Goal: Answer question/provide support: Share knowledge or assist other users

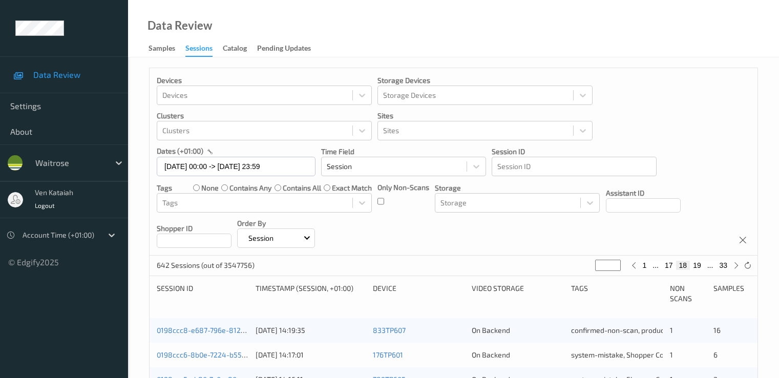
scroll to position [307, 0]
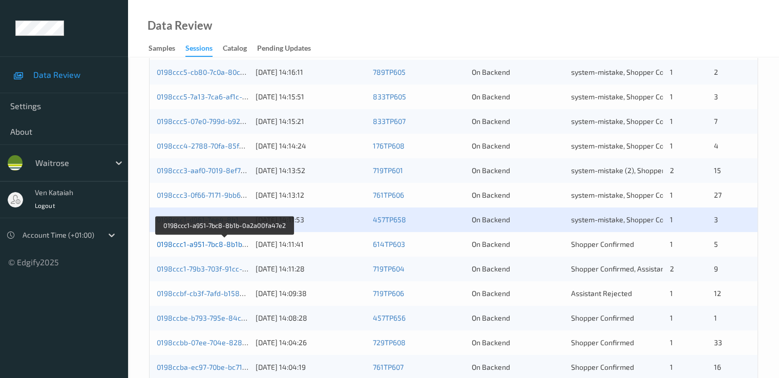
click at [236, 245] on link "0198ccc1-a951-7bc8-8b1b-0a2a00fa47e2" at bounding box center [225, 244] width 136 height 9
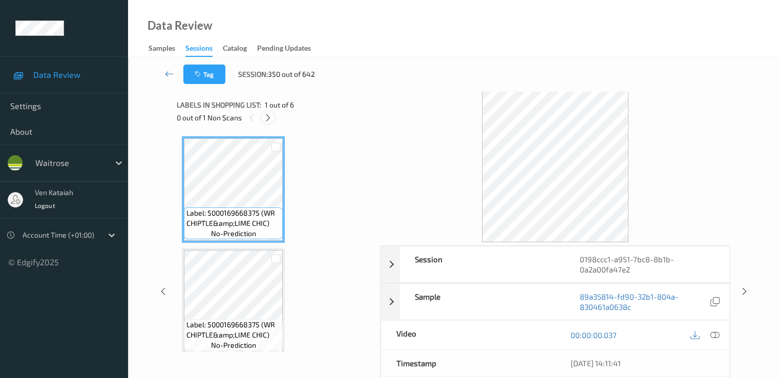
click at [272, 119] on icon at bounding box center [268, 117] width 9 height 9
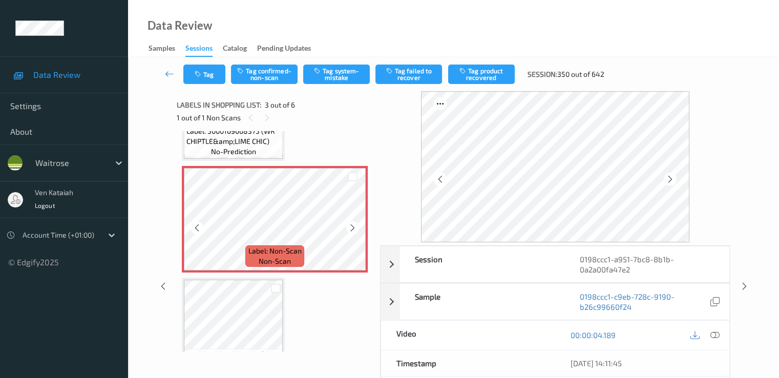
scroll to position [219, 0]
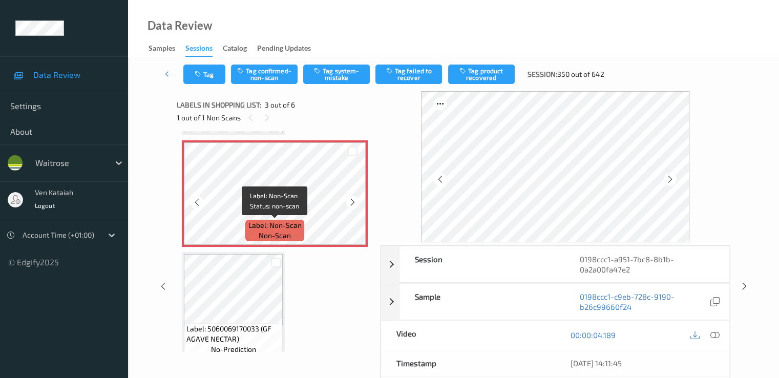
click at [295, 225] on span "Label: Non-Scan" at bounding box center [274, 225] width 53 height 10
click at [352, 204] on icon at bounding box center [352, 202] width 9 height 9
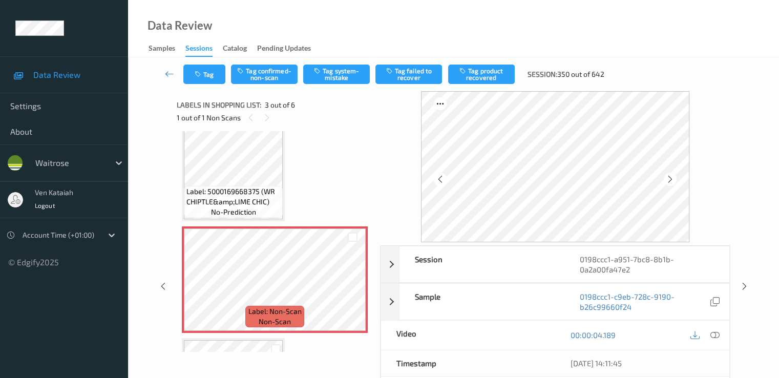
scroll to position [117, 0]
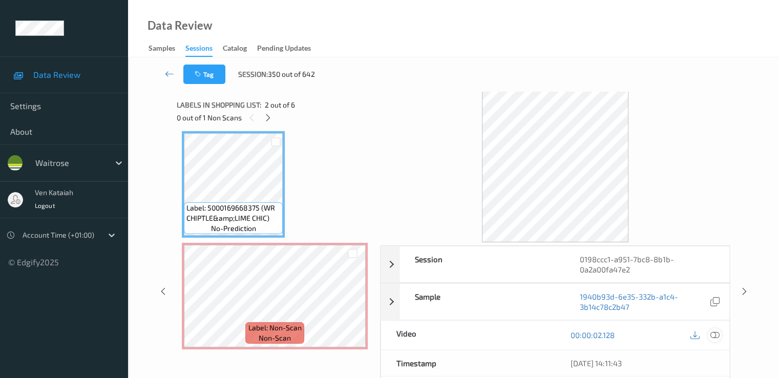
click at [715, 339] on div at bounding box center [715, 335] width 14 height 14
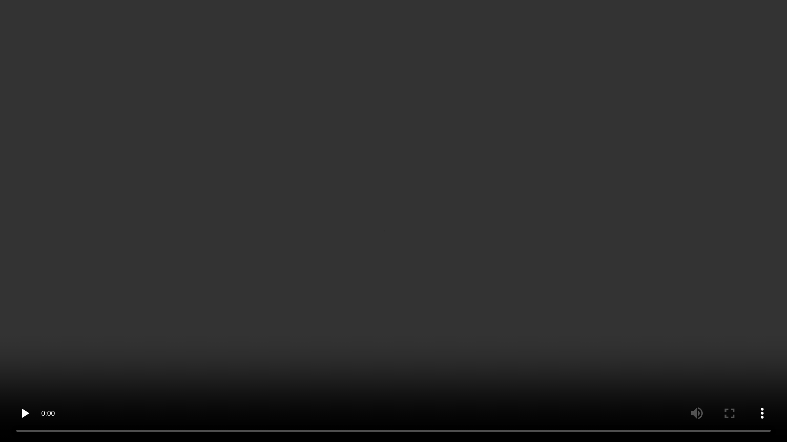
click at [238, 303] on video at bounding box center [393, 221] width 787 height 442
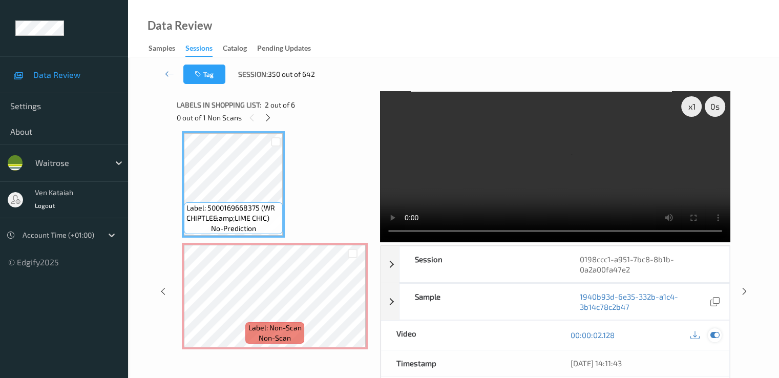
click at [718, 338] on icon at bounding box center [714, 334] width 9 height 9
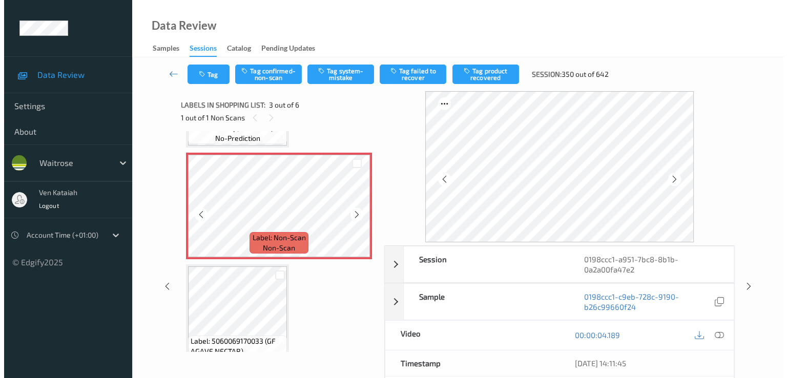
scroll to position [219, 0]
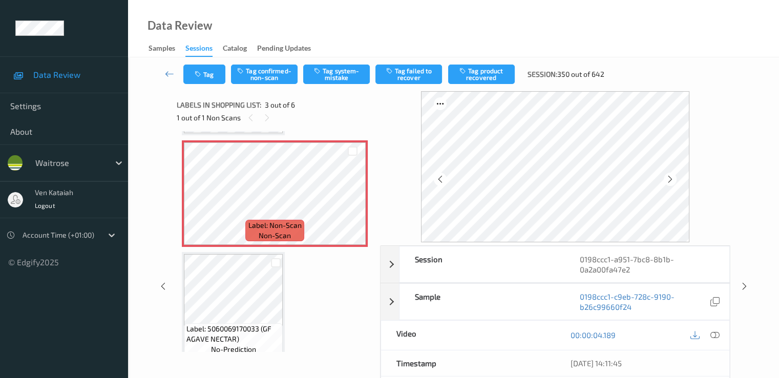
click at [341, 58] on div "Tag Tag confirmed-non-scan Tag system-mistake Tag failed to recover Tag product…" at bounding box center [453, 74] width 609 height 34
click at [336, 66] on button "Tag system-mistake" at bounding box center [336, 74] width 67 height 19
click at [213, 82] on button "Tag" at bounding box center [204, 74] width 42 height 19
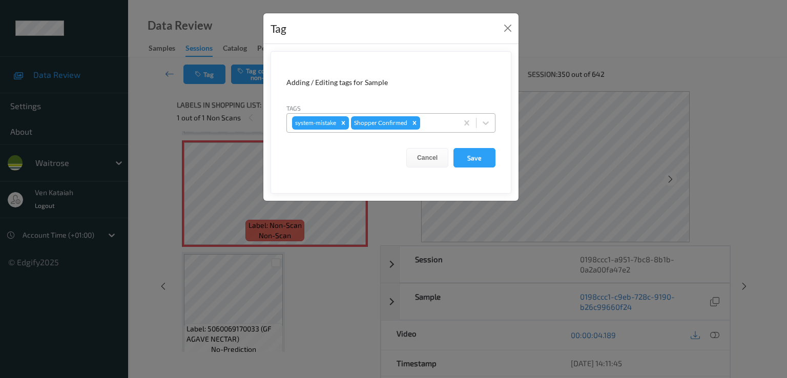
click at [439, 125] on div at bounding box center [437, 123] width 30 height 12
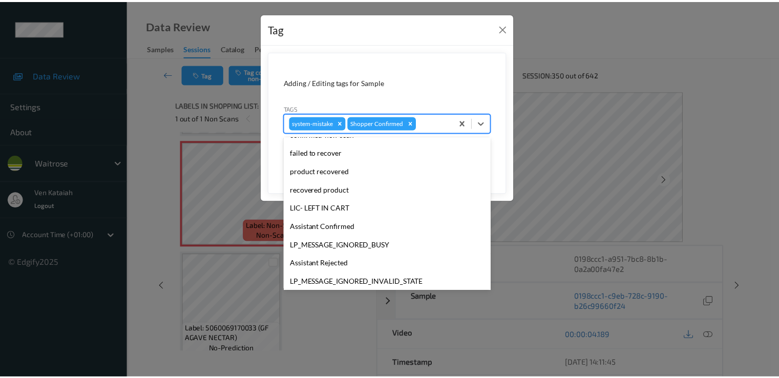
scroll to position [201, 0]
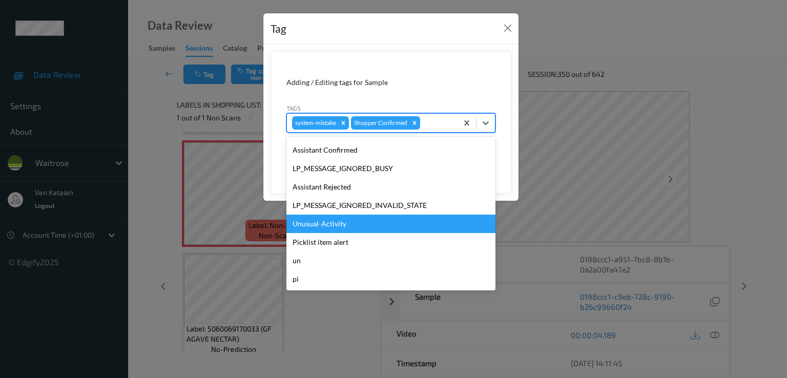
click at [338, 223] on div "Unusual-Activity" at bounding box center [390, 224] width 209 height 18
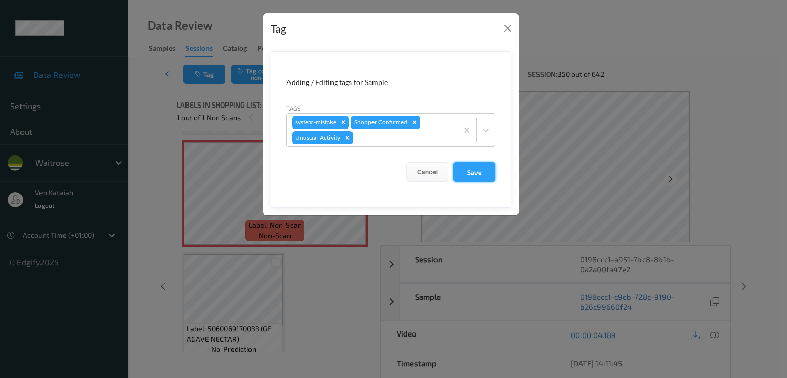
click at [481, 175] on button "Save" at bounding box center [474, 171] width 42 height 19
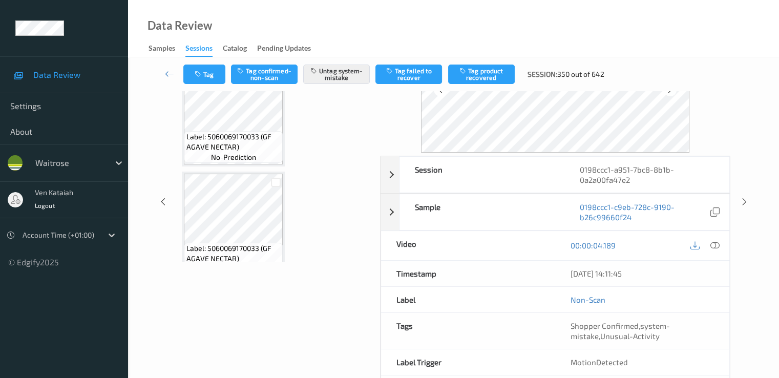
scroll to position [133, 0]
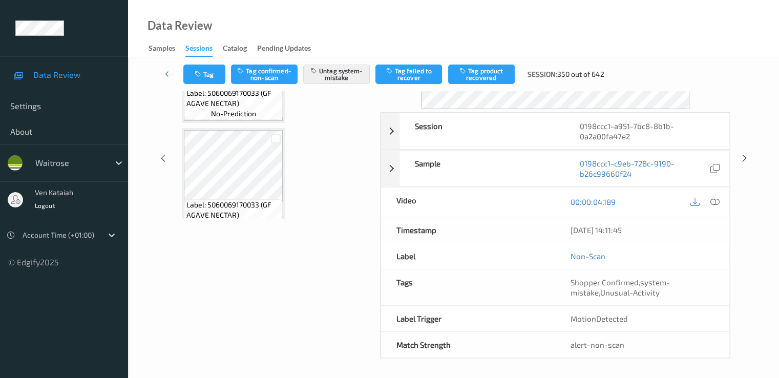
click at [176, 71] on link at bounding box center [169, 74] width 27 height 19
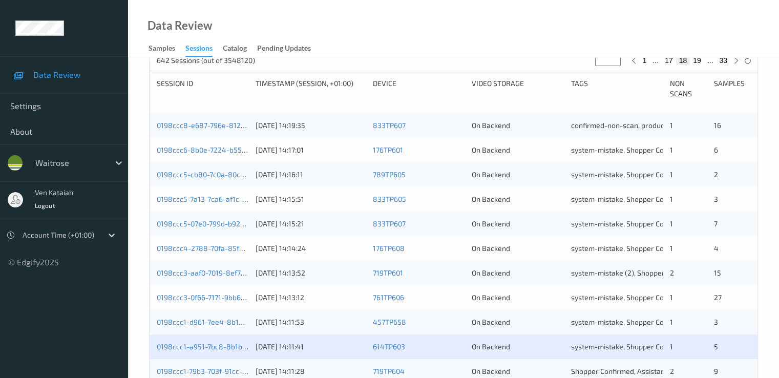
scroll to position [307, 0]
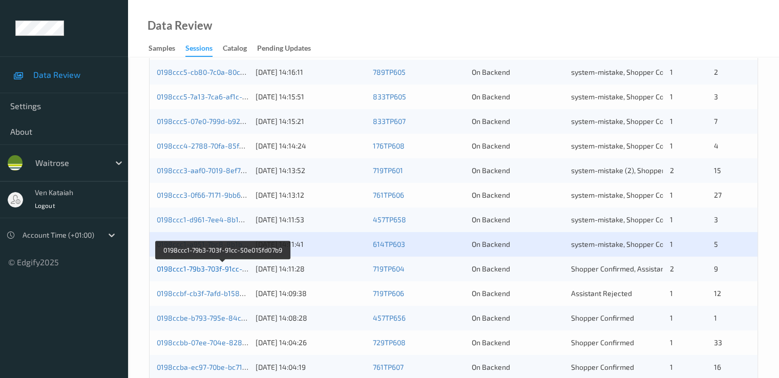
click at [231, 268] on link "0198ccc1-79b3-703f-91cc-50e015fd07b9" at bounding box center [223, 268] width 132 height 9
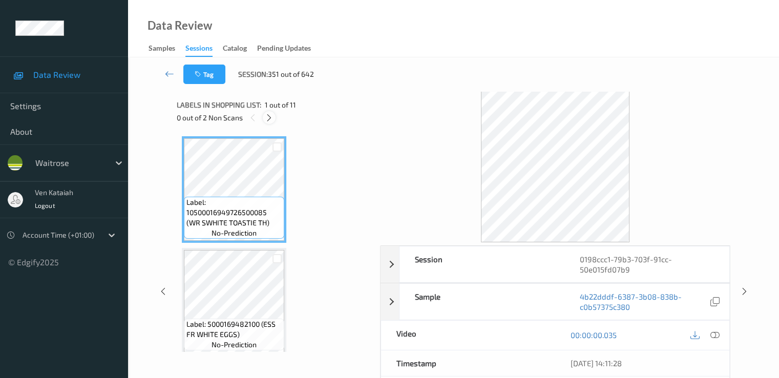
click at [269, 117] on icon at bounding box center [269, 117] width 9 height 9
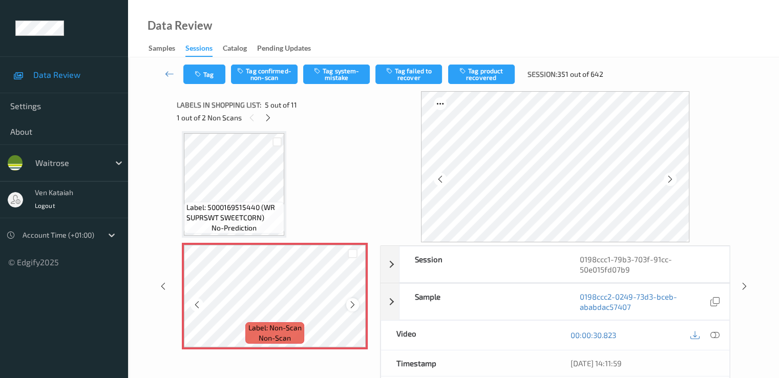
click at [349, 301] on icon at bounding box center [352, 304] width 9 height 9
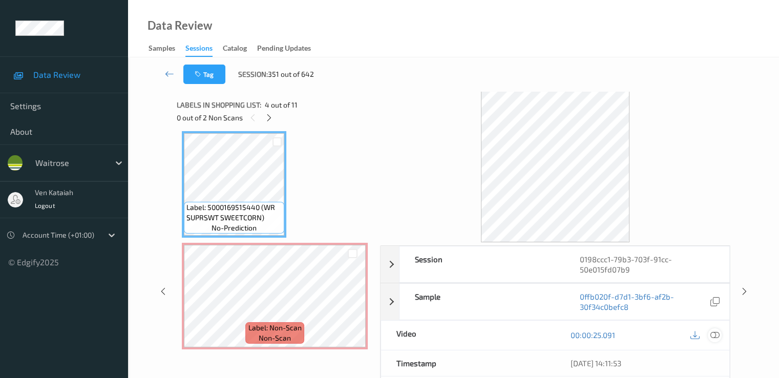
click at [718, 331] on icon at bounding box center [714, 334] width 9 height 9
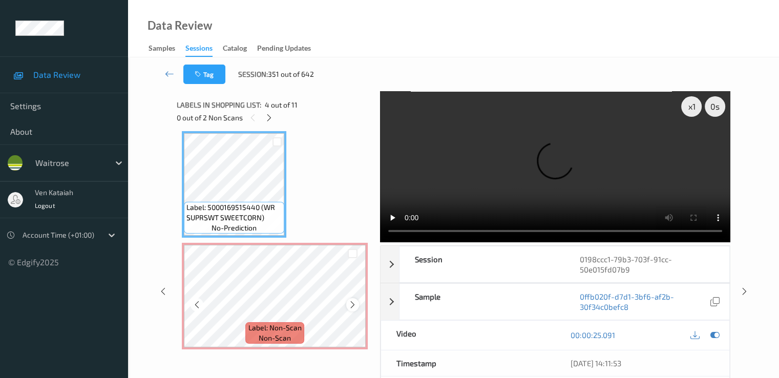
click at [347, 307] on div at bounding box center [352, 304] width 13 height 13
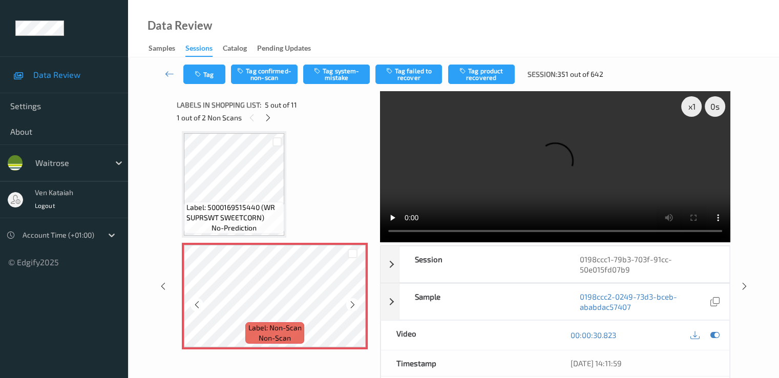
click at [347, 307] on div at bounding box center [352, 304] width 13 height 13
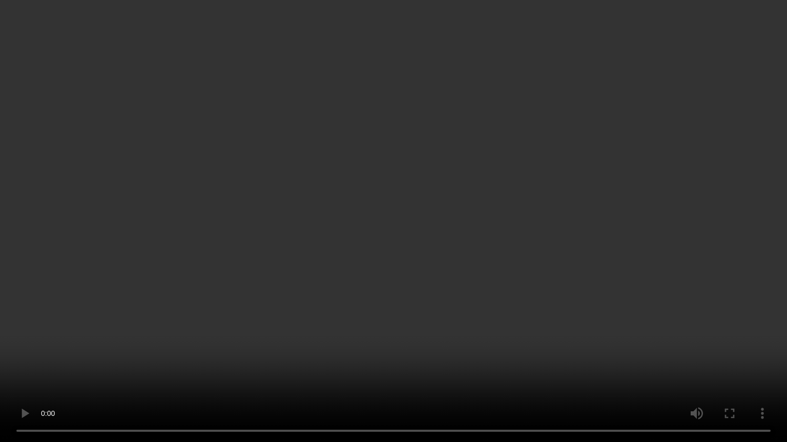
click at [276, 377] on video at bounding box center [393, 221] width 787 height 442
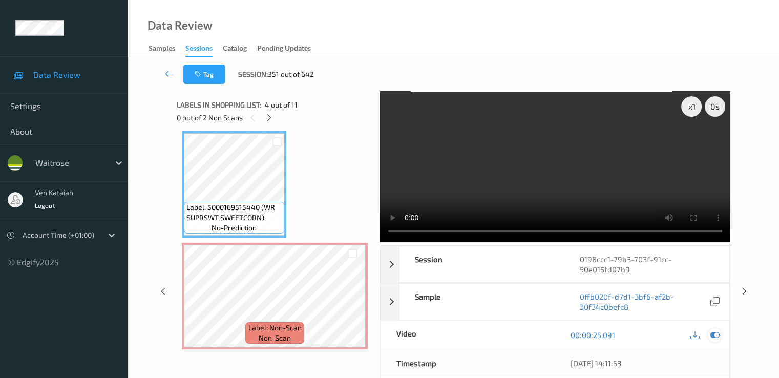
click at [715, 336] on icon at bounding box center [714, 334] width 9 height 9
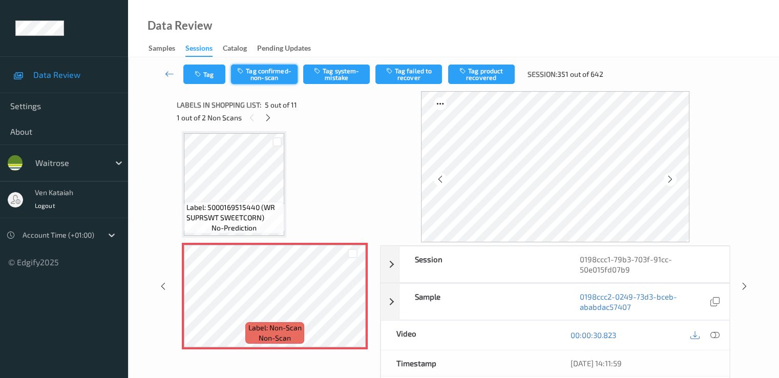
click at [284, 76] on button "Tag confirmed-non-scan" at bounding box center [264, 74] width 67 height 19
click at [479, 77] on button "Tag product recovered" at bounding box center [481, 74] width 67 height 19
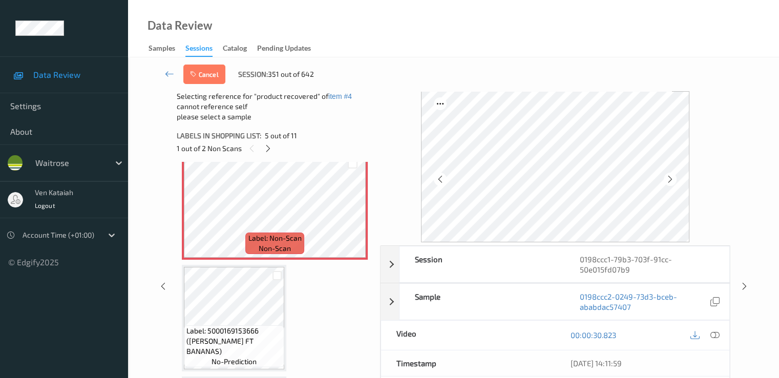
scroll to position [545, 0]
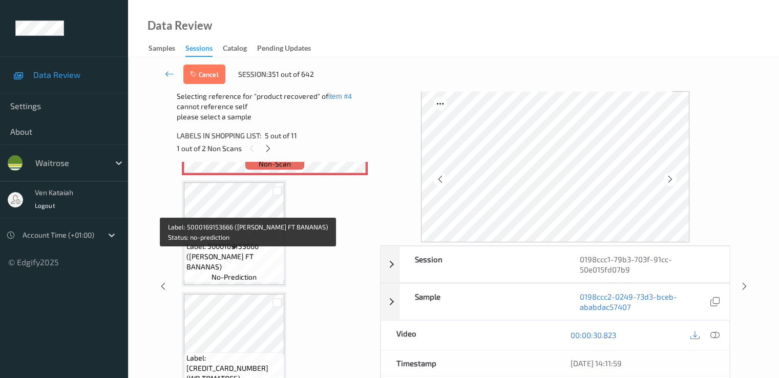
click at [243, 251] on div "Label: 5000169153666 ([PERSON_NAME] FT BANANAS) no-prediction" at bounding box center [234, 262] width 100 height 42
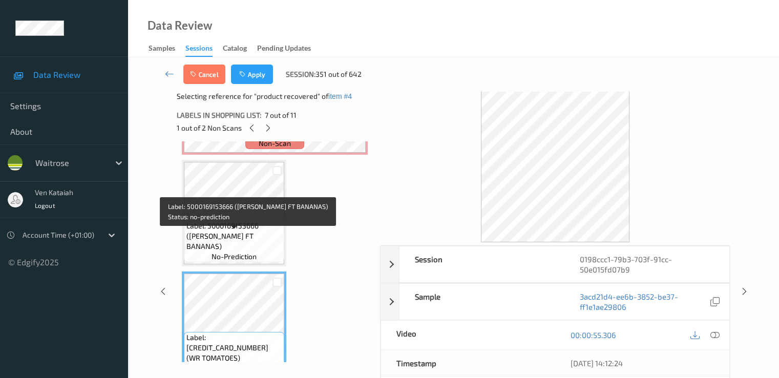
click at [249, 233] on span "Label: 5000169153666 ([PERSON_NAME] FT BANANAS)" at bounding box center [233, 236] width 95 height 31
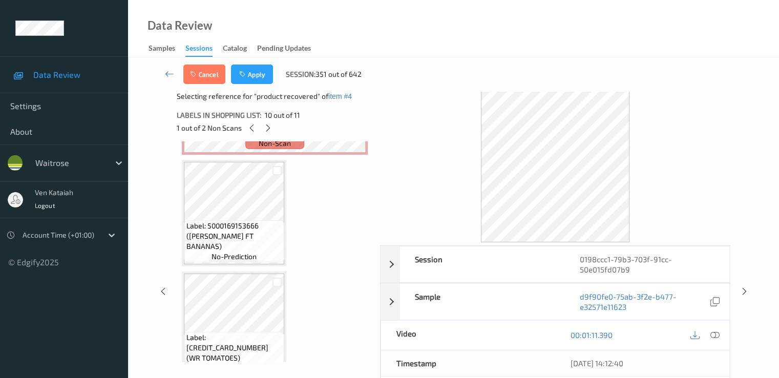
scroll to position [340, 0]
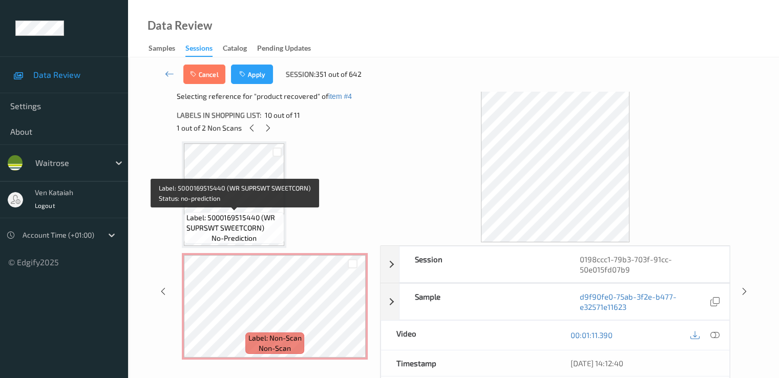
click at [249, 218] on span "Label: 5000169515440 (WR SUPRSWT SWEETCORN)" at bounding box center [233, 223] width 95 height 20
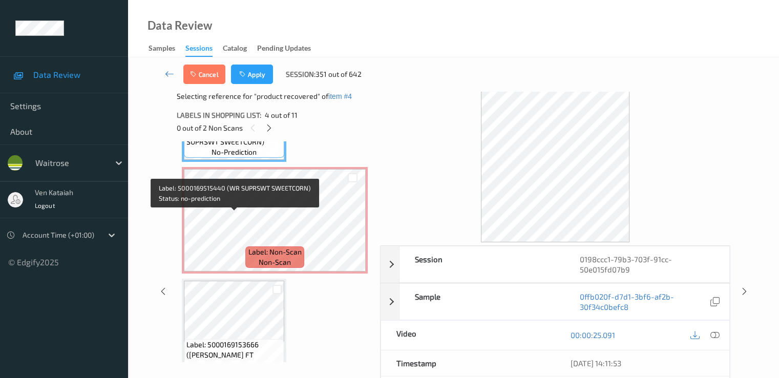
scroll to position [442, 0]
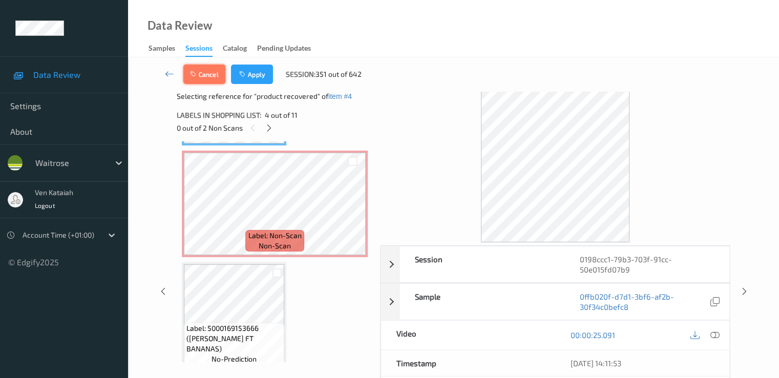
click at [204, 79] on button "Cancel" at bounding box center [204, 74] width 42 height 19
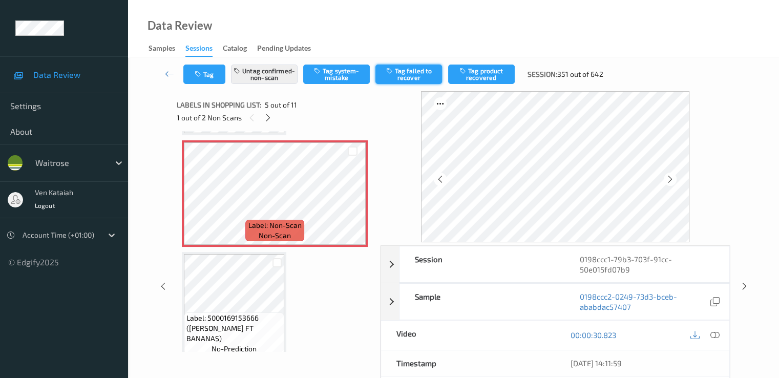
click at [403, 78] on button "Tag failed to recover" at bounding box center [408, 74] width 67 height 19
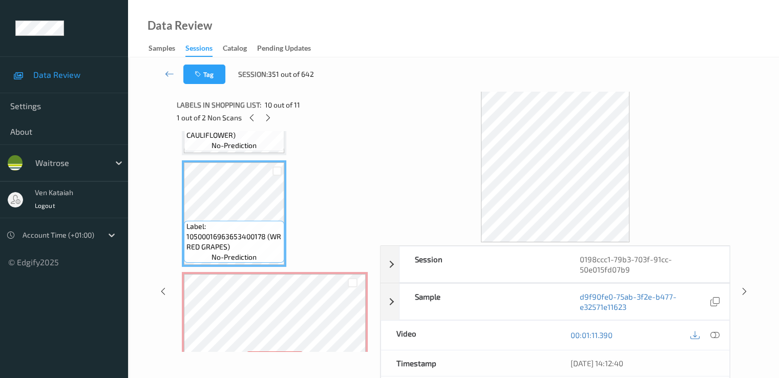
scroll to position [1013, 0]
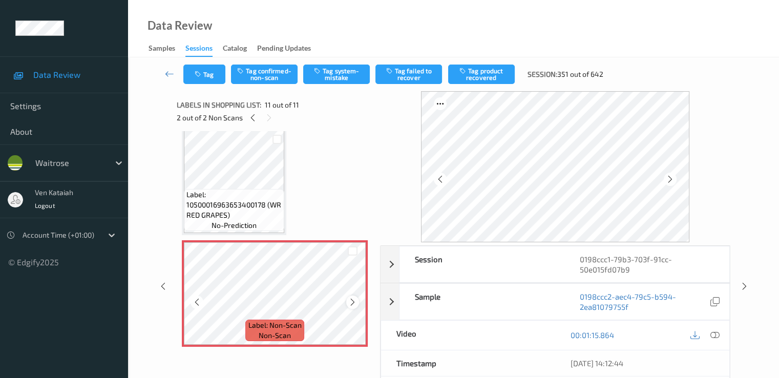
click at [355, 304] on icon at bounding box center [352, 302] width 9 height 9
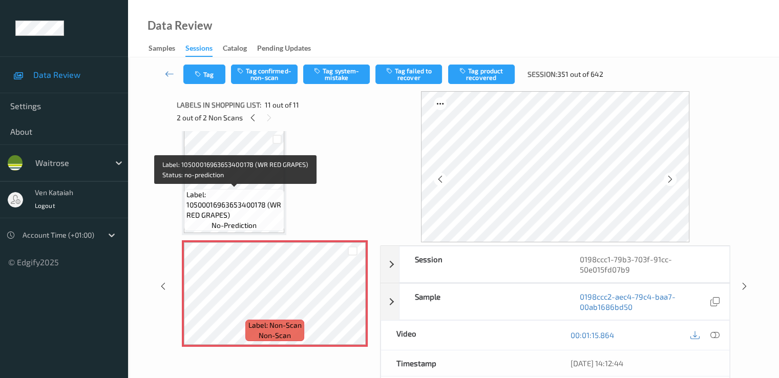
click at [254, 193] on span "Label: 10500016963653400178 (WR RED GRAPES)" at bounding box center [233, 204] width 95 height 31
click at [269, 199] on span "Label: 10500016963653400178 (WR RED GRAPES)" at bounding box center [233, 204] width 95 height 31
click at [256, 192] on span "Label: 10500016963653400178 (WR RED GRAPES)" at bounding box center [233, 204] width 95 height 31
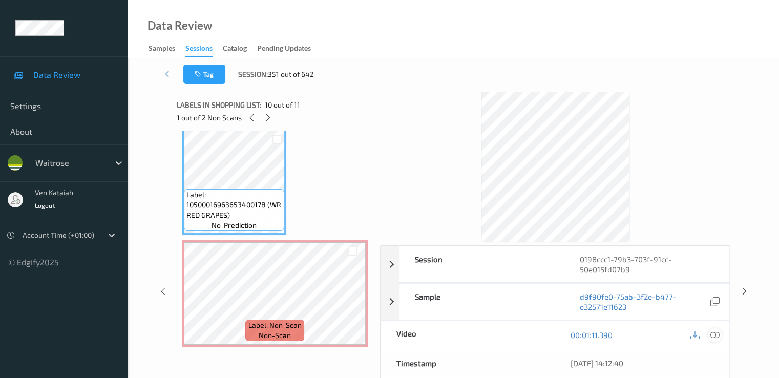
click at [714, 335] on icon at bounding box center [714, 334] width 9 height 9
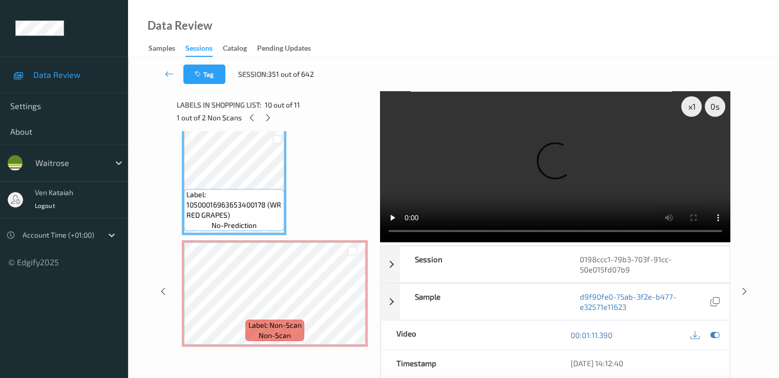
scroll to position [948, 0]
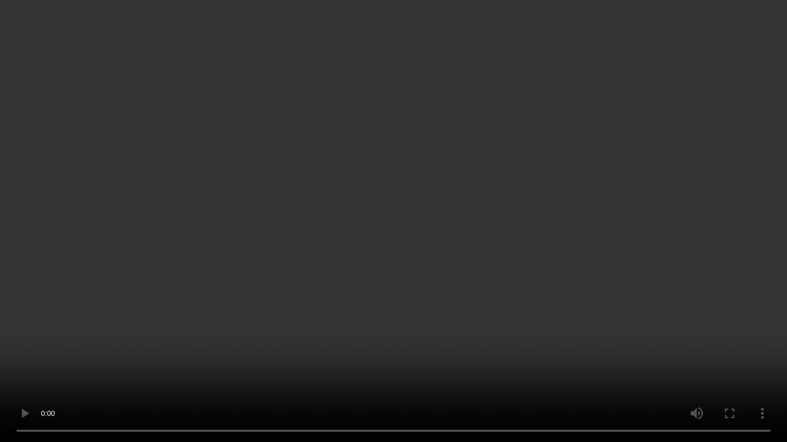
click at [494, 266] on video at bounding box center [393, 221] width 787 height 442
click at [510, 329] on video at bounding box center [393, 221] width 787 height 442
click at [588, 327] on video at bounding box center [393, 221] width 787 height 442
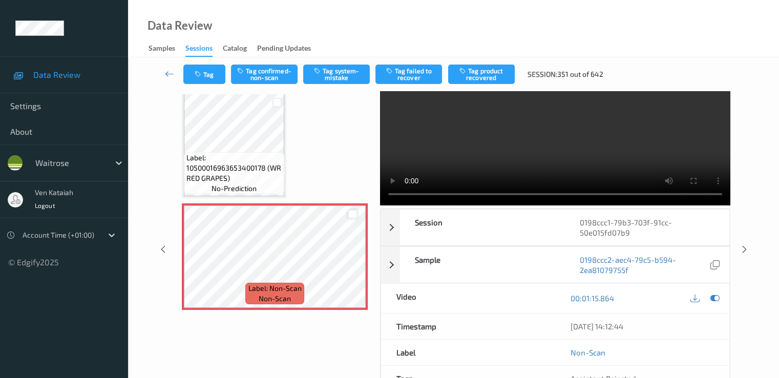
scroll to position [20, 0]
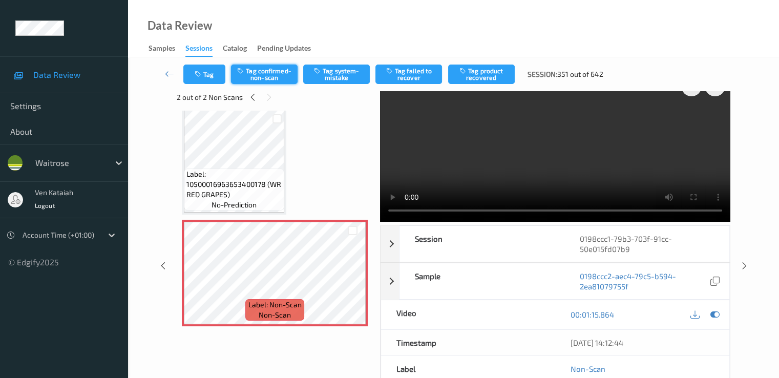
click at [268, 79] on button "Tag confirmed-non-scan" at bounding box center [264, 74] width 67 height 19
click at [434, 80] on button "Tag failed to recover" at bounding box center [408, 74] width 67 height 19
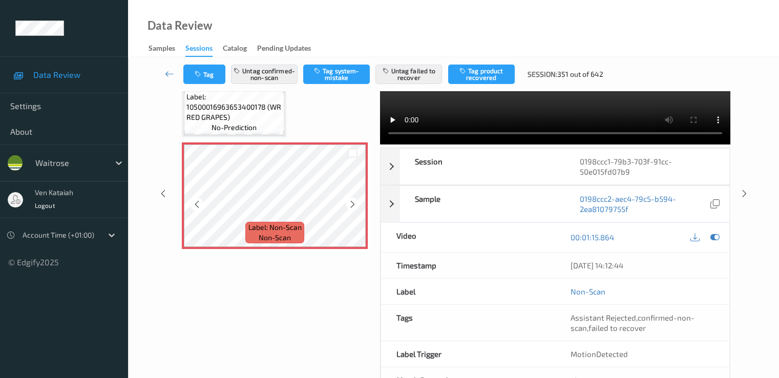
scroll to position [123, 0]
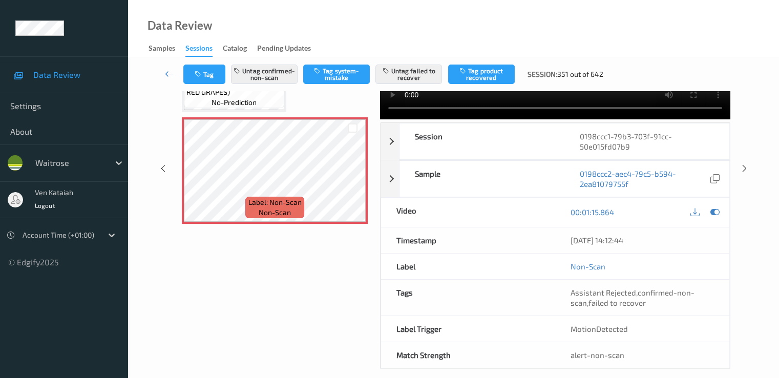
click at [172, 78] on icon at bounding box center [169, 74] width 9 height 10
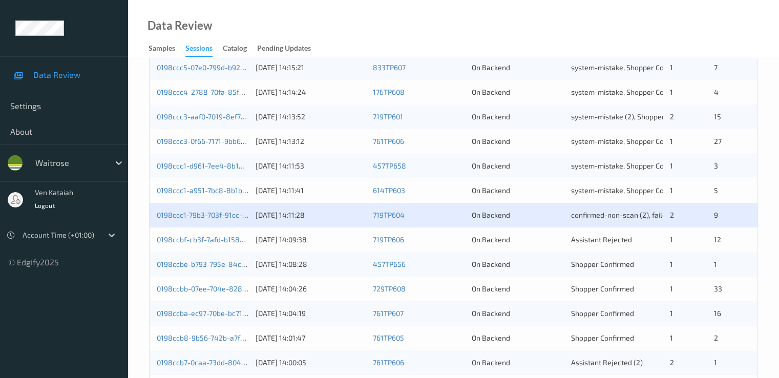
scroll to position [410, 0]
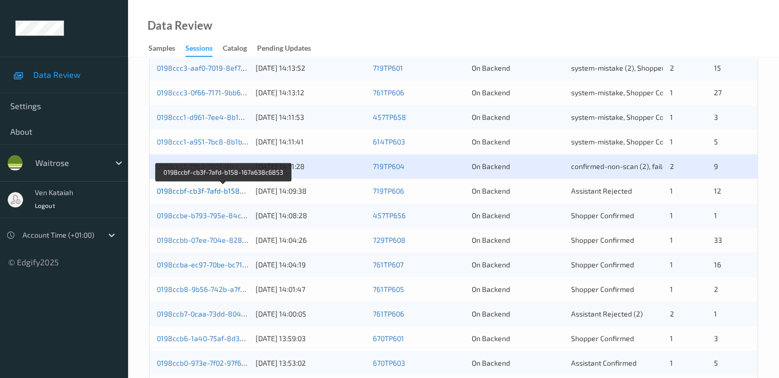
click at [223, 190] on link "0198ccbf-cb3f-7afd-b158-167a638c6853" at bounding box center [224, 190] width 134 height 9
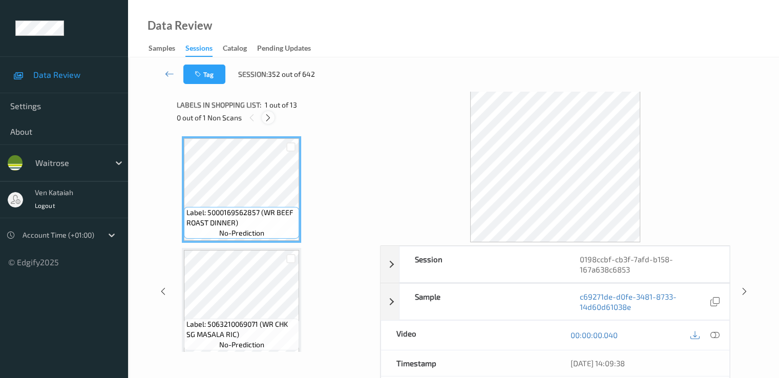
click at [265, 119] on icon at bounding box center [268, 117] width 9 height 9
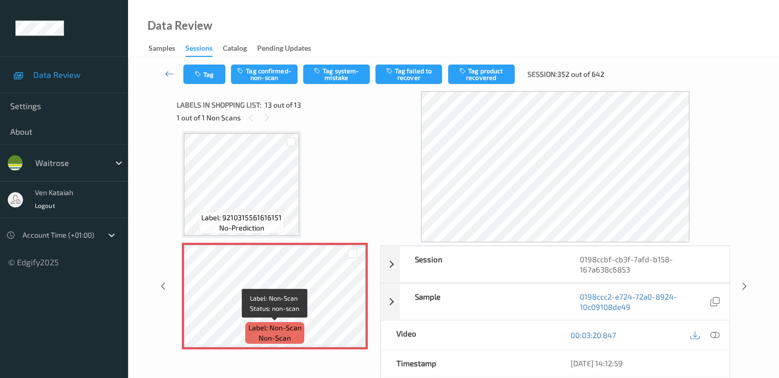
click at [292, 330] on span "Label: Non-Scan" at bounding box center [274, 328] width 53 height 10
click at [318, 85] on div "Tag Tag confirmed-non-scan Tag system-mistake Tag failed to recover Tag product…" at bounding box center [453, 74] width 609 height 34
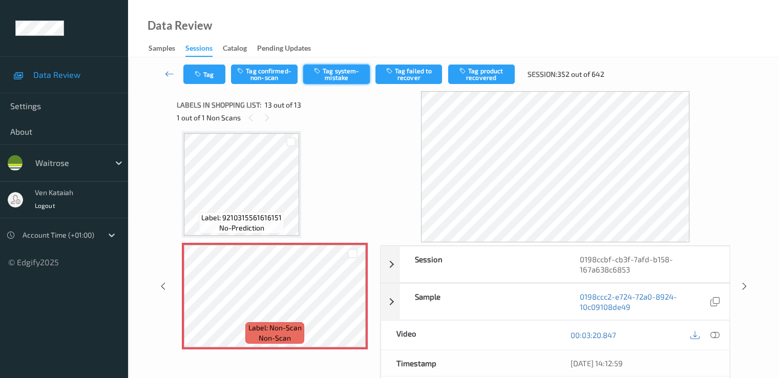
click at [324, 77] on button "Tag system-mistake" at bounding box center [336, 74] width 67 height 19
click at [174, 72] on link at bounding box center [169, 74] width 27 height 19
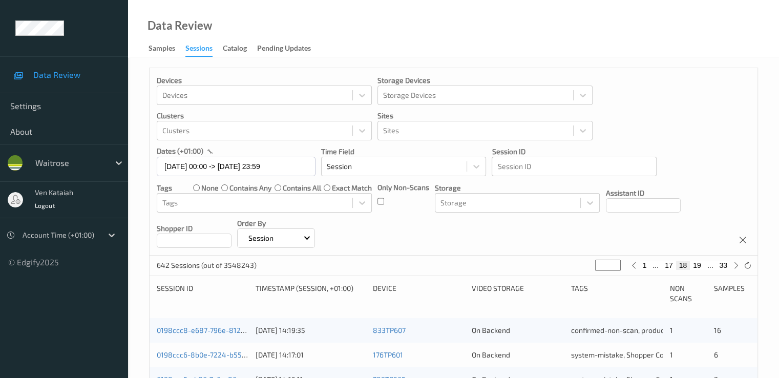
scroll to position [473, 0]
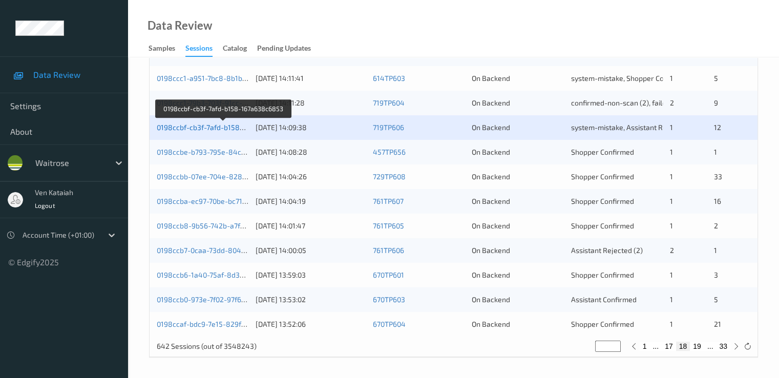
click at [210, 128] on link "0198ccbf-cb3f-7afd-b158-167a638c6853" at bounding box center [224, 127] width 134 height 9
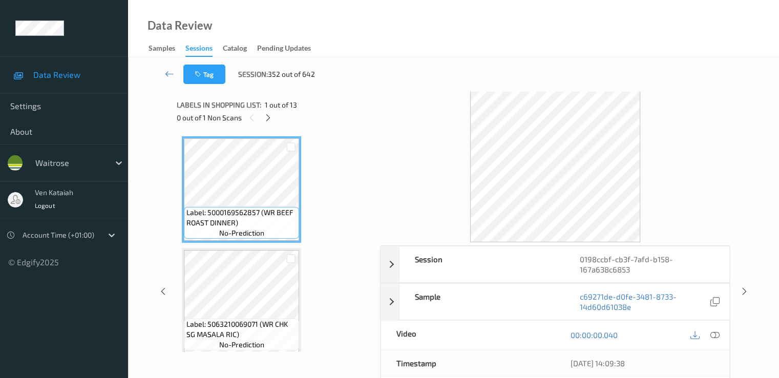
click at [276, 120] on div "0 out of 1 Non Scans" at bounding box center [275, 117] width 196 height 13
click at [275, 118] on div at bounding box center [268, 117] width 13 height 13
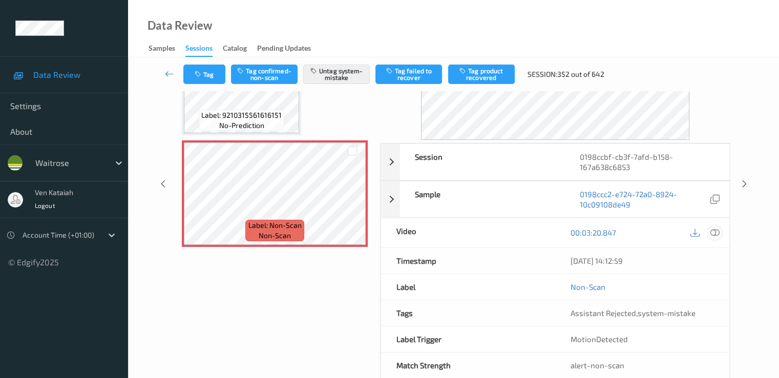
click at [717, 234] on icon at bounding box center [714, 232] width 9 height 9
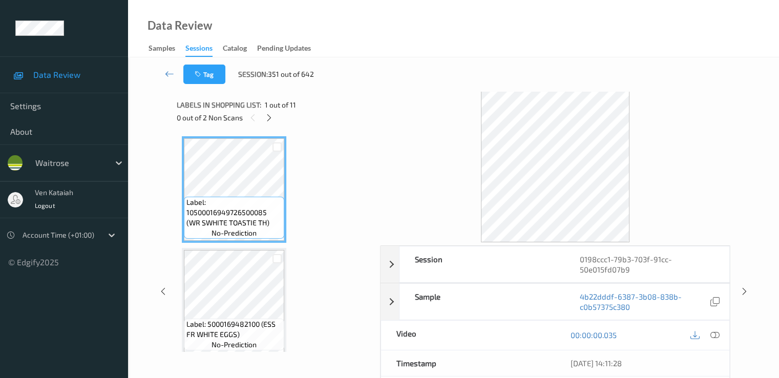
click at [272, 124] on div "Labels in shopping list: 1 out of 11 0 out of 2 Non Scans" at bounding box center [275, 111] width 196 height 40
click at [272, 115] on icon at bounding box center [269, 117] width 9 height 9
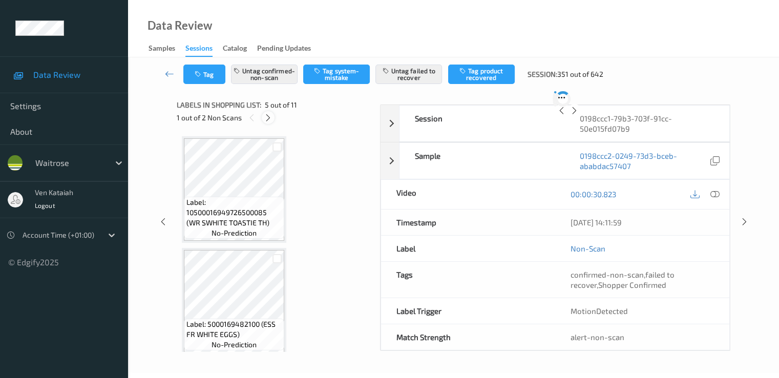
scroll to position [340, 0]
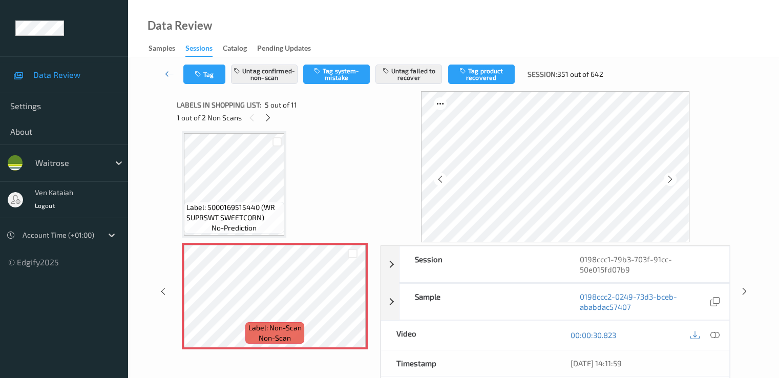
click at [161, 71] on link at bounding box center [169, 74] width 27 height 19
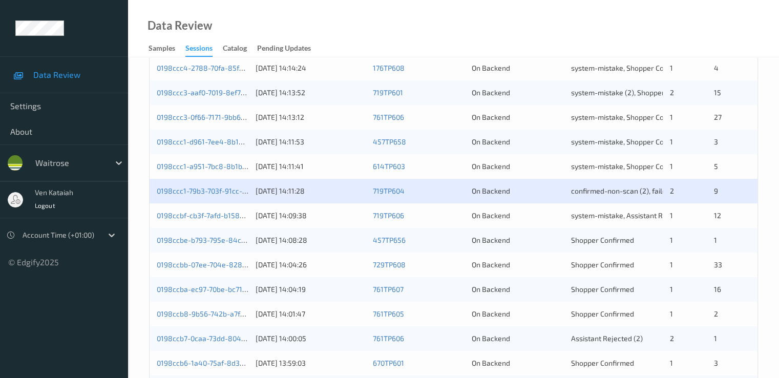
scroll to position [473, 0]
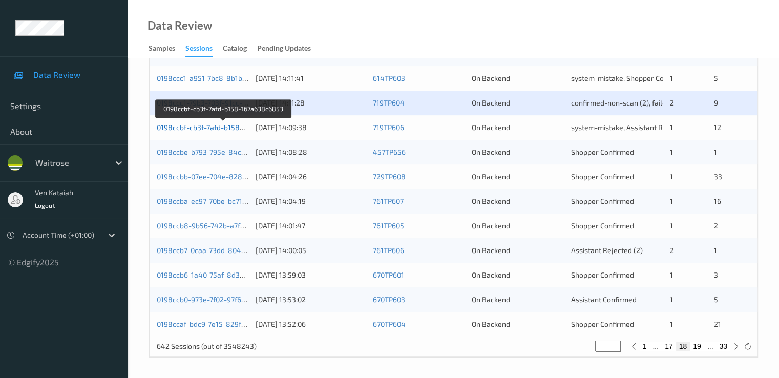
click at [226, 125] on link "0198ccbf-cb3f-7afd-b158-167a638c6853" at bounding box center [224, 127] width 134 height 9
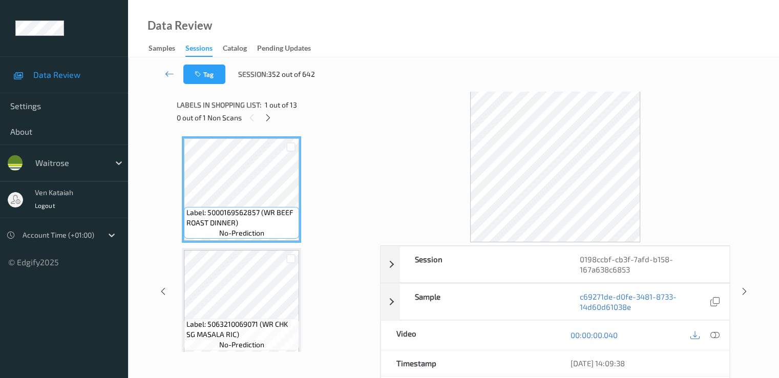
click at [272, 111] on div "0 out of 1 Non Scans" at bounding box center [275, 117] width 196 height 13
click at [269, 116] on icon at bounding box center [268, 117] width 9 height 9
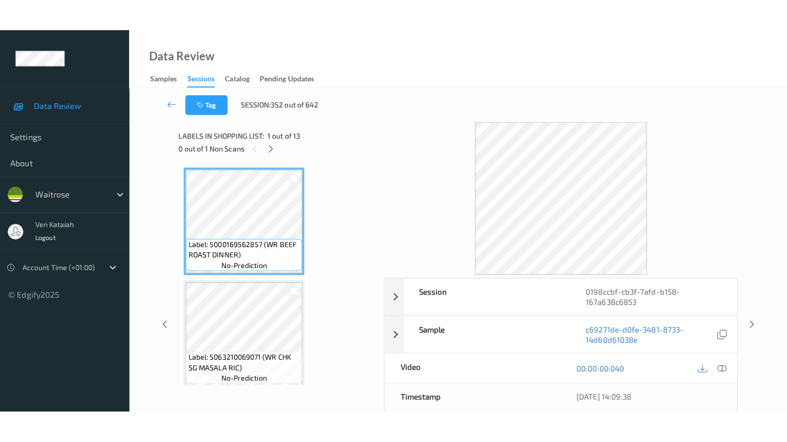
scroll to position [1233, 0]
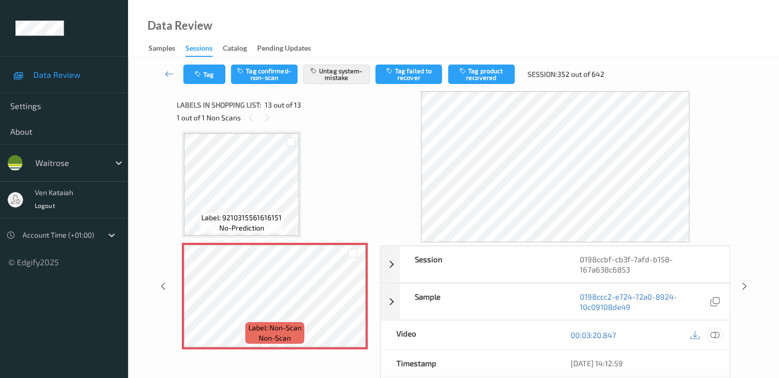
click at [713, 333] on icon at bounding box center [714, 334] width 9 height 9
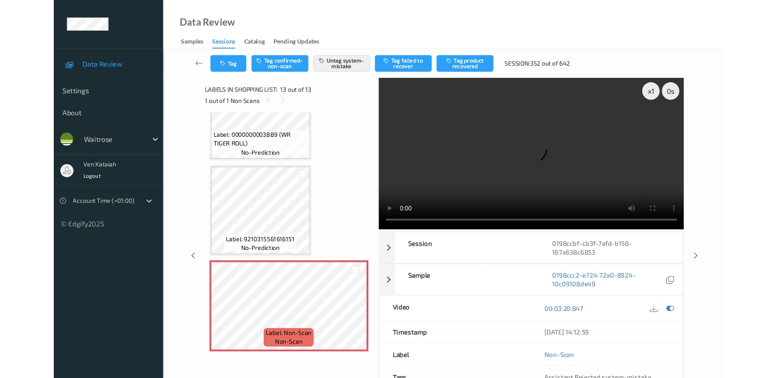
scroll to position [1171, 0]
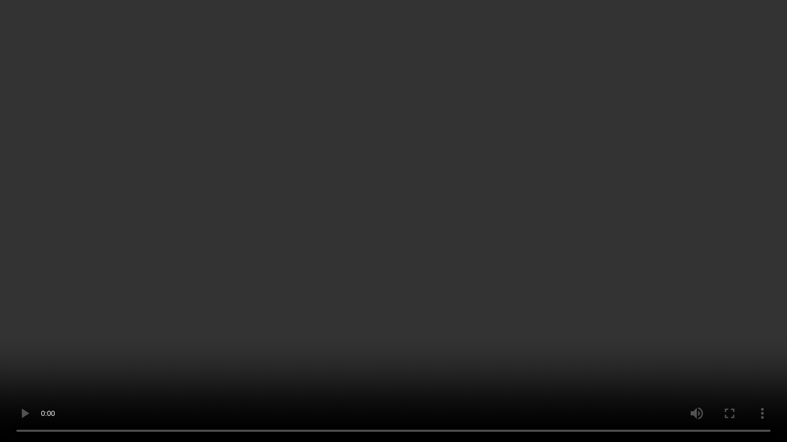
click at [664, 227] on video at bounding box center [393, 221] width 787 height 442
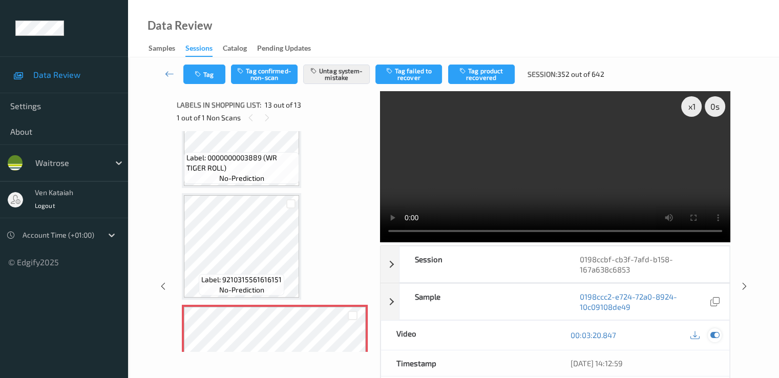
click at [713, 336] on icon at bounding box center [714, 334] width 9 height 9
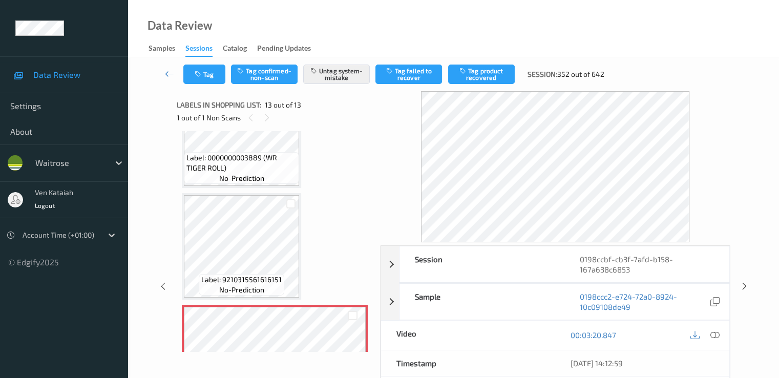
click at [172, 69] on icon at bounding box center [169, 74] width 9 height 10
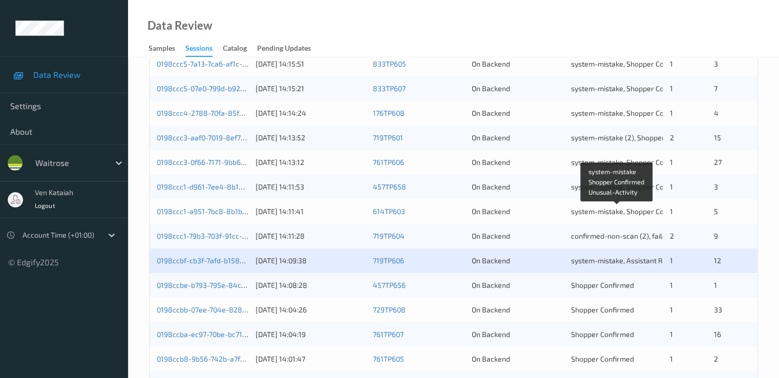
scroll to position [410, 0]
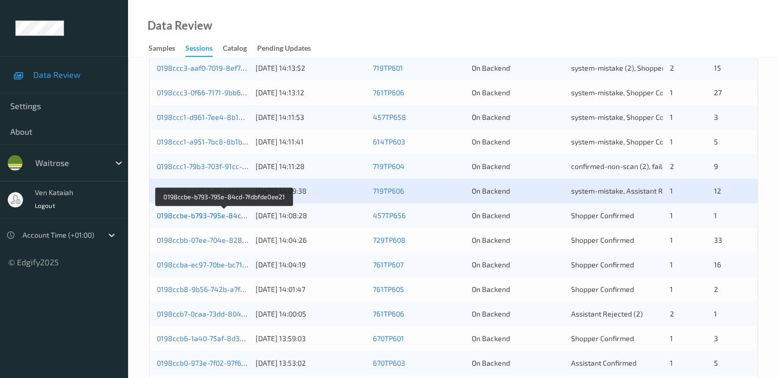
click at [168, 217] on link "0198ccbe-b793-795e-84cd-7fdbfde0ee21" at bounding box center [225, 215] width 136 height 9
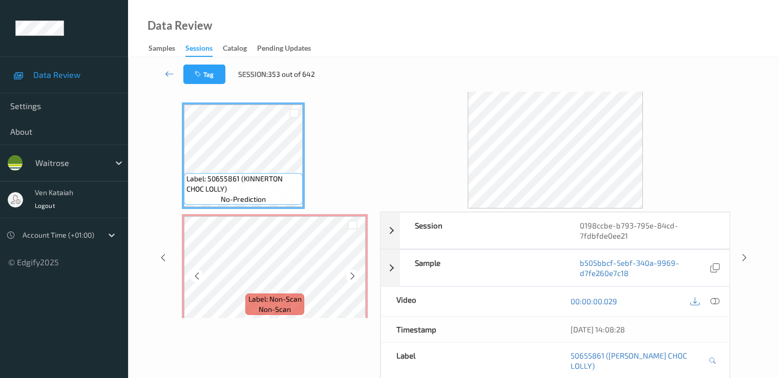
scroll to position [20, 0]
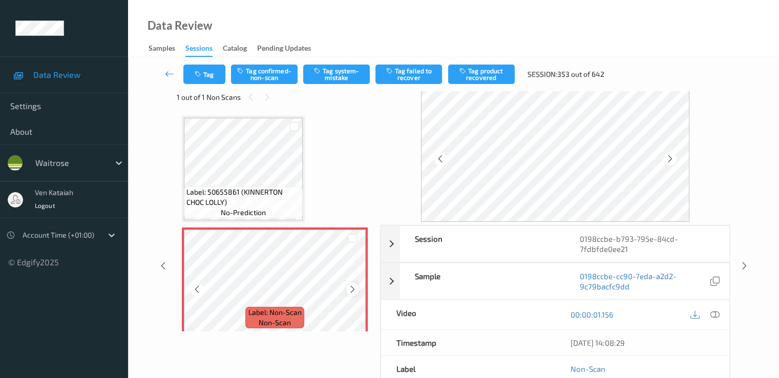
click at [356, 286] on icon at bounding box center [352, 289] width 9 height 9
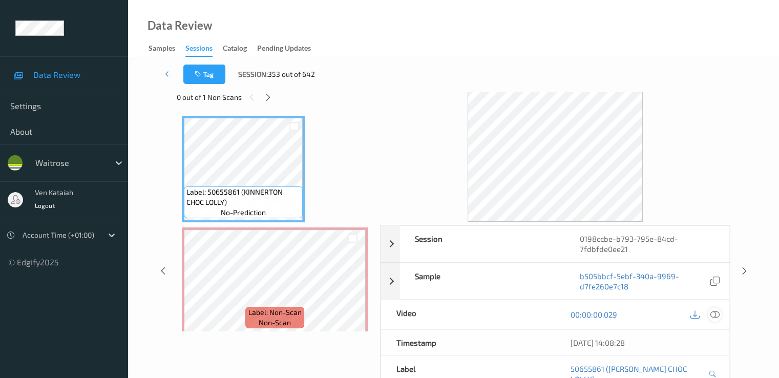
click at [716, 316] on icon at bounding box center [714, 314] width 9 height 9
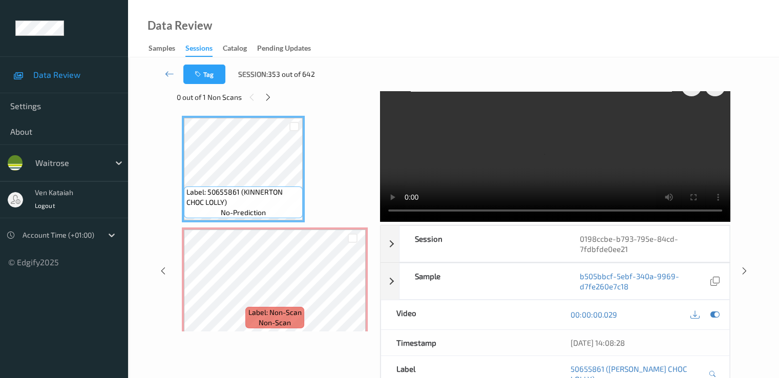
click at [610, 162] on video at bounding box center [555, 146] width 350 height 151
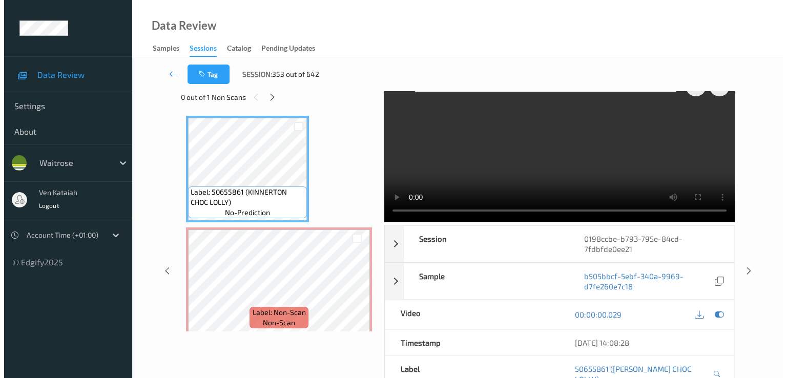
scroll to position [0, 0]
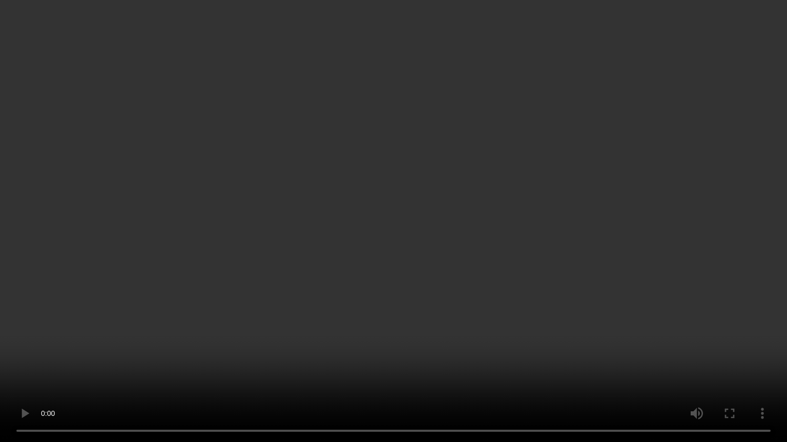
click at [36, 377] on video at bounding box center [393, 221] width 787 height 442
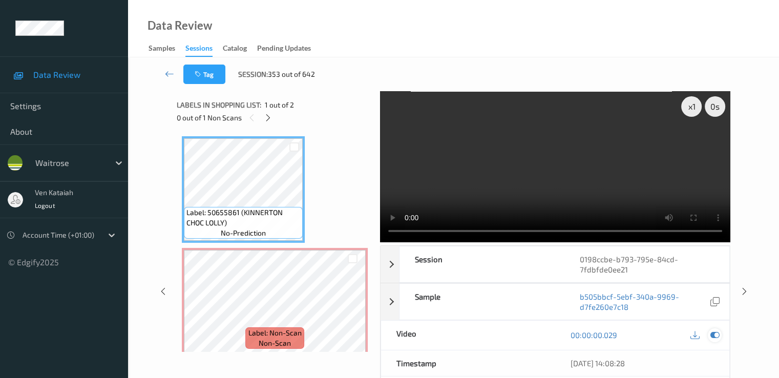
click at [714, 335] on icon at bounding box center [714, 334] width 9 height 9
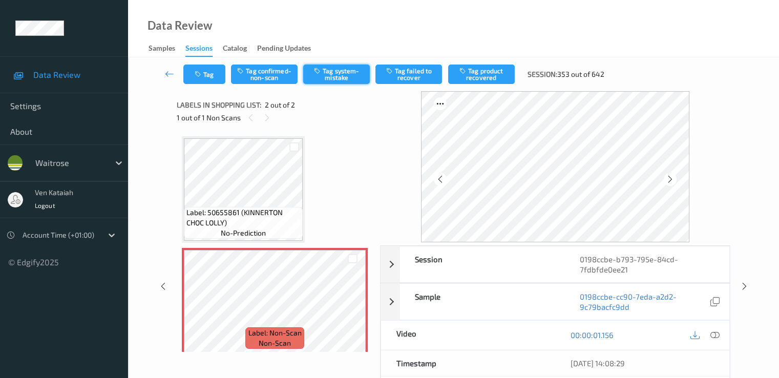
click at [338, 67] on button "Tag system-mistake" at bounding box center [336, 74] width 67 height 19
click at [202, 85] on div "Tag Tag confirmed-non-scan Untag system-mistake Tag failed to recover Tag produ…" at bounding box center [453, 74] width 609 height 34
click at [207, 74] on button "Tag" at bounding box center [204, 74] width 42 height 19
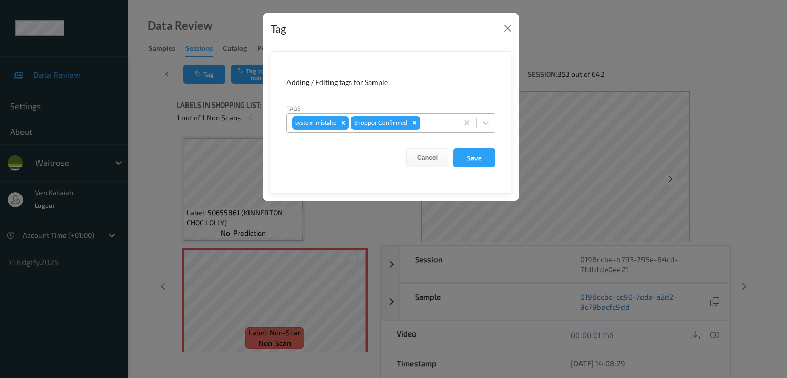
click at [439, 129] on div "system-mistake Shopper Confirmed" at bounding box center [372, 122] width 171 height 17
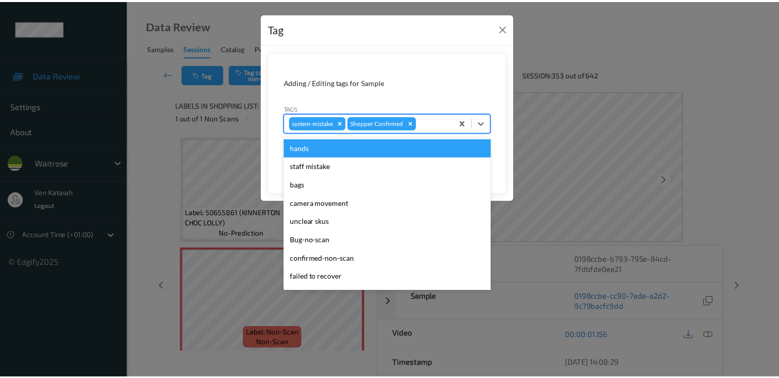
scroll to position [201, 0]
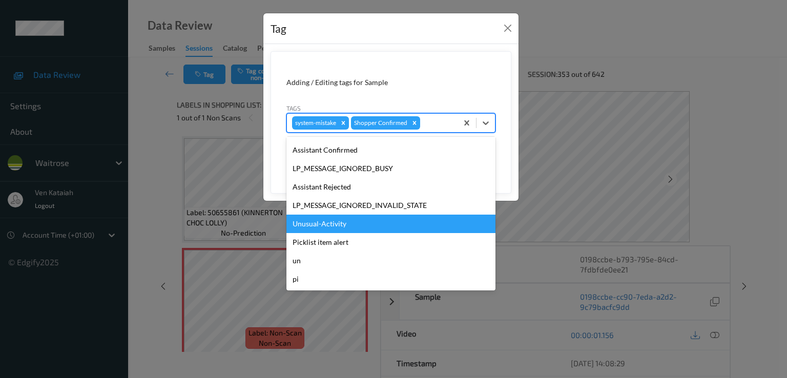
click at [335, 231] on div "Unusual-Activity" at bounding box center [390, 224] width 209 height 18
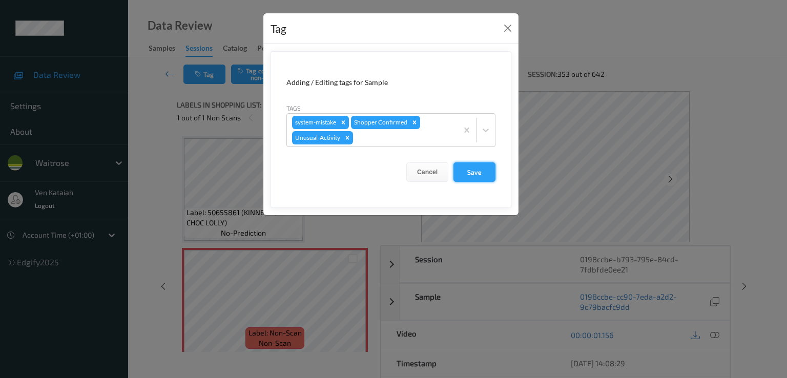
click at [459, 168] on button "Save" at bounding box center [474, 171] width 42 height 19
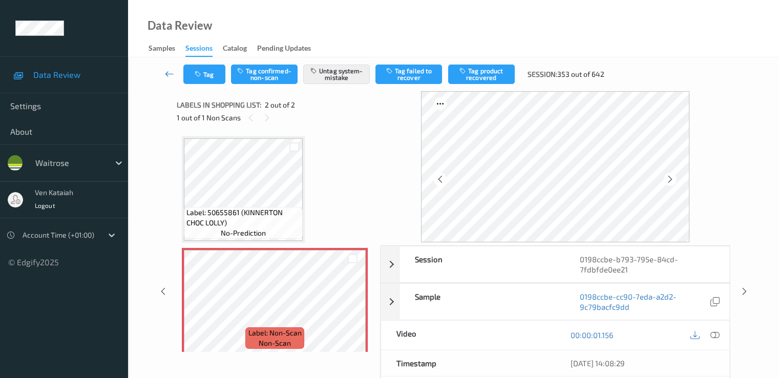
click at [171, 72] on icon at bounding box center [169, 74] width 9 height 10
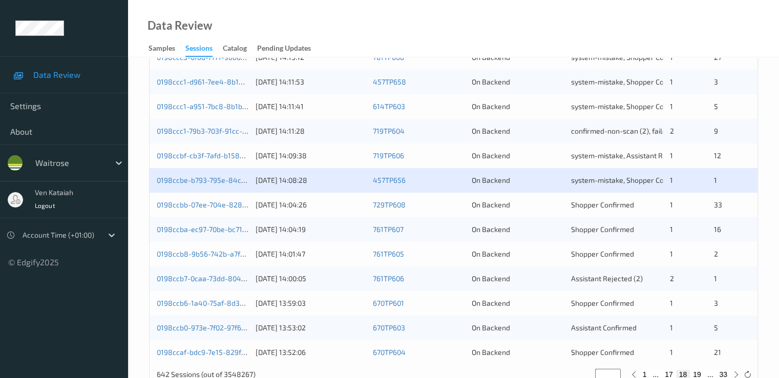
scroll to position [473, 0]
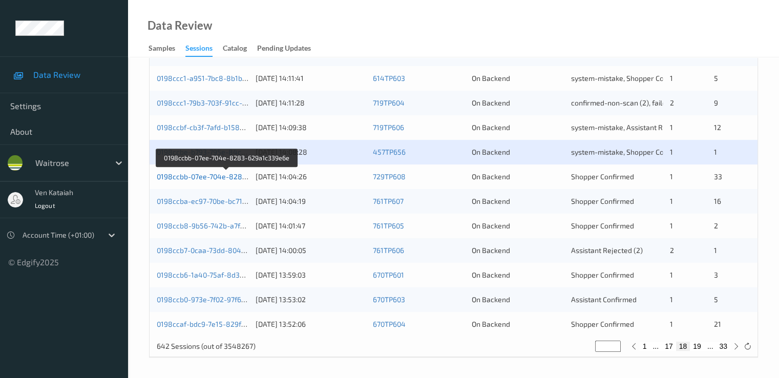
click at [233, 178] on link "0198ccbb-07ee-704e-8283-629a1c339e6e" at bounding box center [227, 176] width 140 height 9
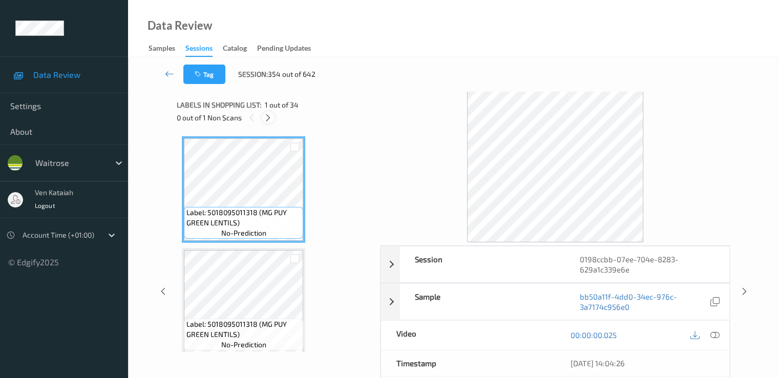
click at [265, 114] on icon at bounding box center [268, 117] width 9 height 9
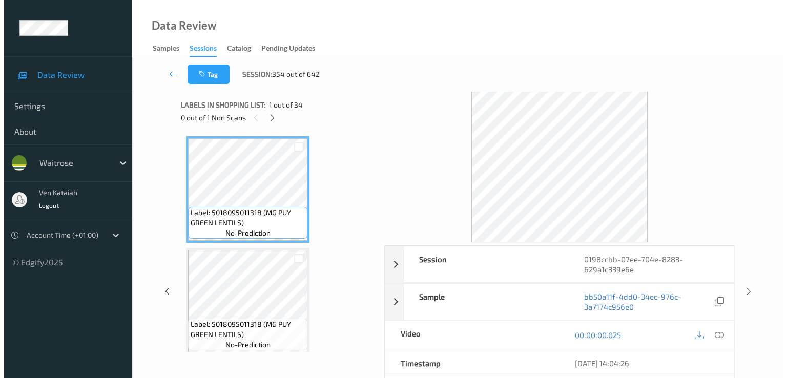
scroll to position [2908, 0]
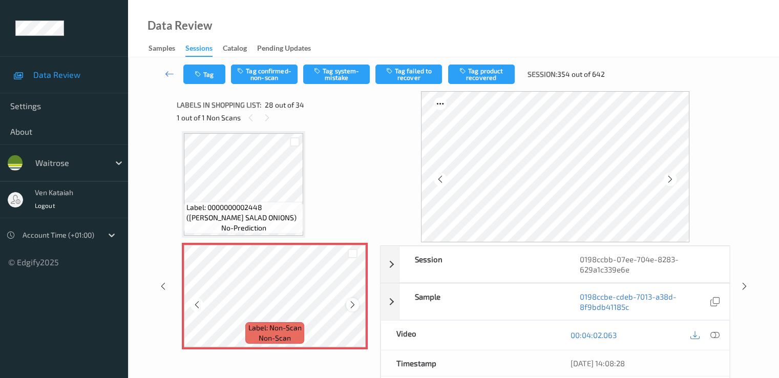
click at [348, 304] on icon at bounding box center [352, 304] width 9 height 9
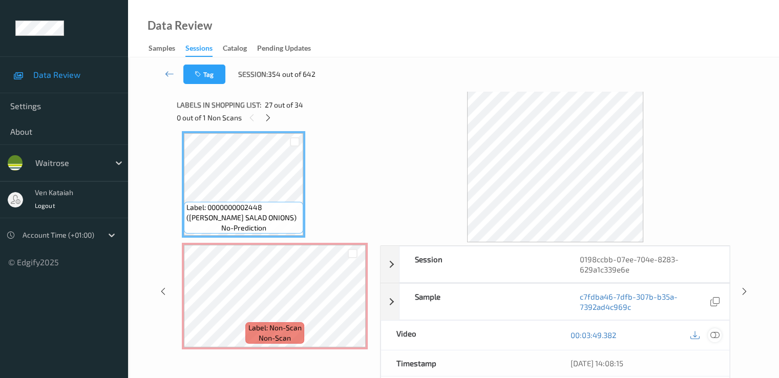
click at [715, 338] on icon at bounding box center [714, 334] width 9 height 9
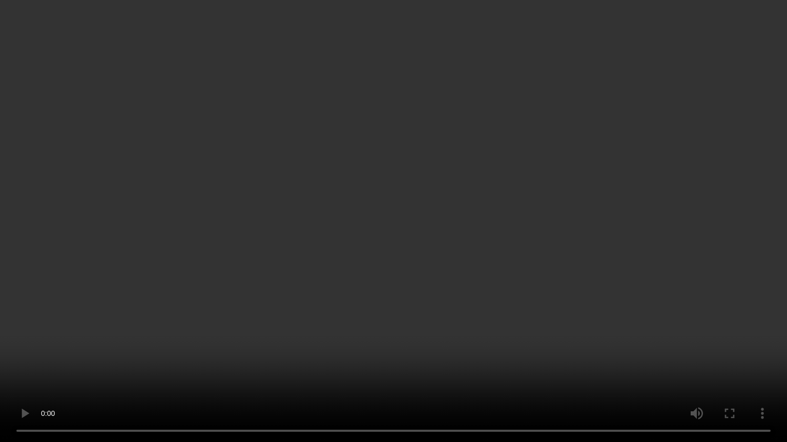
click at [613, 262] on video at bounding box center [393, 221] width 787 height 442
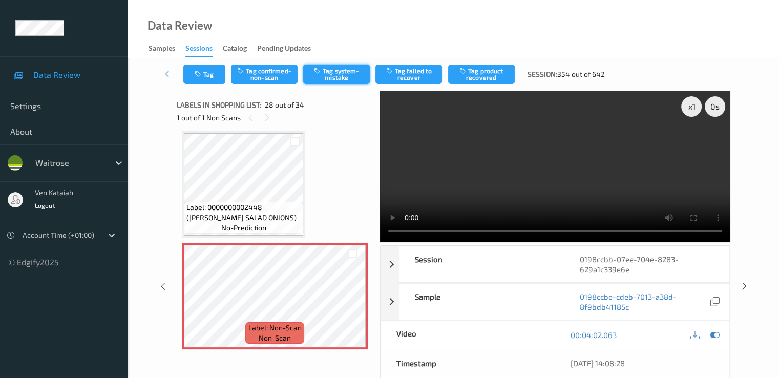
click at [348, 76] on button "Tag system-mistake" at bounding box center [336, 74] width 67 height 19
click at [205, 85] on div "Tag Tag confirmed-non-scan Untag system-mistake Tag failed to recover Tag produ…" at bounding box center [453, 74] width 609 height 34
click at [215, 83] on button "Tag" at bounding box center [204, 74] width 42 height 19
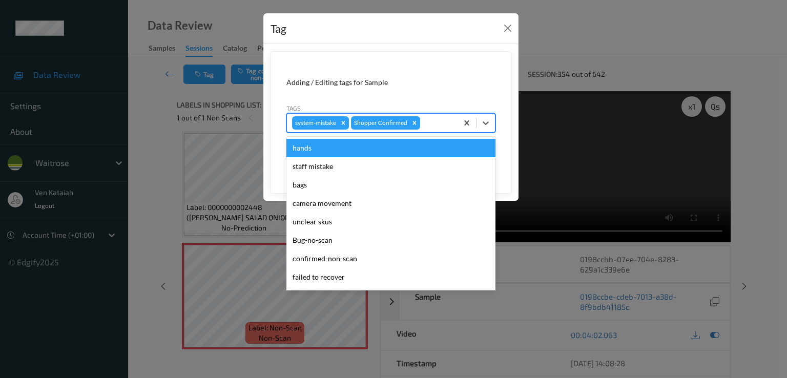
click at [448, 125] on div at bounding box center [437, 123] width 30 height 12
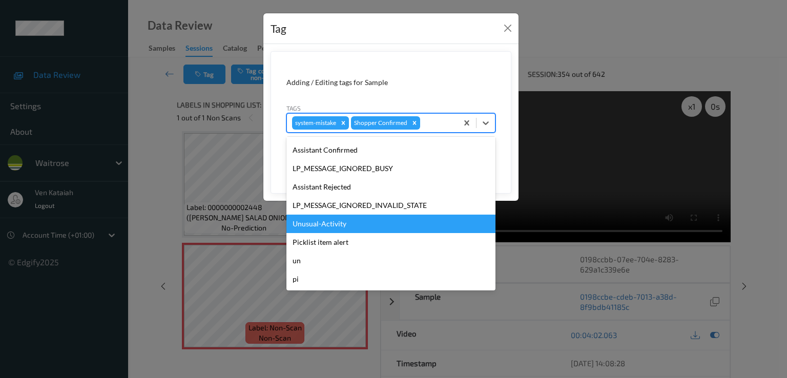
click at [341, 227] on div "Unusual-Activity" at bounding box center [390, 224] width 209 height 18
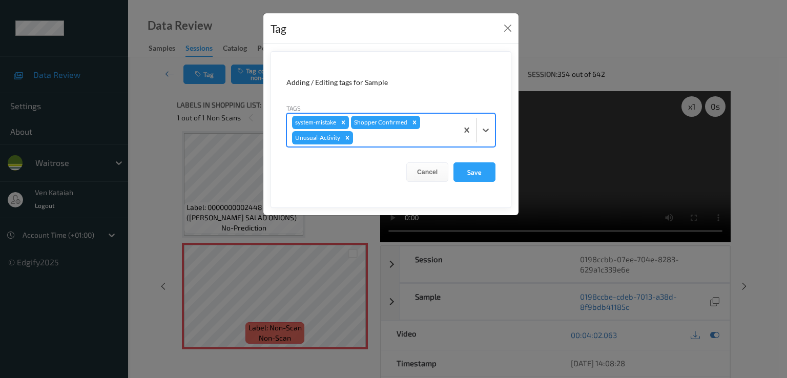
click at [420, 134] on div at bounding box center [403, 138] width 97 height 12
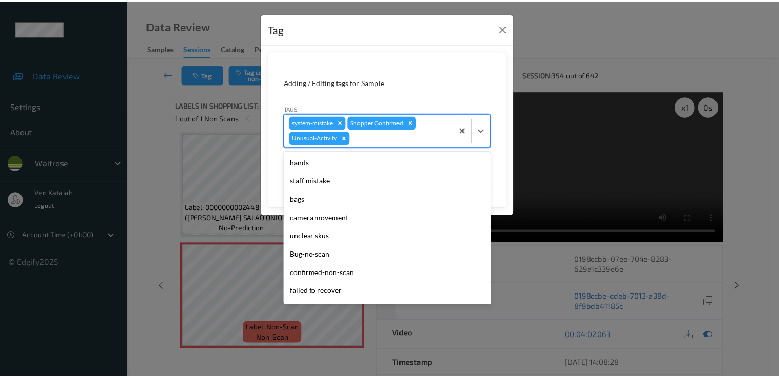
scroll to position [182, 0]
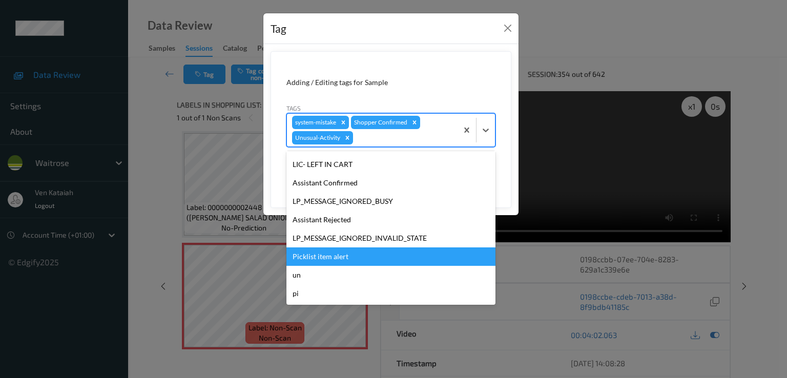
click at [353, 251] on div "Picklist item alert" at bounding box center [390, 256] width 209 height 18
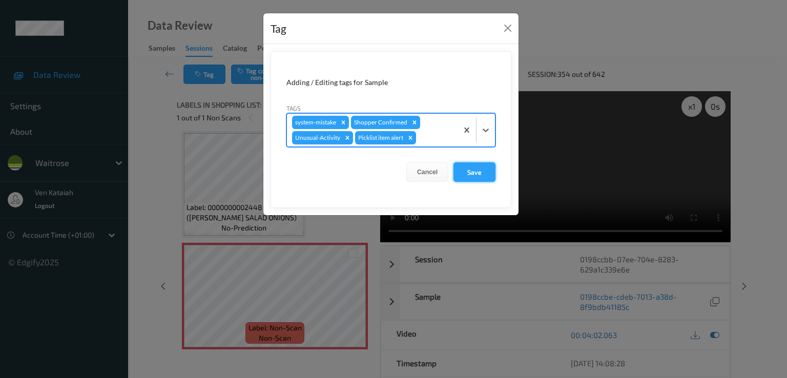
click at [471, 175] on button "Save" at bounding box center [474, 171] width 42 height 19
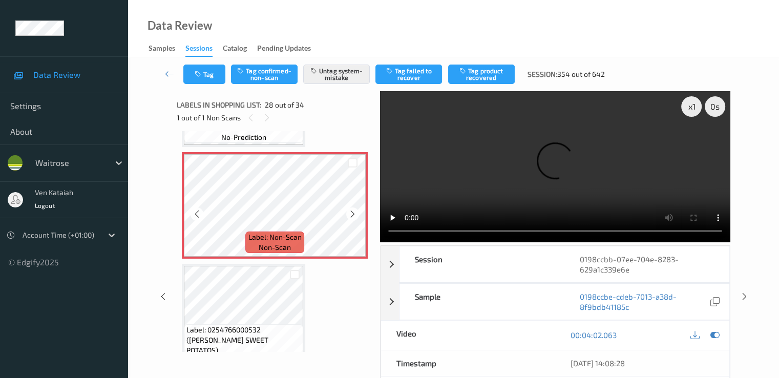
scroll to position [3010, 0]
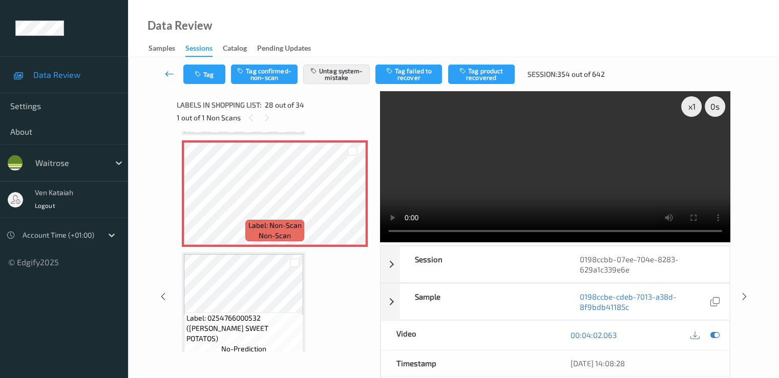
click at [168, 69] on link at bounding box center [169, 74] width 27 height 19
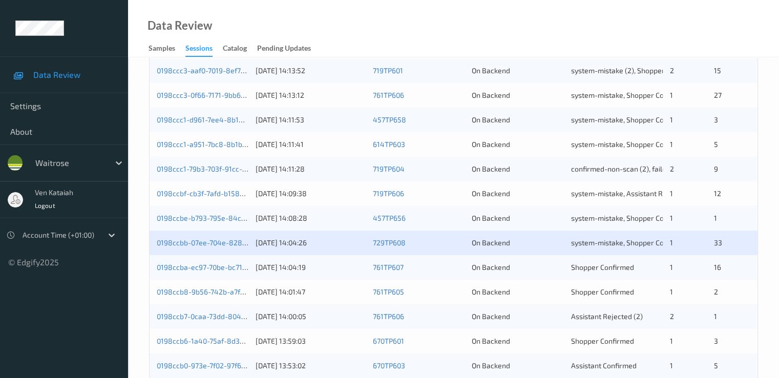
scroll to position [473, 0]
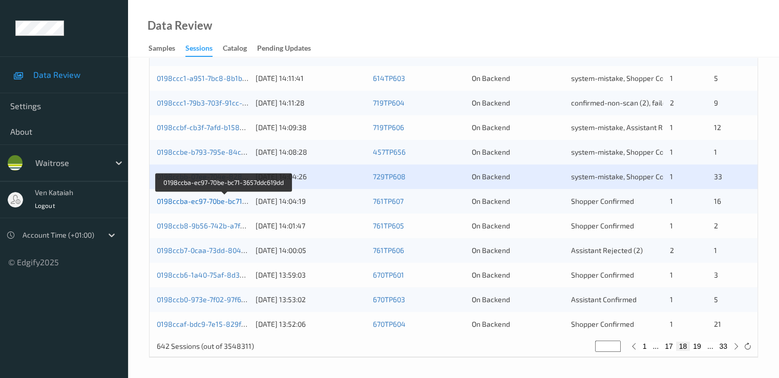
click at [233, 201] on link "0198ccba-ec97-70be-bc71-3657ddc619dd" at bounding box center [225, 201] width 136 height 9
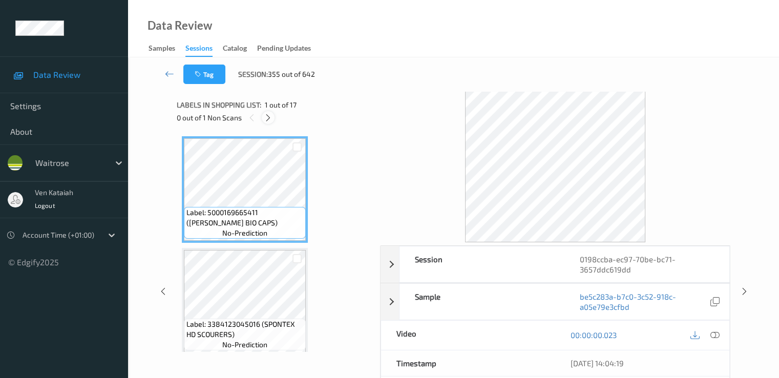
click at [272, 121] on icon at bounding box center [268, 117] width 9 height 9
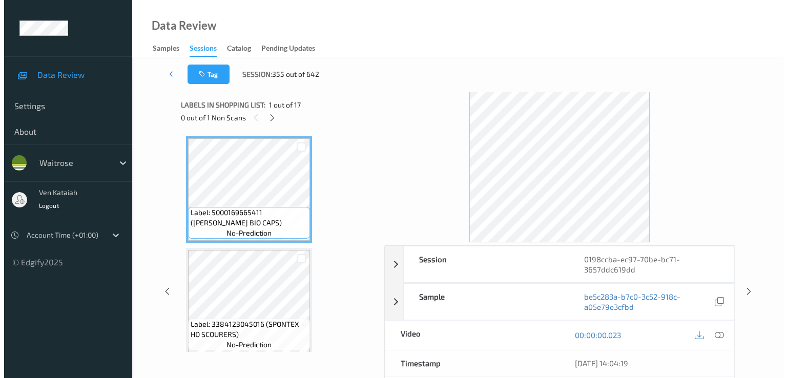
scroll to position [787, 0]
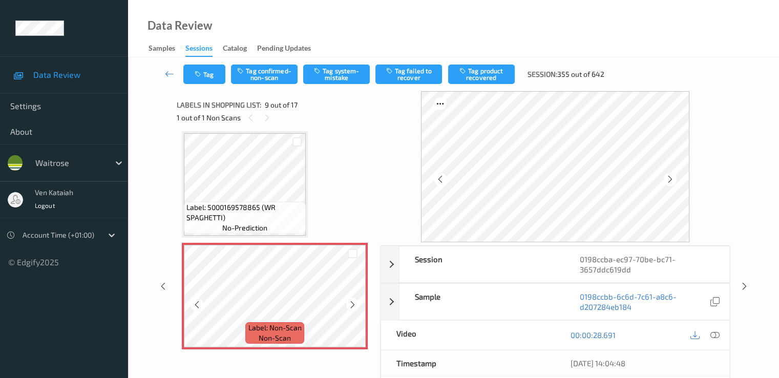
click at [355, 304] on icon at bounding box center [352, 304] width 9 height 9
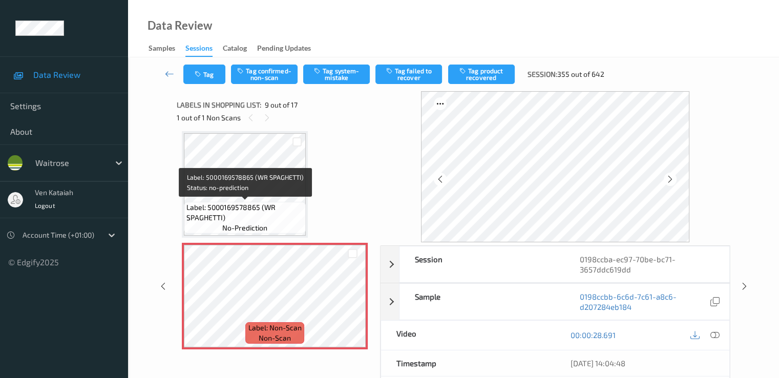
click at [268, 204] on span "Label: 5000169578865 (WR SPAGHETTI)" at bounding box center [244, 212] width 117 height 20
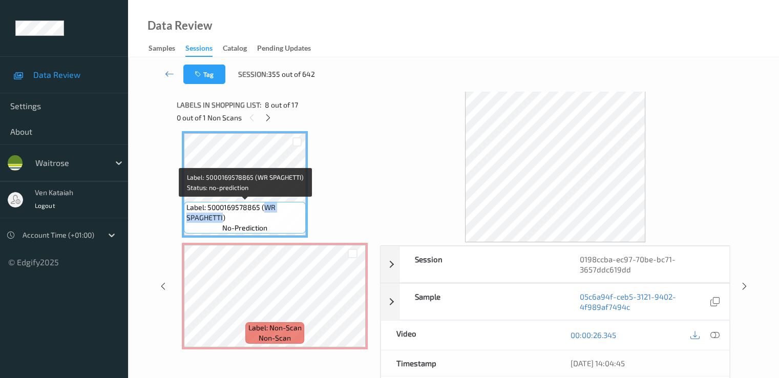
drag, startPoint x: 264, startPoint y: 204, endPoint x: 222, endPoint y: 221, distance: 45.5
click at [222, 221] on span "Label: 5000169578865 (WR SPAGHETTI)" at bounding box center [244, 212] width 117 height 20
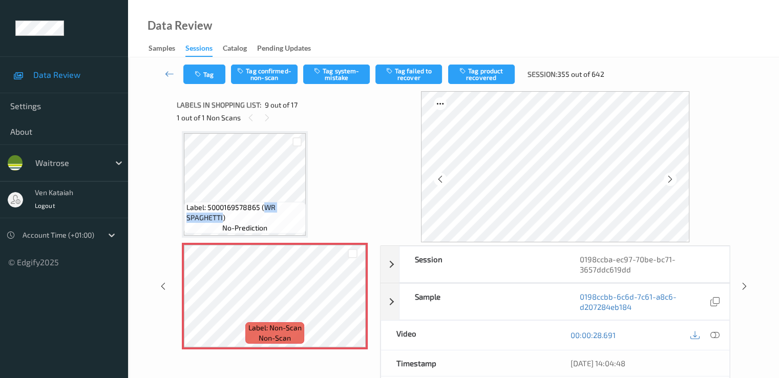
copy span "WR SPAGHETTI"
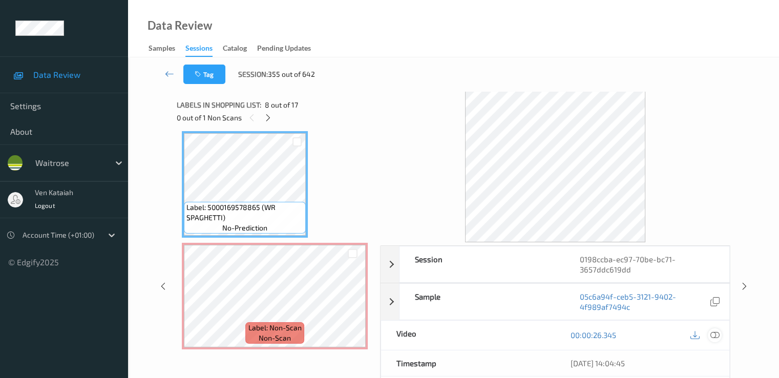
click at [709, 334] on div at bounding box center [715, 335] width 14 height 14
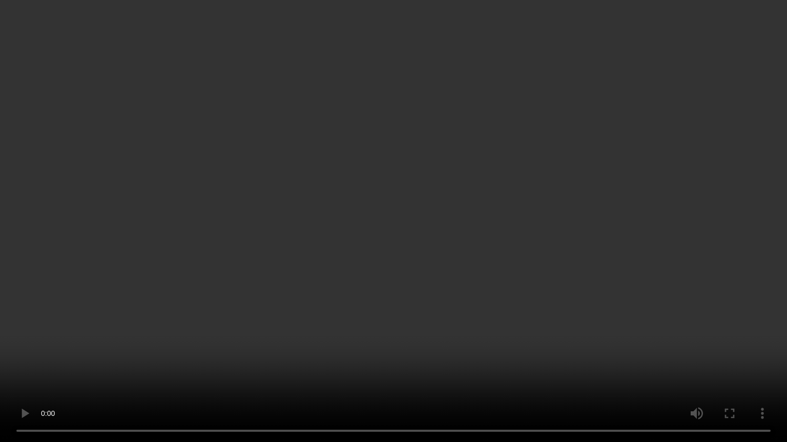
click at [301, 313] on video at bounding box center [393, 221] width 787 height 442
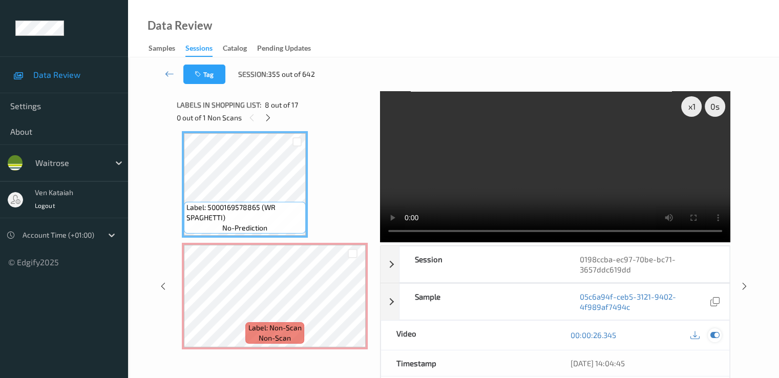
click at [717, 335] on icon at bounding box center [714, 334] width 9 height 9
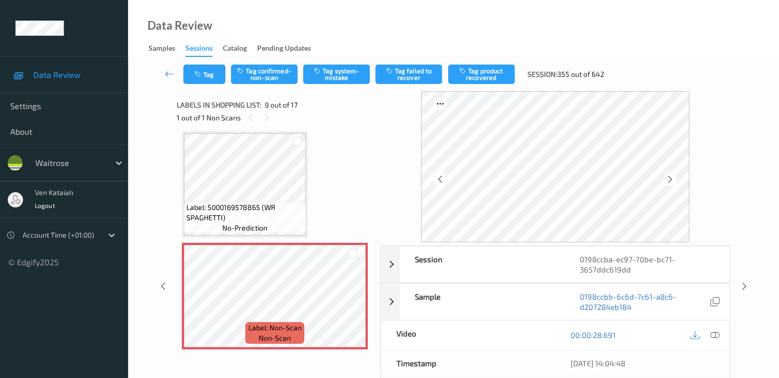
click at [324, 62] on div "Tag Tag confirmed-non-scan Tag system-mistake Tag failed to recover Tag product…" at bounding box center [453, 74] width 609 height 34
click at [324, 68] on button "Tag system-mistake" at bounding box center [336, 74] width 67 height 19
click at [220, 78] on button "Tag" at bounding box center [204, 74] width 42 height 19
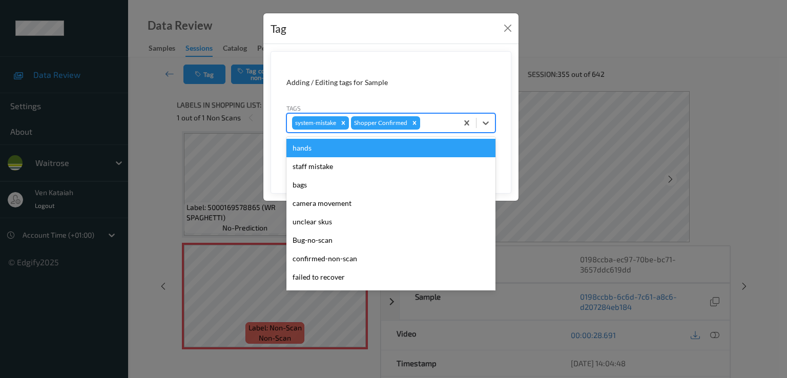
click at [442, 127] on div at bounding box center [437, 123] width 30 height 12
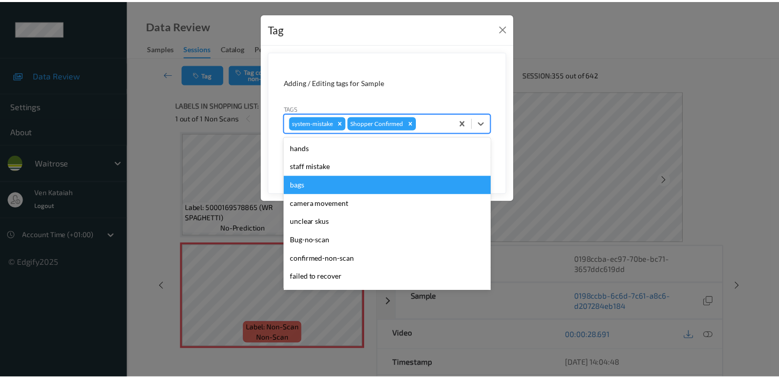
scroll to position [201, 0]
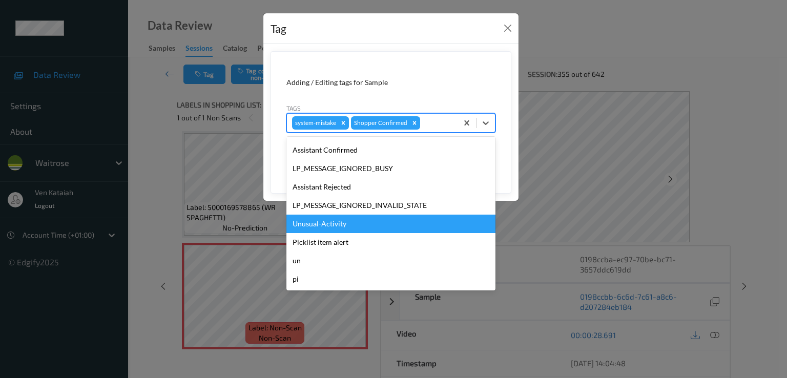
click at [346, 222] on div "Unusual-Activity" at bounding box center [390, 224] width 209 height 18
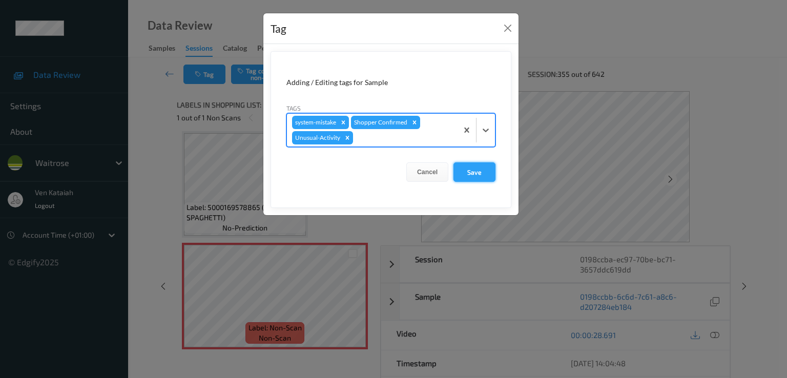
click at [479, 179] on button "Save" at bounding box center [474, 171] width 42 height 19
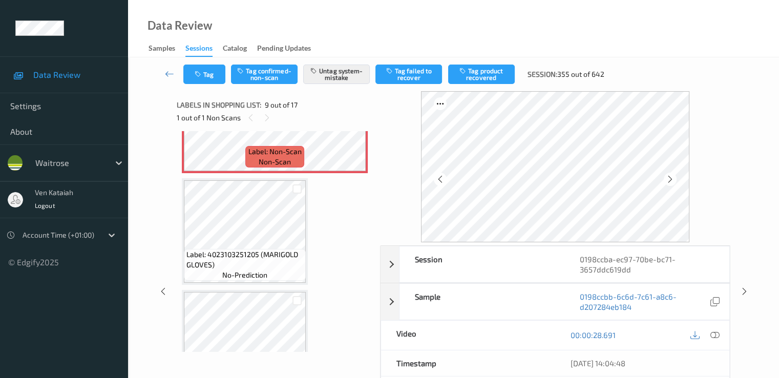
scroll to position [1094, 0]
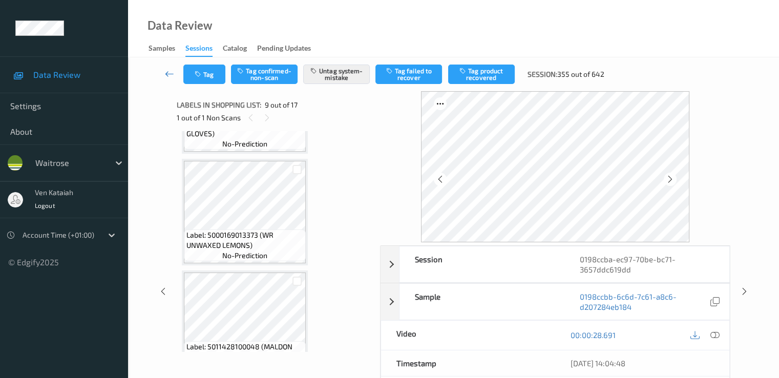
click at [172, 69] on icon at bounding box center [169, 74] width 9 height 10
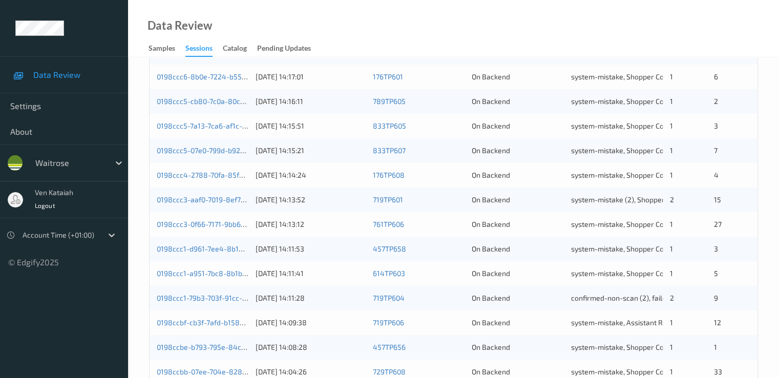
scroll to position [473, 0]
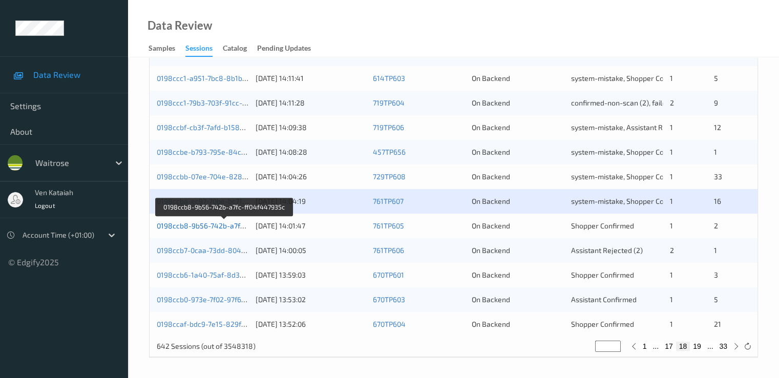
click at [227, 223] on link "0198ccb8-9b56-742b-a7fc-ff04f447935c" at bounding box center [224, 225] width 135 height 9
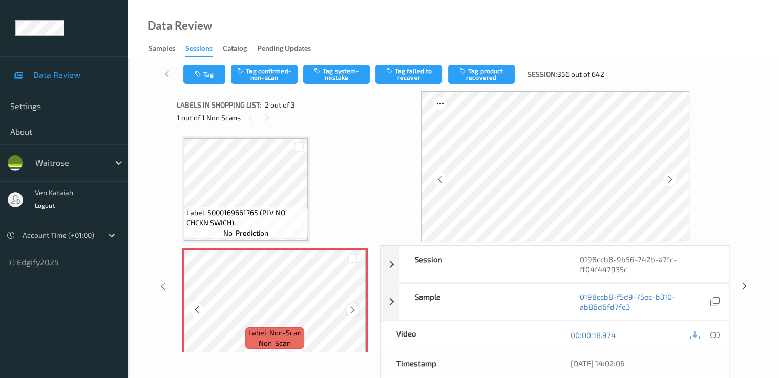
click at [352, 307] on icon at bounding box center [352, 309] width 9 height 9
click at [332, 71] on button "Tag system-mistake" at bounding box center [336, 74] width 67 height 19
click at [205, 74] on button "Tag" at bounding box center [204, 74] width 42 height 19
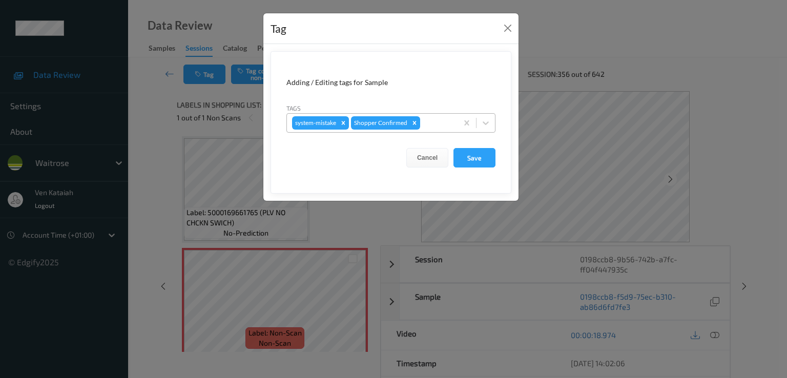
click at [446, 127] on div at bounding box center [437, 123] width 30 height 12
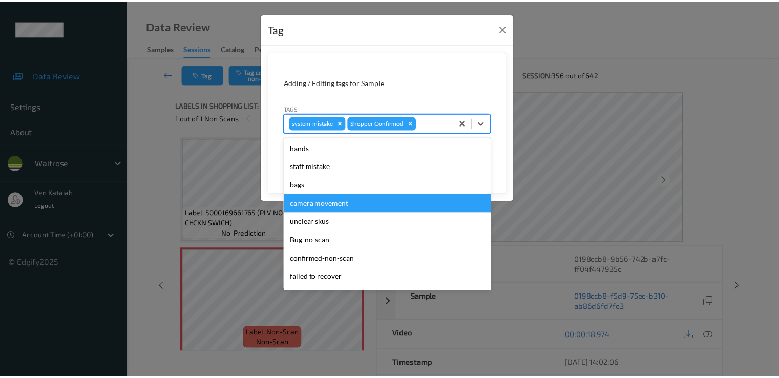
scroll to position [201, 0]
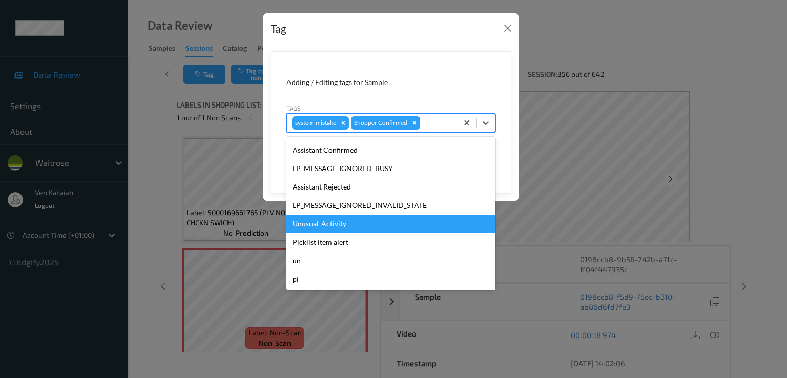
click at [327, 218] on div "Unusual-Activity" at bounding box center [390, 224] width 209 height 18
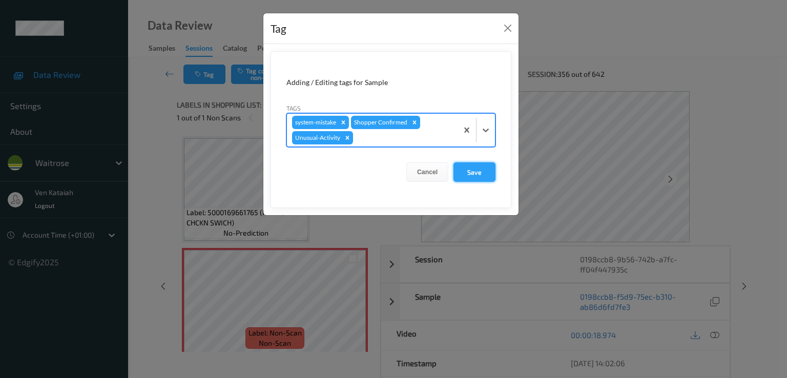
click at [492, 173] on button "Save" at bounding box center [474, 171] width 42 height 19
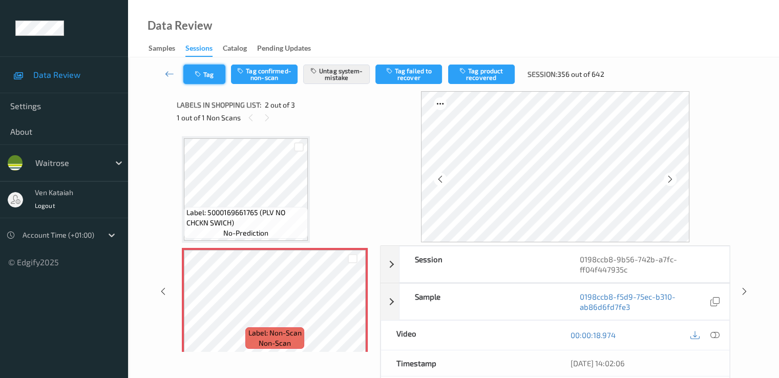
click at [208, 80] on button "Tag" at bounding box center [204, 74] width 42 height 19
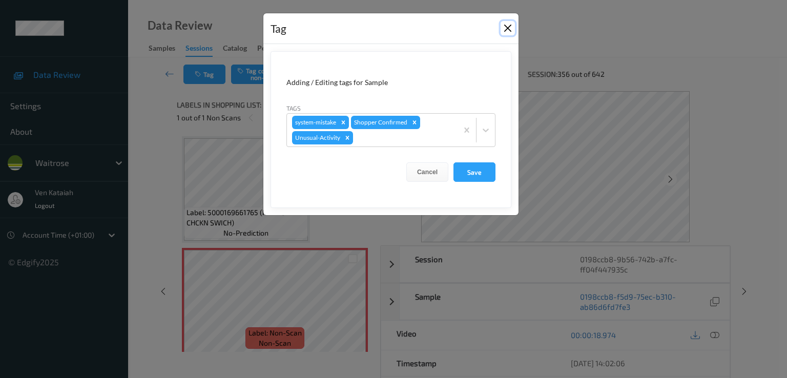
drag, startPoint x: 505, startPoint y: 27, endPoint x: 470, endPoint y: 64, distance: 50.7
click at [504, 27] on button "Close" at bounding box center [507, 28] width 14 height 14
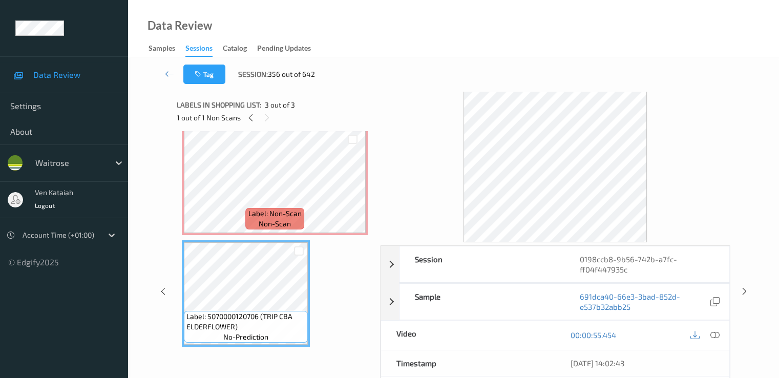
scroll to position [17, 0]
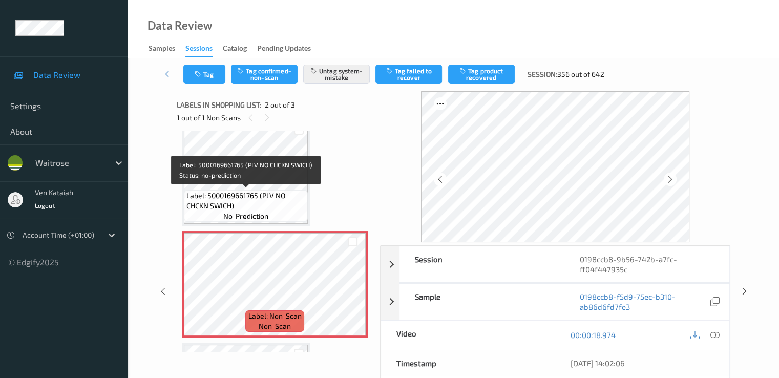
click at [256, 194] on span "Label: 5000169661765 (PLV NO CHCKN SWICH)" at bounding box center [245, 201] width 119 height 20
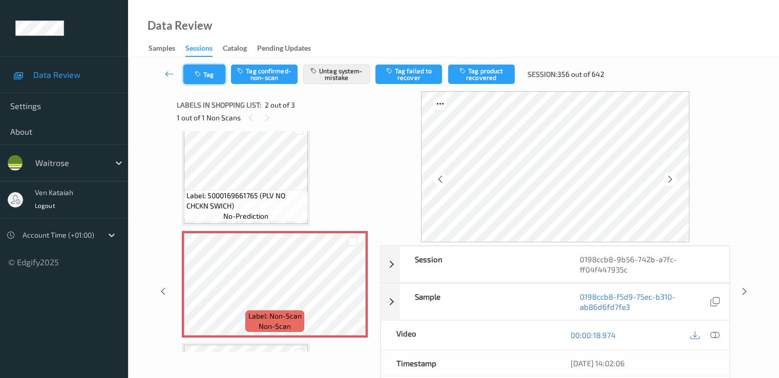
click at [193, 76] on button "Tag" at bounding box center [204, 74] width 42 height 19
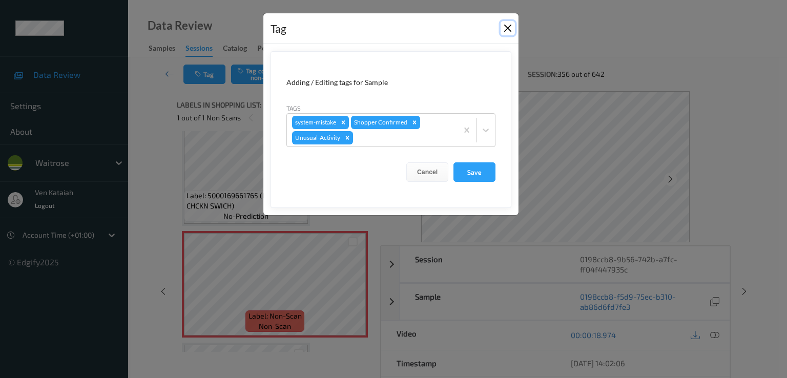
click at [508, 25] on button "Close" at bounding box center [507, 28] width 14 height 14
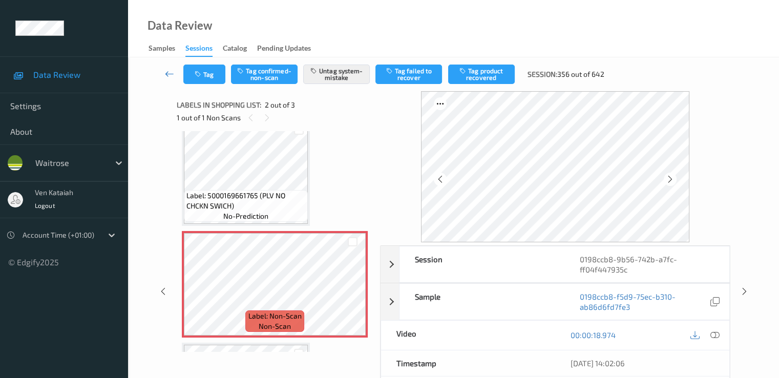
click at [172, 68] on link at bounding box center [169, 74] width 27 height 19
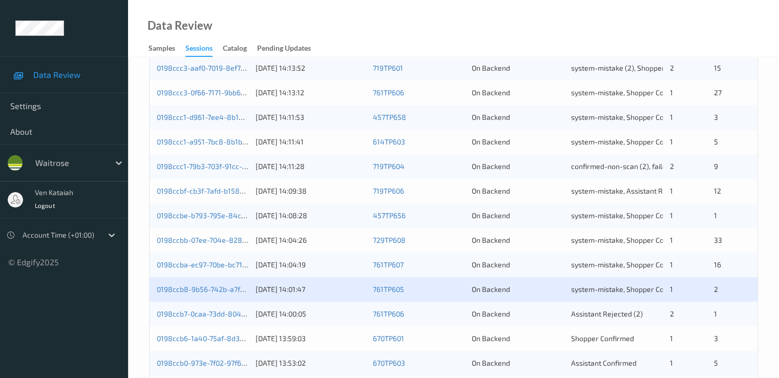
scroll to position [473, 0]
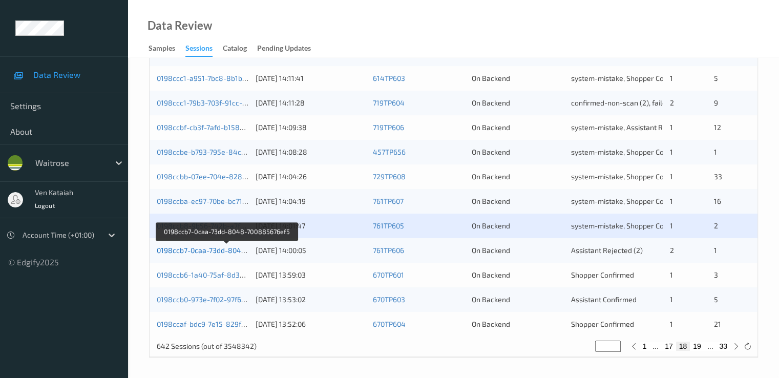
click at [209, 250] on link "0198ccb7-0caa-73dd-8048-700885676ef5" at bounding box center [226, 250] width 139 height 9
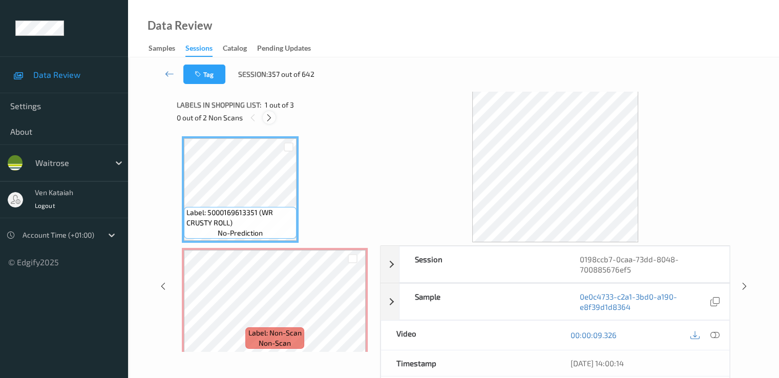
click at [272, 119] on icon at bounding box center [269, 117] width 9 height 9
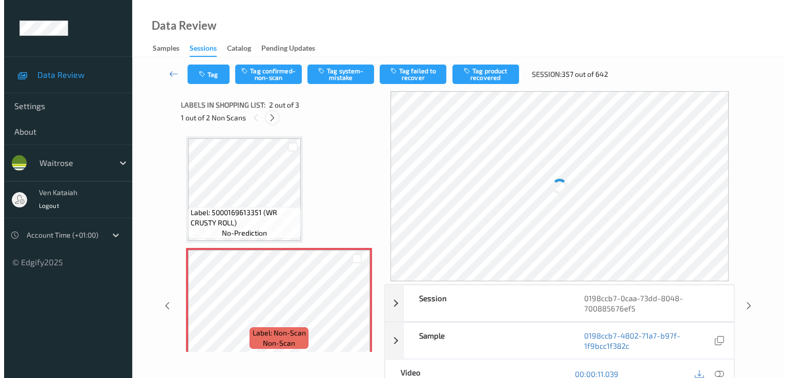
scroll to position [5, 0]
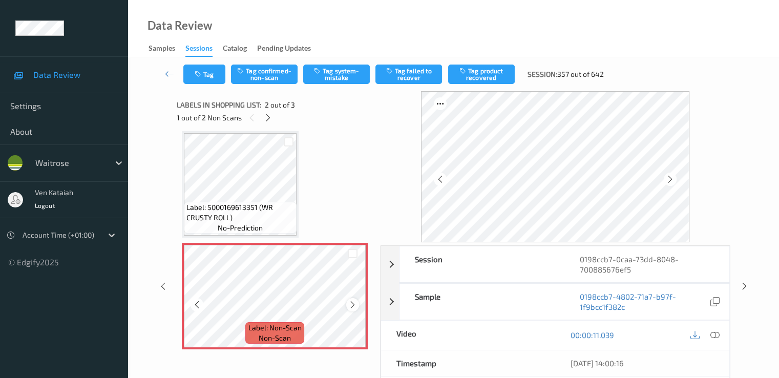
click at [348, 305] on icon at bounding box center [352, 304] width 9 height 9
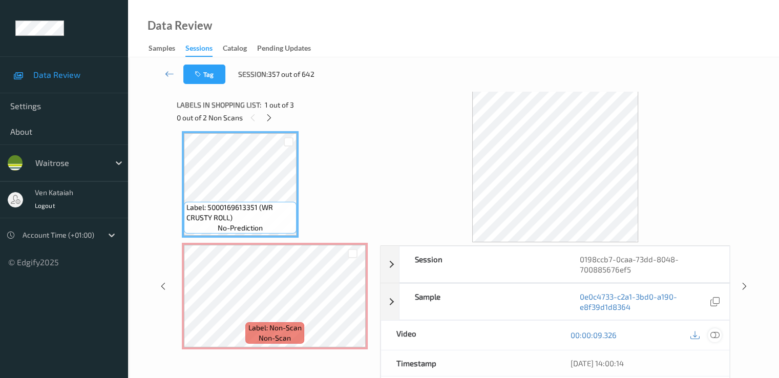
click at [712, 336] on icon at bounding box center [714, 334] width 9 height 9
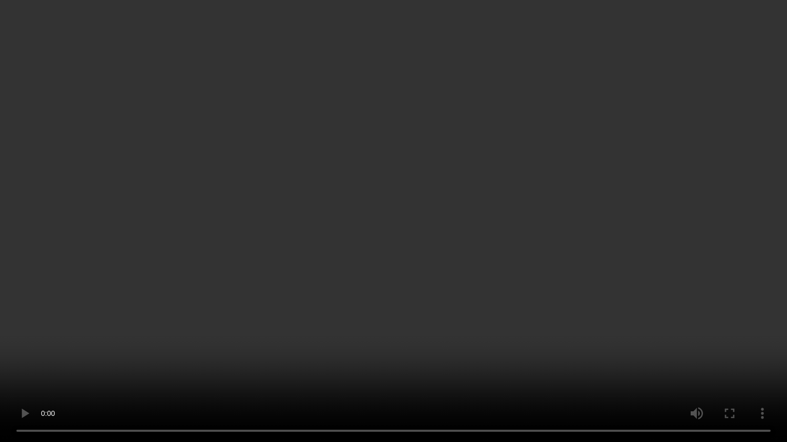
click at [347, 289] on video at bounding box center [393, 221] width 787 height 442
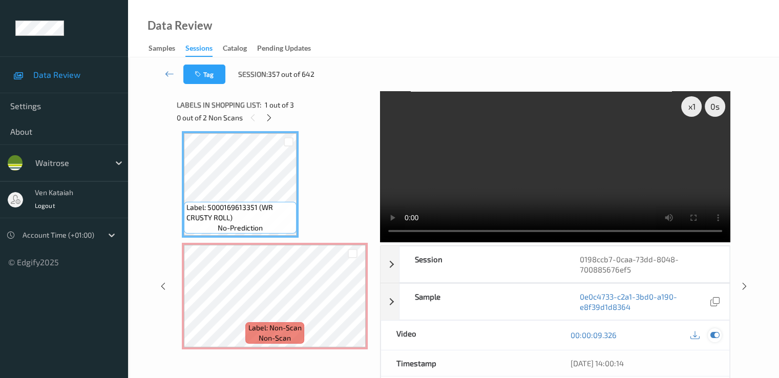
click at [715, 331] on icon at bounding box center [714, 334] width 9 height 9
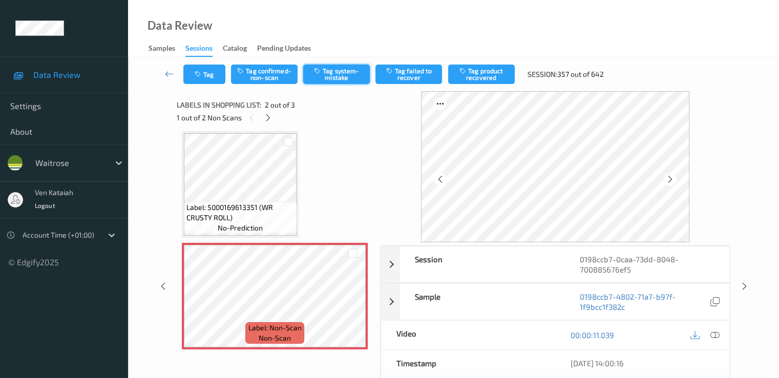
click at [325, 77] on button "Tag system-mistake" at bounding box center [336, 74] width 67 height 19
click at [197, 78] on button "Tag" at bounding box center [204, 74] width 42 height 19
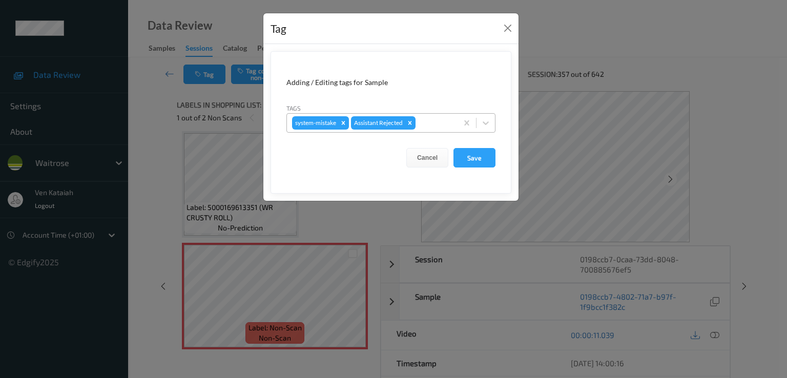
click at [429, 129] on div "system-mistake Assistant Rejected" at bounding box center [372, 122] width 171 height 17
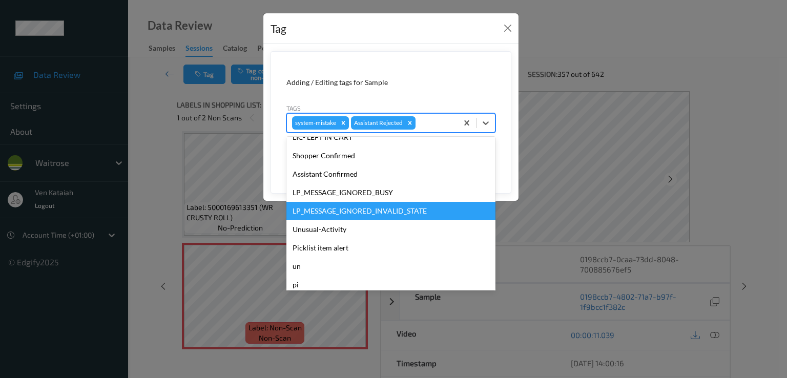
scroll to position [201, 0]
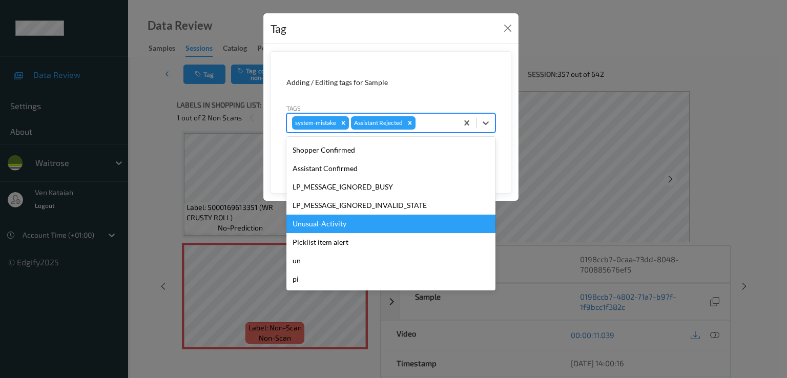
click at [338, 226] on div "Unusual-Activity" at bounding box center [390, 224] width 209 height 18
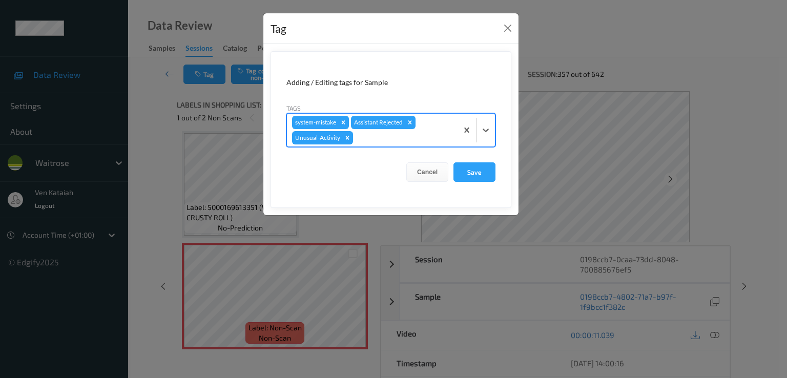
click at [431, 127] on div "system-mistake Assistant Rejected Unusual-Activity" at bounding box center [372, 130] width 171 height 33
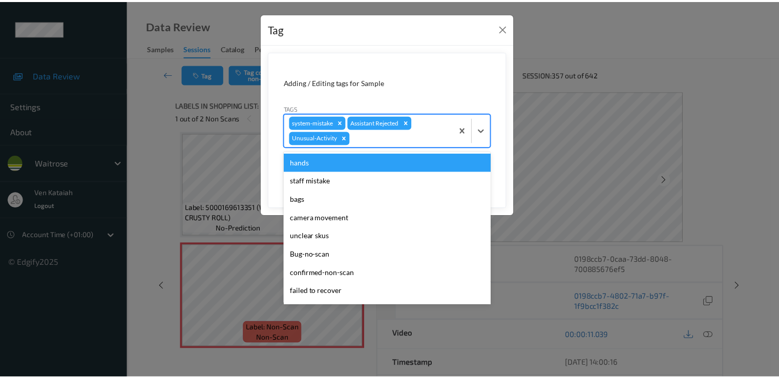
scroll to position [182, 0]
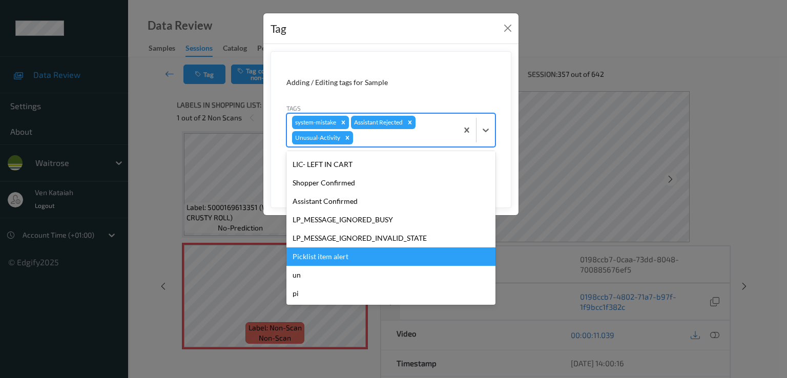
click at [322, 255] on div "Picklist item alert" at bounding box center [390, 256] width 209 height 18
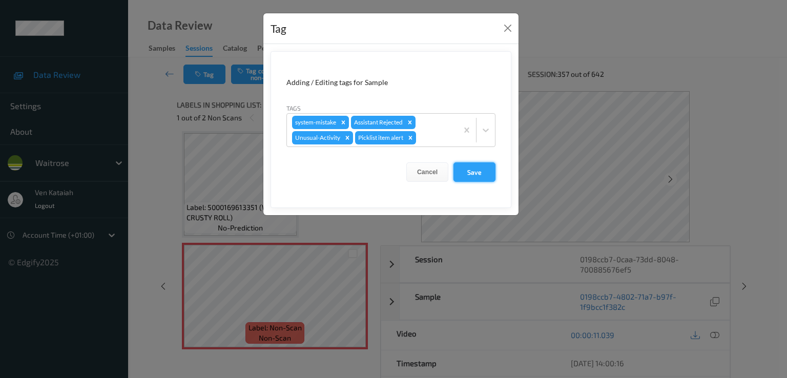
click at [469, 175] on button "Save" at bounding box center [474, 171] width 42 height 19
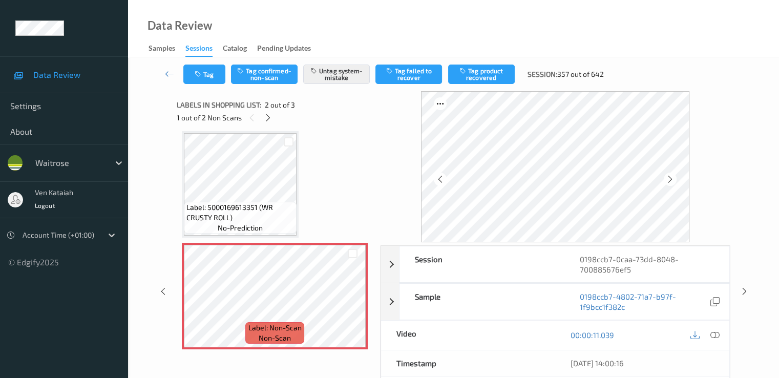
click at [217, 85] on div "Tag Tag confirmed-non-scan Untag system-mistake Tag failed to recover Tag produ…" at bounding box center [453, 74] width 609 height 34
click at [215, 75] on button "Tag" at bounding box center [204, 74] width 42 height 19
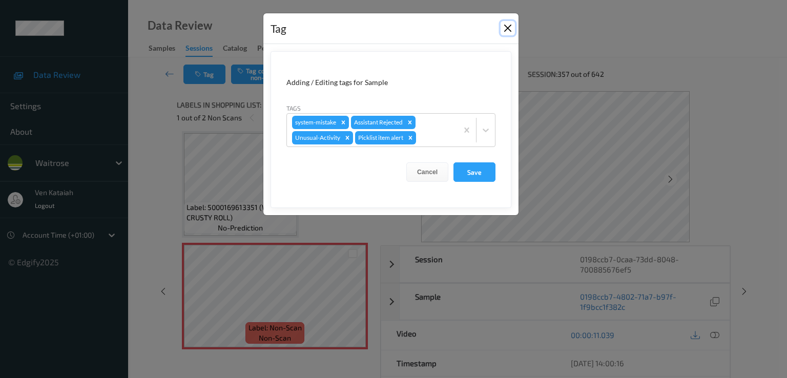
click at [504, 25] on button "Close" at bounding box center [507, 28] width 14 height 14
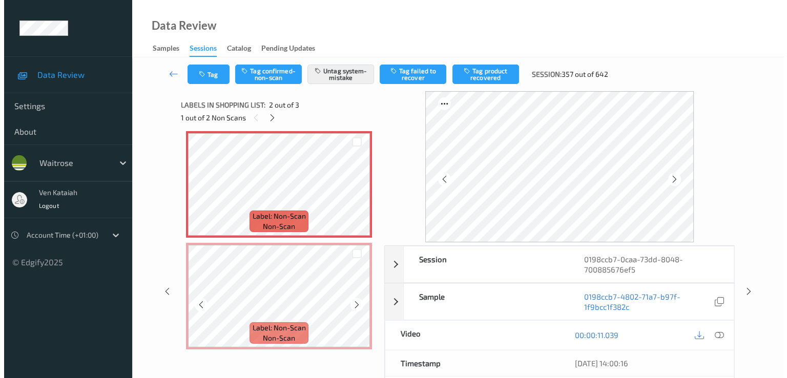
scroll to position [119, 0]
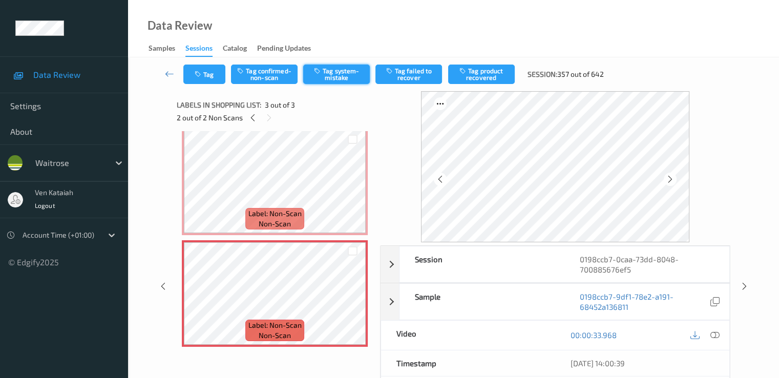
click at [346, 74] on button "Tag system-mistake" at bounding box center [336, 74] width 67 height 19
click at [213, 72] on button "Tag" at bounding box center [204, 74] width 42 height 19
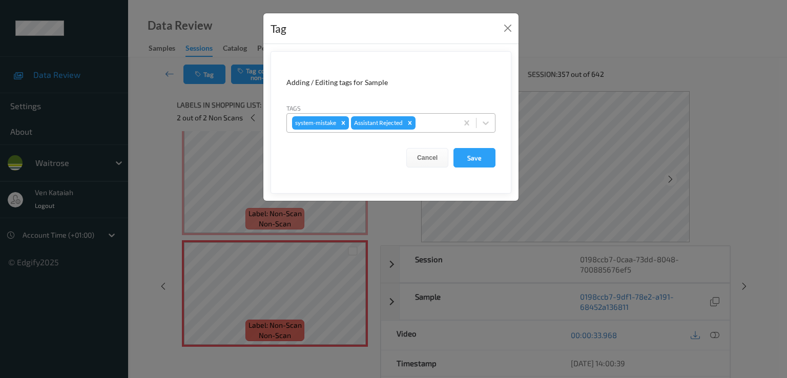
click at [440, 123] on div at bounding box center [434, 123] width 35 height 12
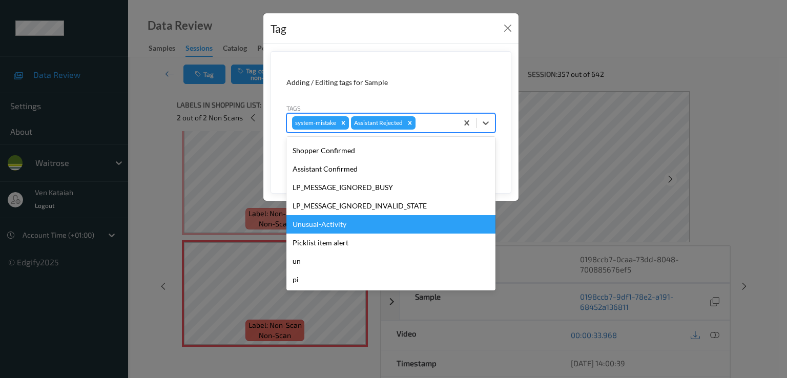
scroll to position [201, 0]
click at [335, 227] on div "Unusual-Activity" at bounding box center [390, 224] width 209 height 18
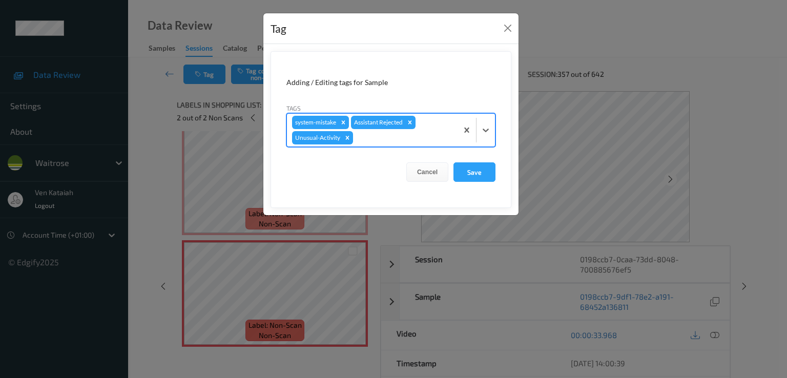
click at [425, 134] on div at bounding box center [403, 138] width 97 height 12
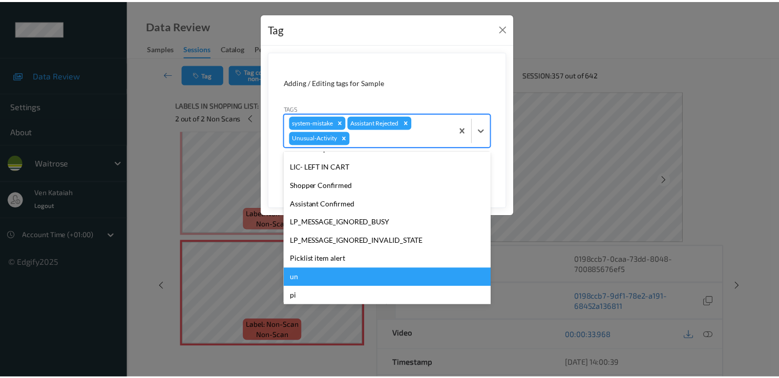
scroll to position [182, 0]
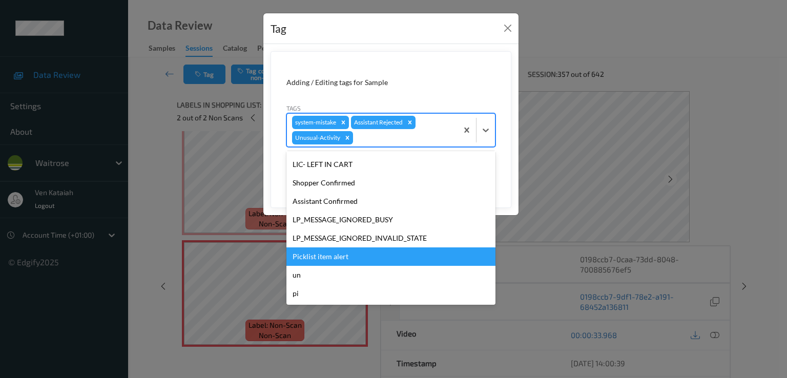
click at [315, 259] on div "Picklist item alert" at bounding box center [390, 256] width 209 height 18
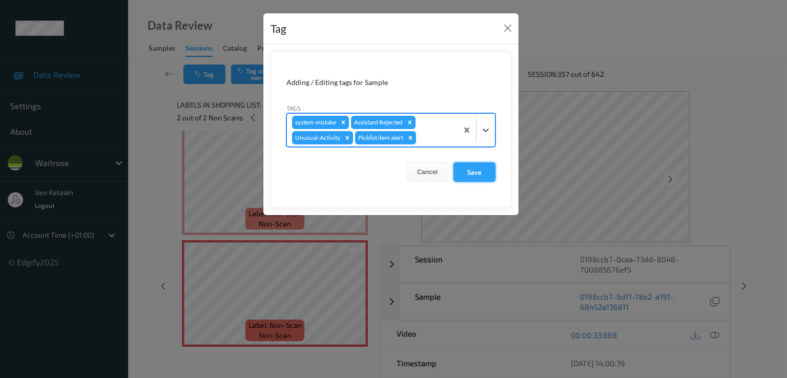
click at [465, 174] on button "Save" at bounding box center [474, 171] width 42 height 19
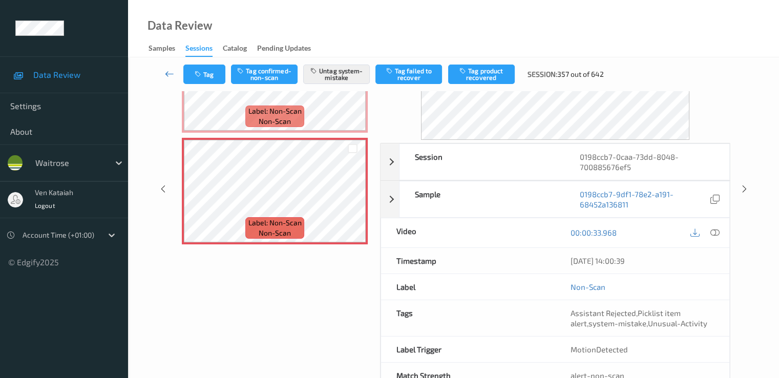
click at [176, 74] on link at bounding box center [169, 74] width 27 height 19
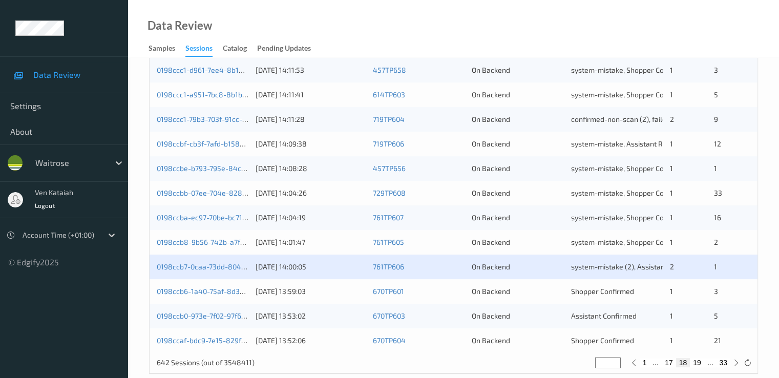
scroll to position [473, 0]
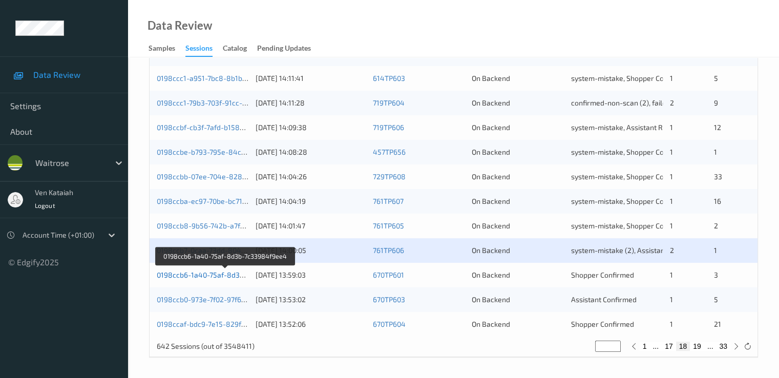
click at [227, 277] on link "0198ccb6-1a40-75af-8d3b-7c33984f9ee4" at bounding box center [226, 274] width 138 height 9
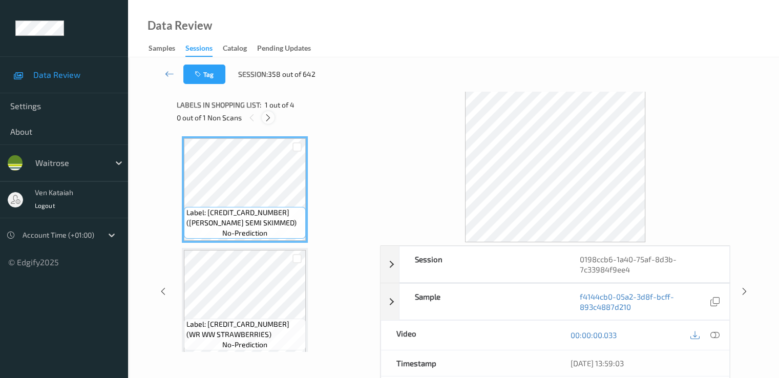
click at [270, 119] on icon at bounding box center [268, 117] width 9 height 9
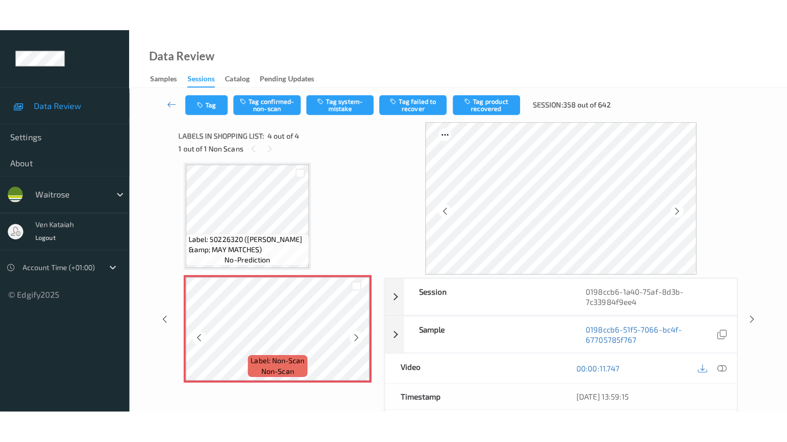
scroll to position [231, 0]
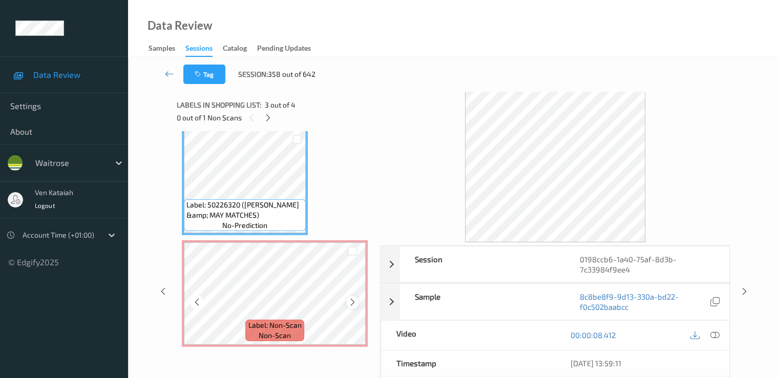
click at [348, 299] on icon at bounding box center [352, 302] width 9 height 9
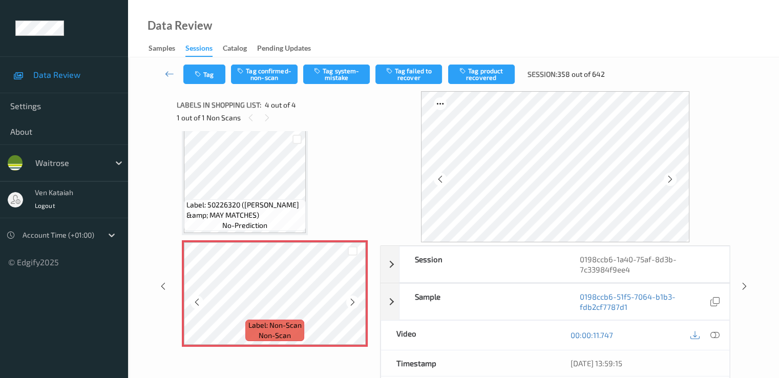
click at [348, 299] on icon at bounding box center [352, 302] width 9 height 9
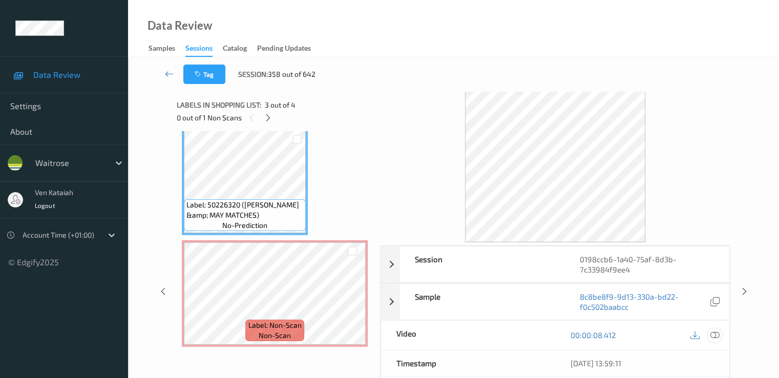
click at [718, 331] on icon at bounding box center [714, 334] width 9 height 9
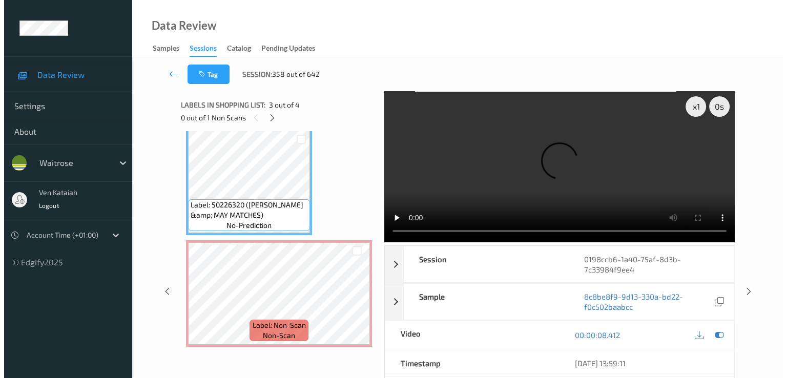
scroll to position [166, 0]
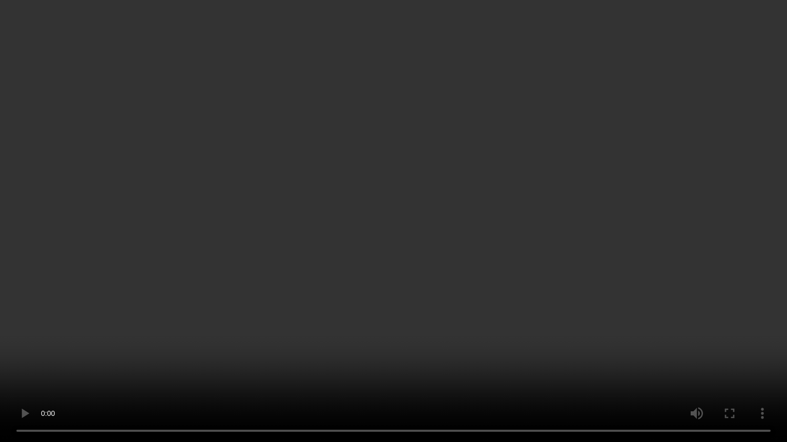
click at [165, 346] on video at bounding box center [393, 221] width 787 height 442
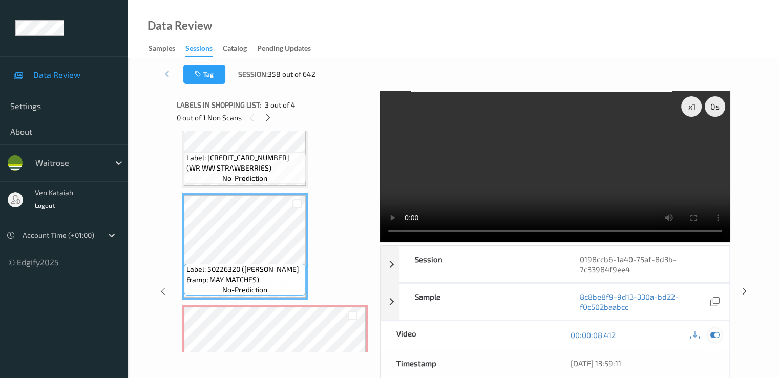
click at [715, 334] on icon at bounding box center [714, 334] width 9 height 9
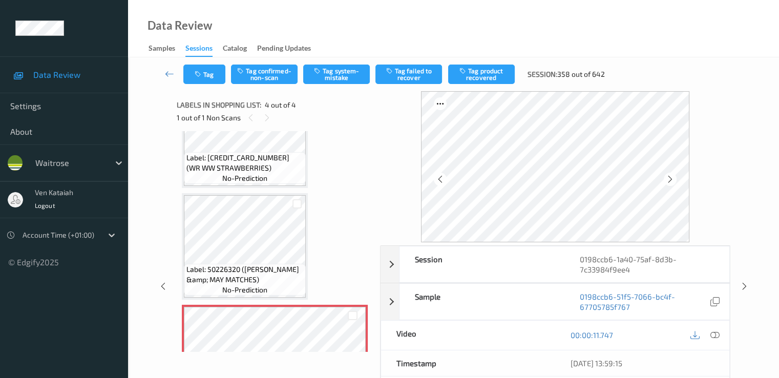
click at [325, 62] on div "Tag Tag confirmed-non-scan Tag system-mistake Tag failed to recover Tag product…" at bounding box center [453, 74] width 609 height 34
click at [324, 68] on button "Tag system-mistake" at bounding box center [336, 74] width 67 height 19
click at [326, 79] on button "Tag system-mistake" at bounding box center [336, 74] width 67 height 19
click at [212, 78] on button "Tag" at bounding box center [204, 74] width 42 height 19
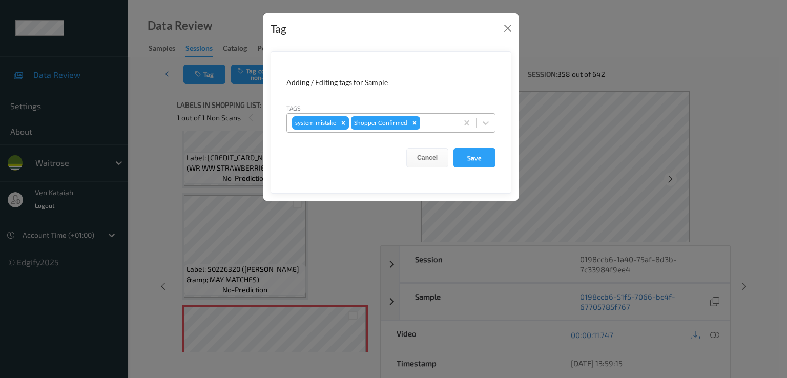
click at [455, 120] on div "system-mistake Shopper Confirmed" at bounding box center [372, 122] width 171 height 17
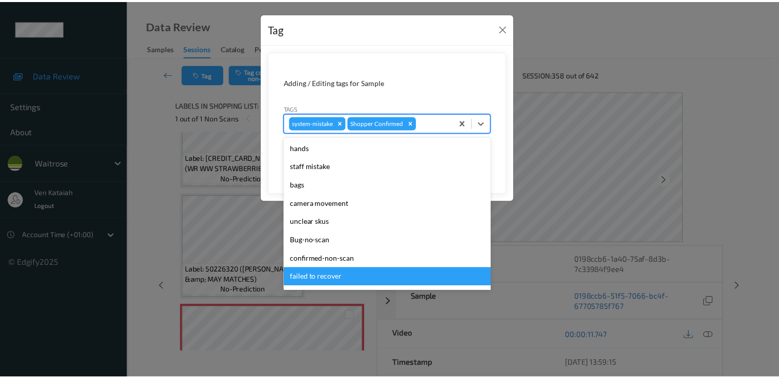
scroll to position [201, 0]
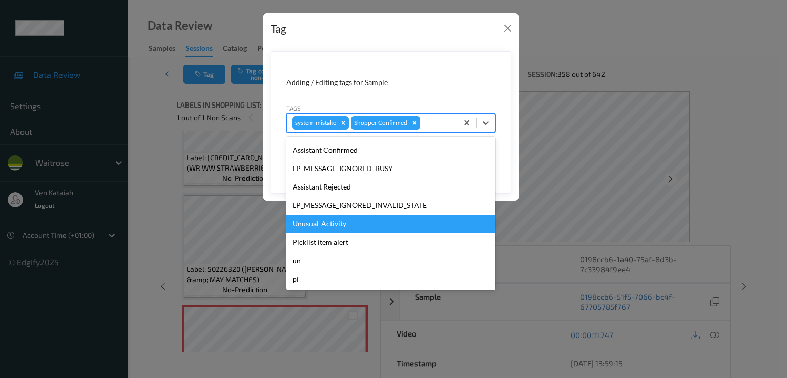
click at [350, 224] on div "Unusual-Activity" at bounding box center [390, 224] width 209 height 18
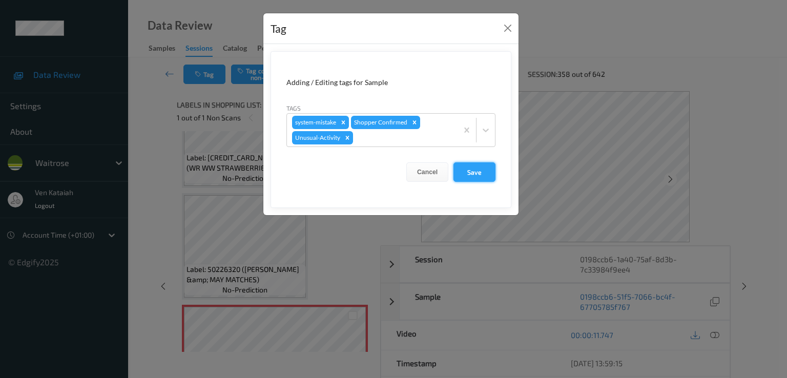
click at [457, 179] on button "Save" at bounding box center [474, 171] width 42 height 19
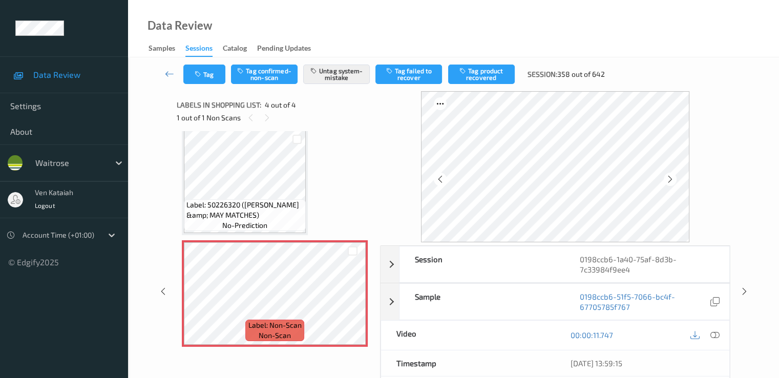
scroll to position [129, 0]
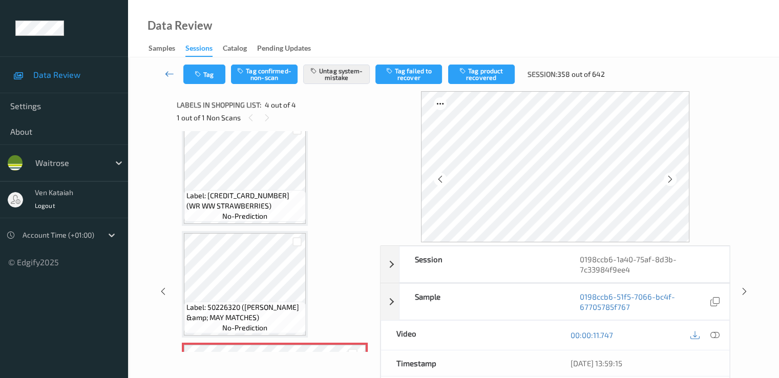
click at [168, 69] on icon at bounding box center [169, 74] width 9 height 10
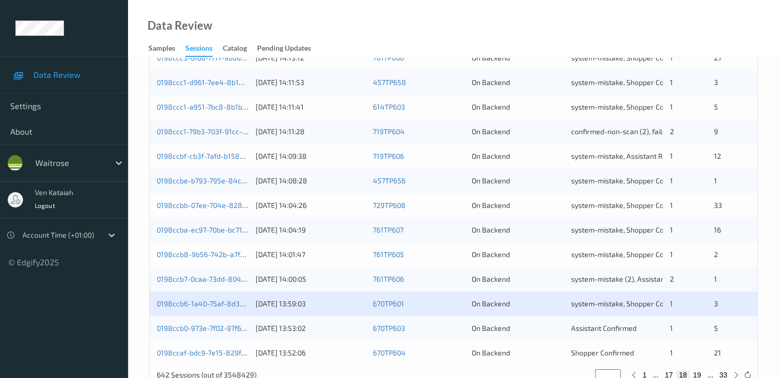
scroll to position [473, 0]
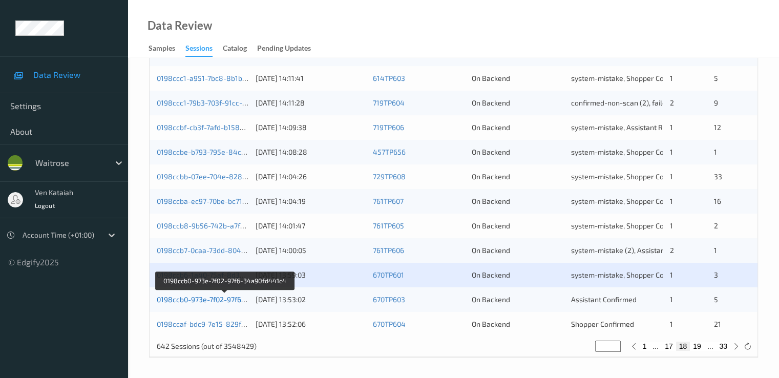
click at [217, 298] on link "0198ccb0-973e-7f02-97f6-34a90fd441c4" at bounding box center [225, 299] width 136 height 9
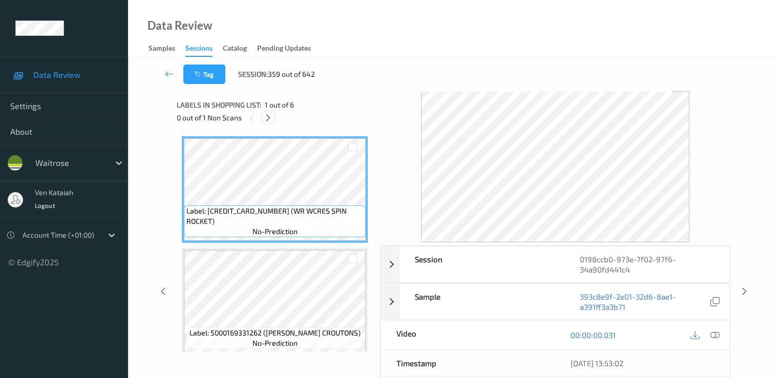
click at [272, 117] on div at bounding box center [268, 117] width 13 height 13
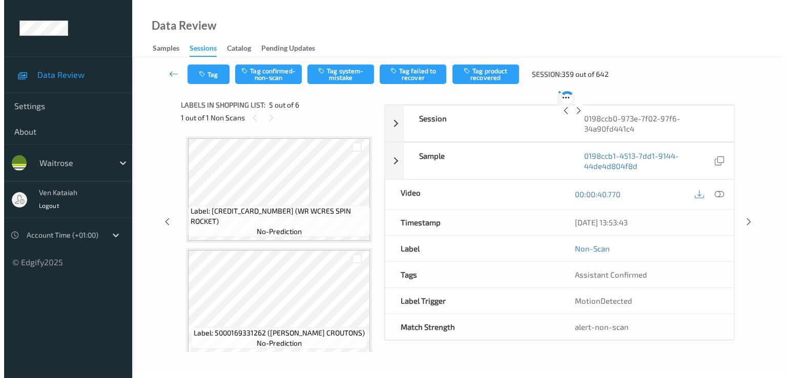
scroll to position [340, 0]
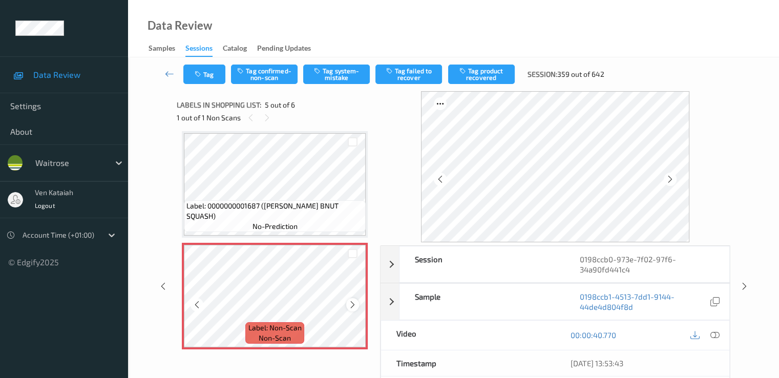
click at [357, 304] on div at bounding box center [352, 304] width 13 height 13
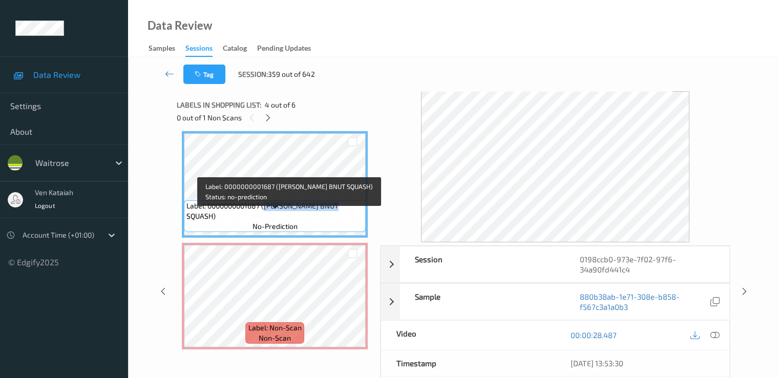
drag, startPoint x: 278, startPoint y: 216, endPoint x: 348, endPoint y: 216, distance: 70.2
click at [348, 216] on span "Label: 0000000001687 ([PERSON_NAME] BNUT SQUASH)" at bounding box center [274, 211] width 177 height 20
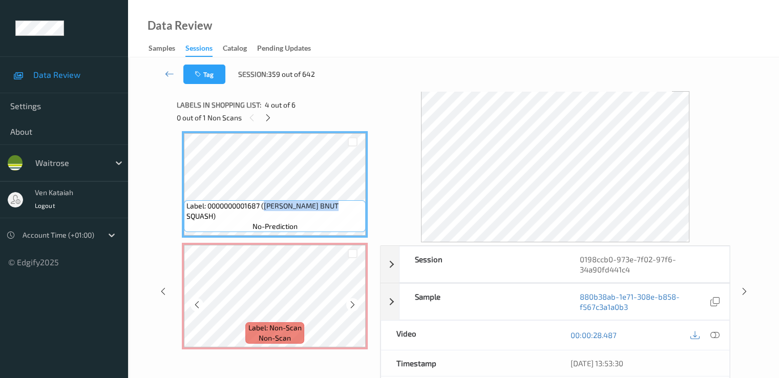
copy span "[PERSON_NAME] BNUT SQUASH"
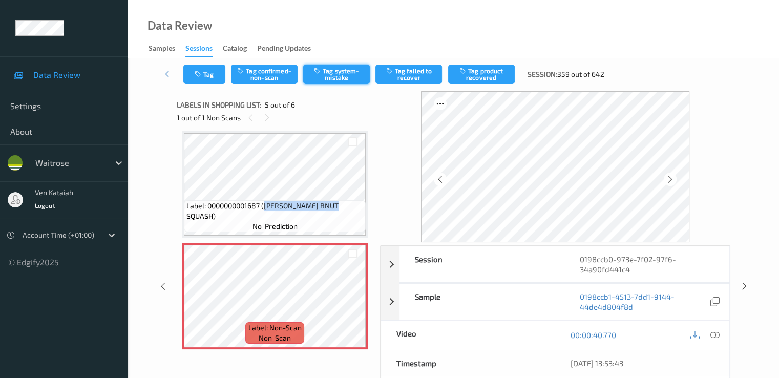
click at [340, 73] on button "Tag system-mistake" at bounding box center [336, 74] width 67 height 19
click at [192, 66] on button "Tag" at bounding box center [204, 74] width 42 height 19
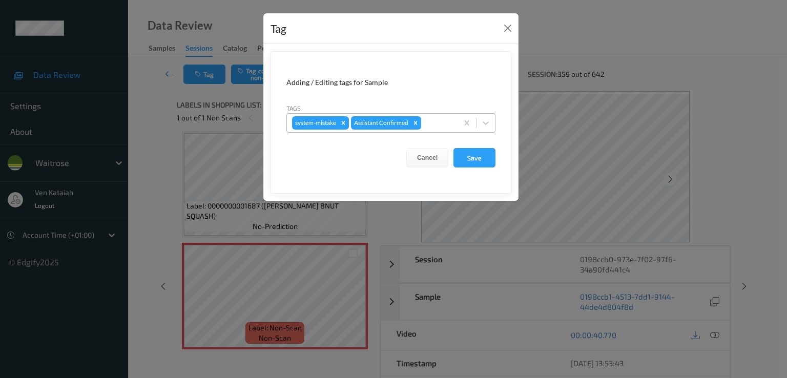
click at [449, 121] on div at bounding box center [437, 123] width 29 height 12
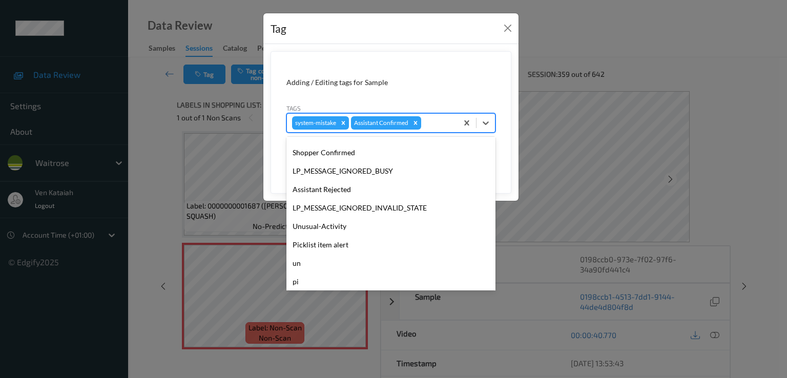
scroll to position [201, 0]
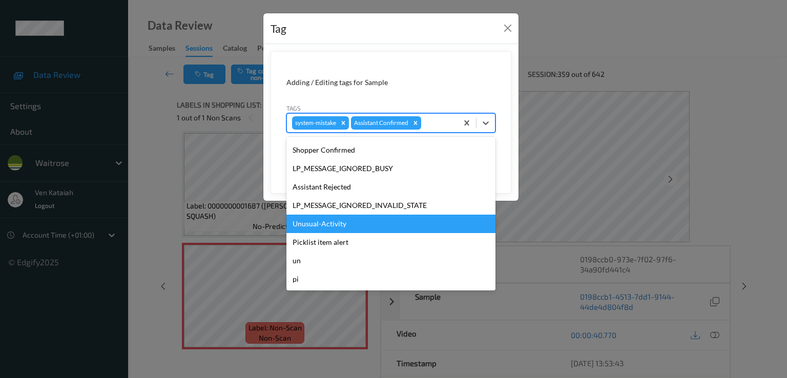
click at [334, 226] on div "Unusual-Activity" at bounding box center [390, 224] width 209 height 18
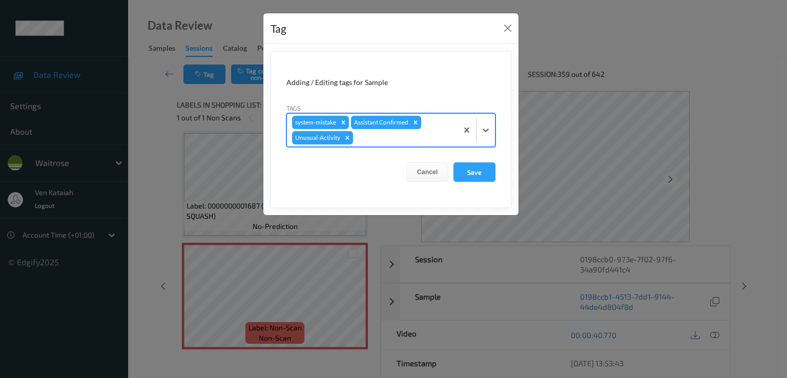
click at [381, 136] on div at bounding box center [403, 138] width 97 height 12
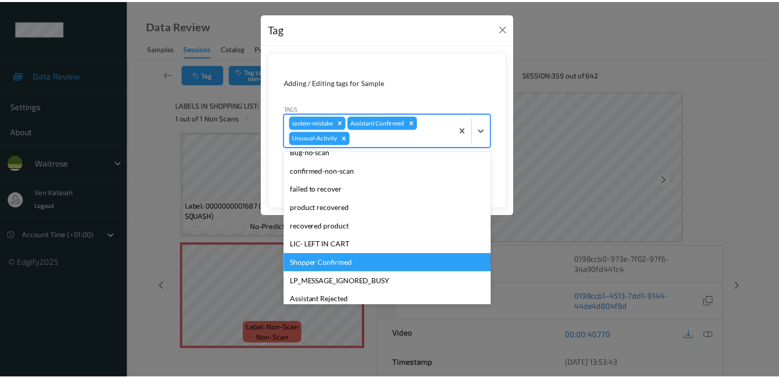
scroll to position [182, 0]
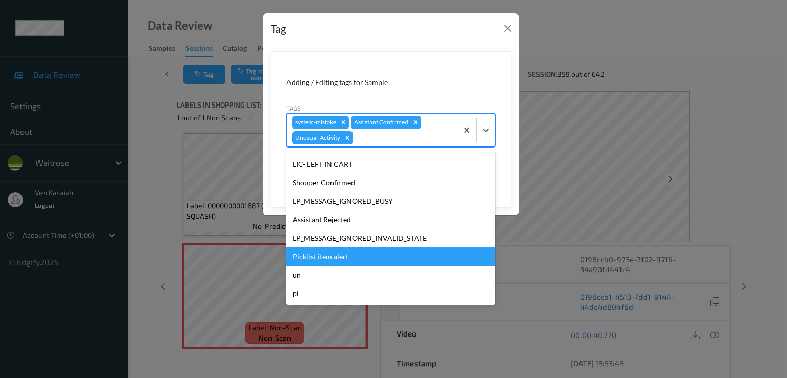
click at [326, 257] on div "Picklist item alert" at bounding box center [390, 256] width 209 height 18
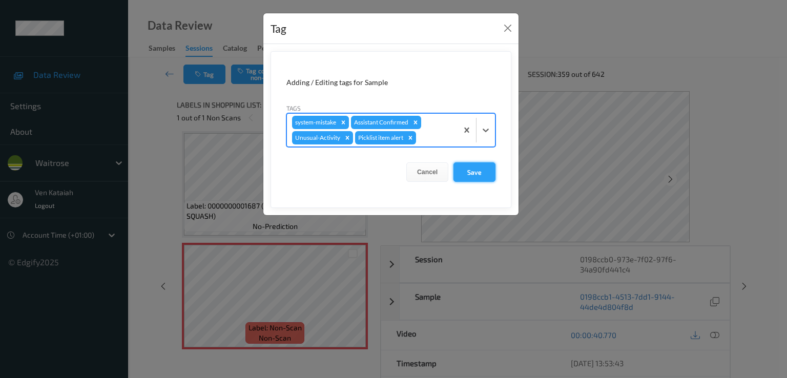
click at [469, 172] on button "Save" at bounding box center [474, 171] width 42 height 19
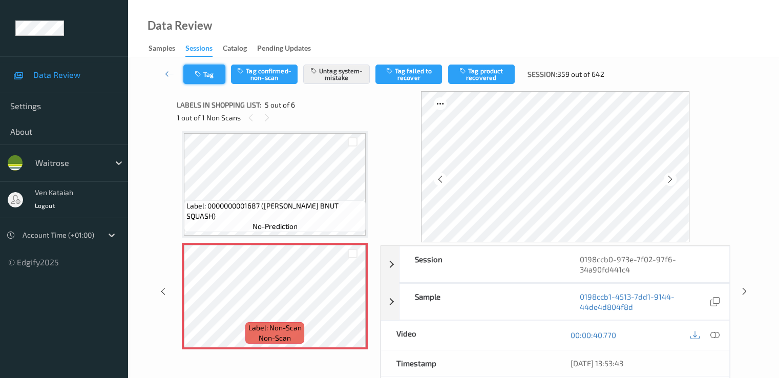
click at [196, 74] on icon "button" at bounding box center [199, 74] width 9 height 7
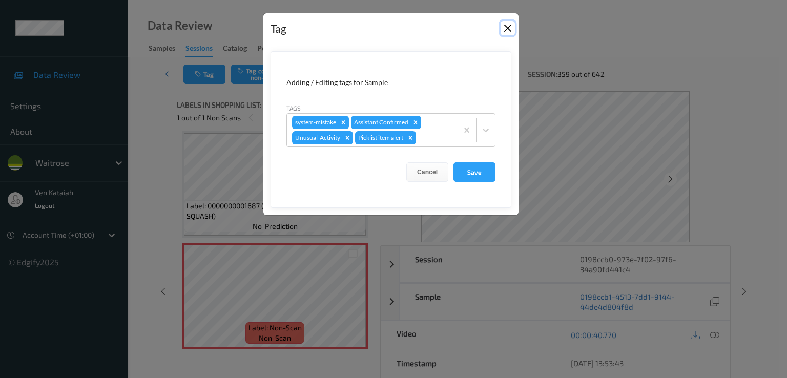
click at [510, 29] on button "Close" at bounding box center [507, 28] width 14 height 14
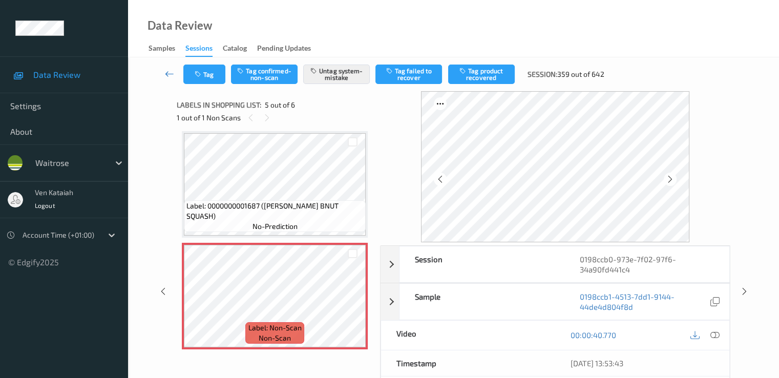
click at [169, 73] on icon at bounding box center [169, 74] width 9 height 10
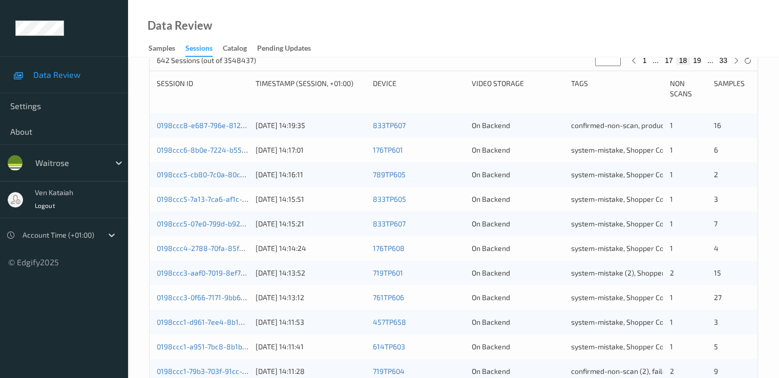
scroll to position [473, 0]
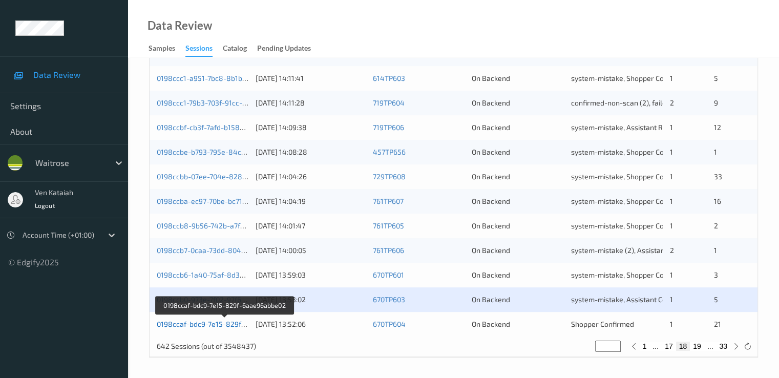
click at [215, 324] on link "0198ccaf-bdc9-7e15-829f-6aae96abbe02" at bounding box center [225, 324] width 137 height 9
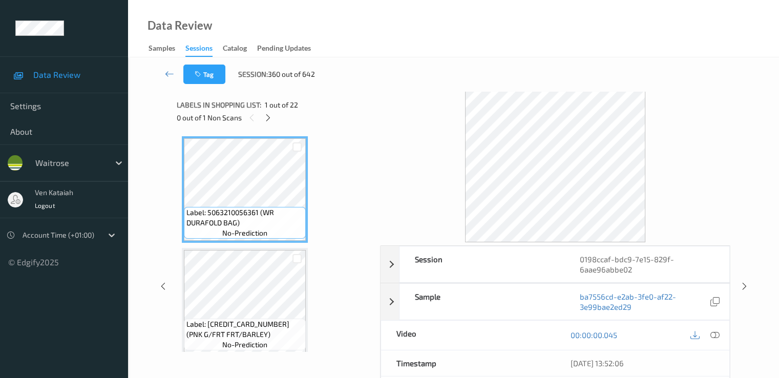
click at [276, 120] on div "0 out of 1 Non Scans" at bounding box center [275, 117] width 196 height 13
click at [266, 114] on icon at bounding box center [268, 117] width 9 height 9
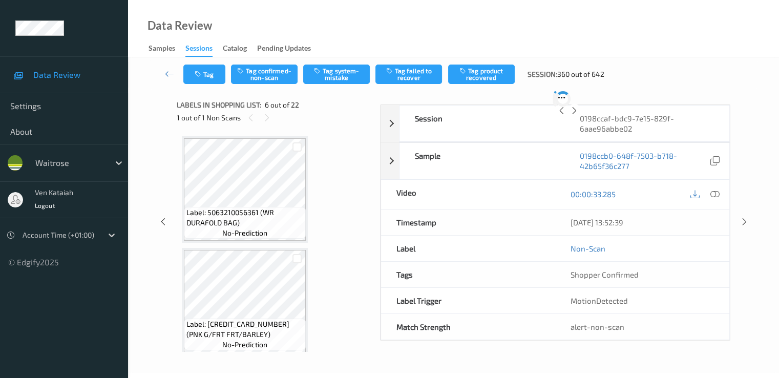
scroll to position [452, 0]
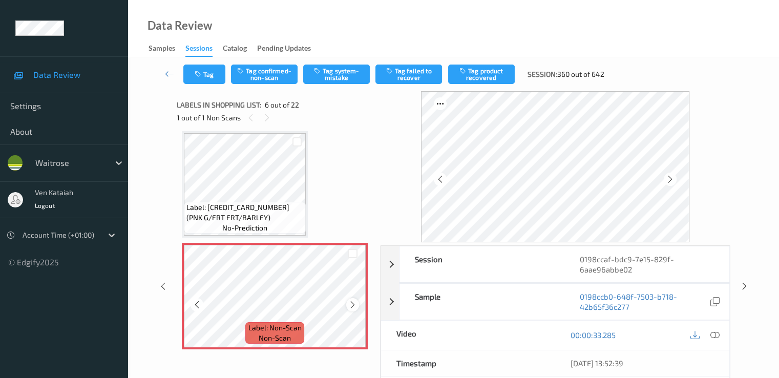
click at [356, 305] on icon at bounding box center [352, 304] width 9 height 9
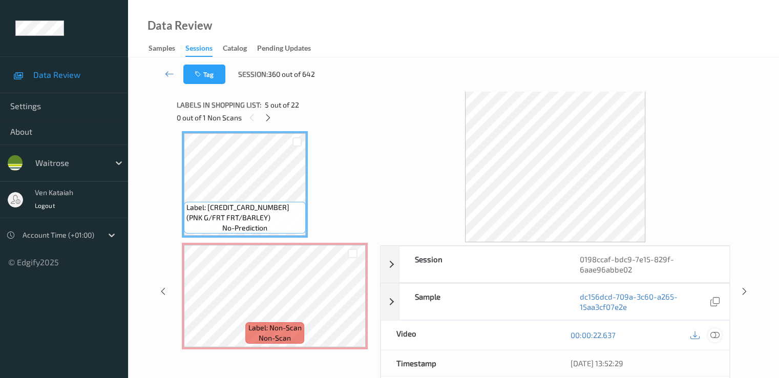
click at [717, 335] on icon at bounding box center [714, 334] width 9 height 9
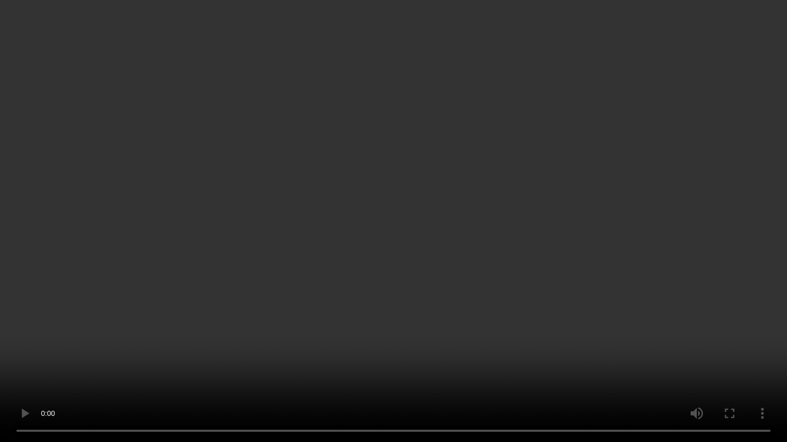
click at [490, 235] on video at bounding box center [393, 221] width 787 height 442
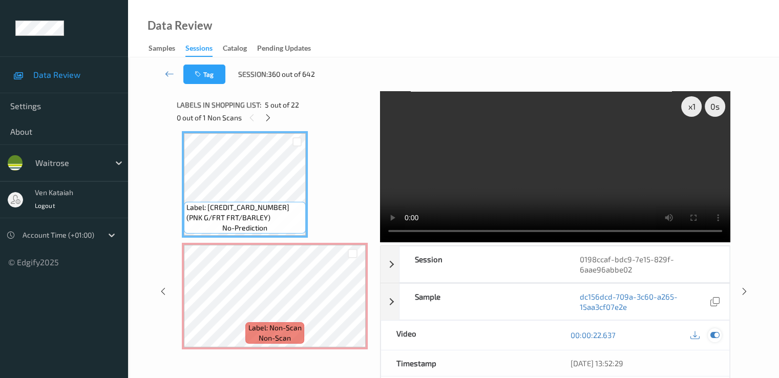
click at [719, 336] on icon at bounding box center [714, 334] width 9 height 9
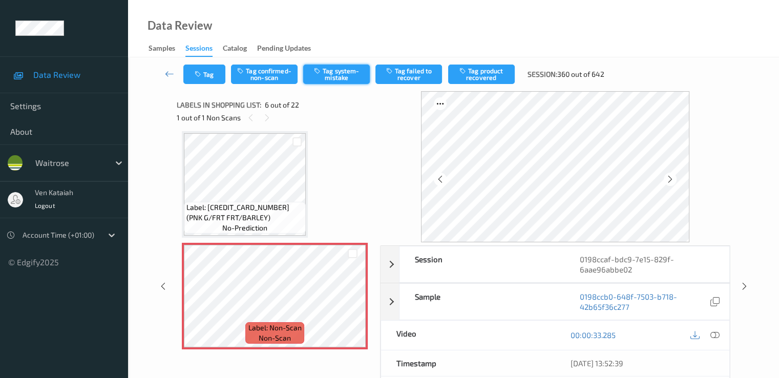
click at [323, 78] on button "Tag system-mistake" at bounding box center [336, 74] width 67 height 19
click at [215, 77] on button "Tag" at bounding box center [204, 74] width 42 height 19
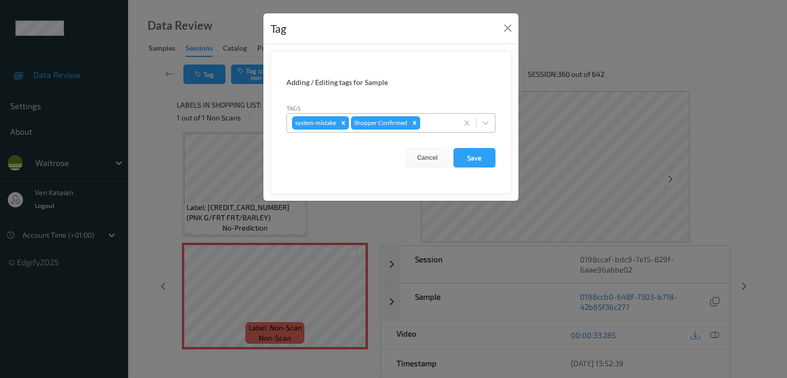
click at [436, 123] on div at bounding box center [437, 123] width 30 height 12
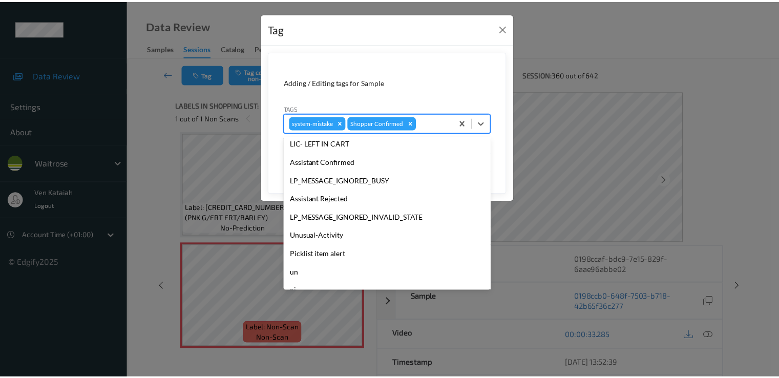
scroll to position [201, 0]
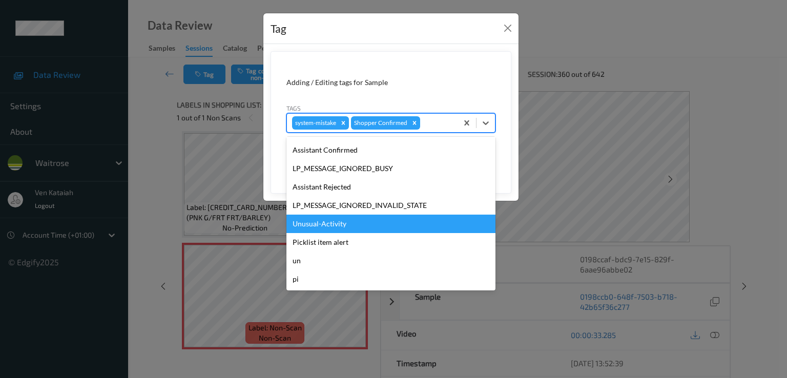
click at [357, 223] on div "Unusual-Activity" at bounding box center [390, 224] width 209 height 18
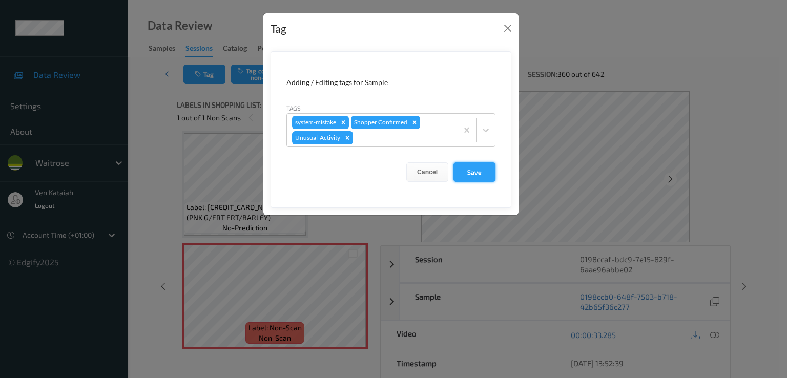
click at [481, 168] on button "Save" at bounding box center [474, 171] width 42 height 19
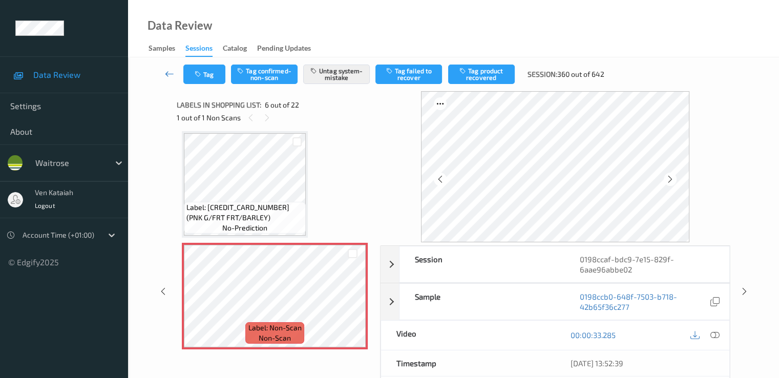
click at [167, 74] on icon at bounding box center [169, 74] width 9 height 10
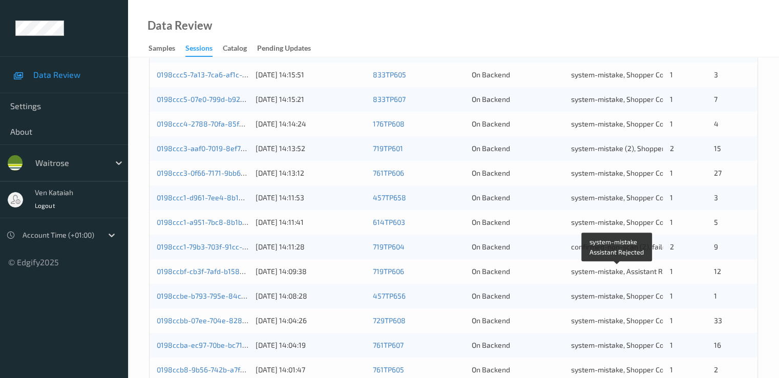
scroll to position [473, 0]
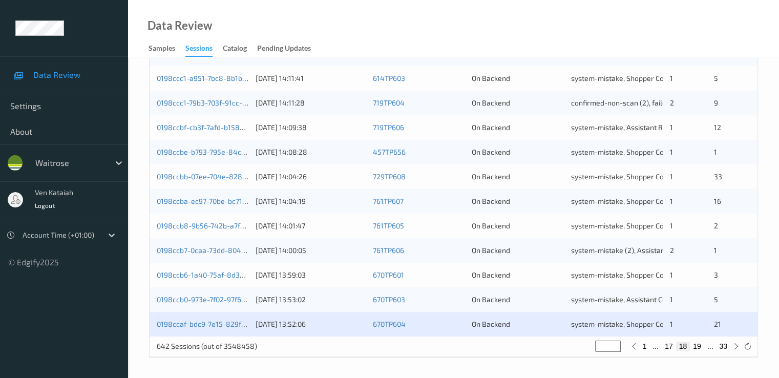
type input "**"
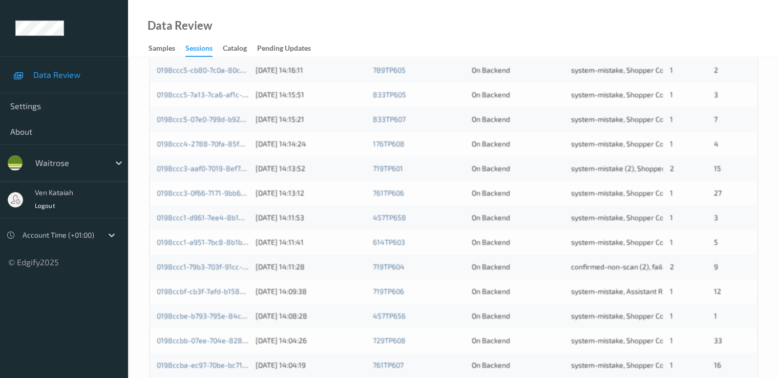
scroll to position [22, 0]
type input "**"
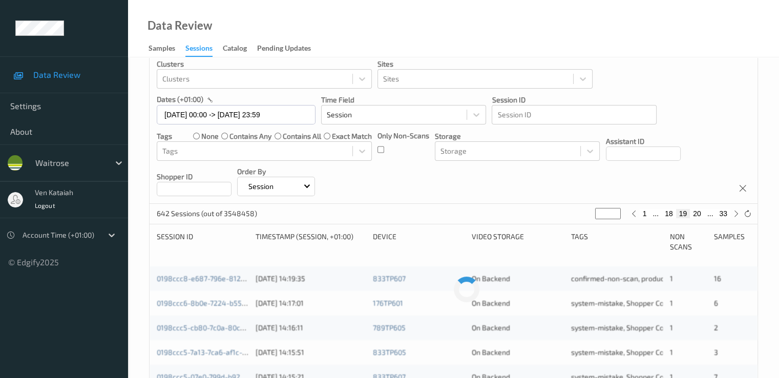
type input "**"
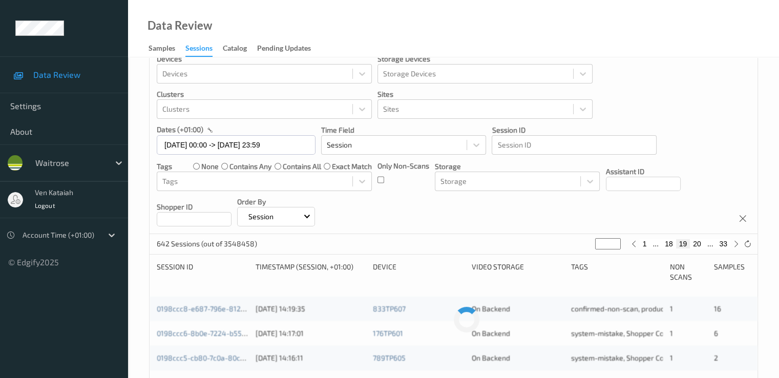
type input "**"
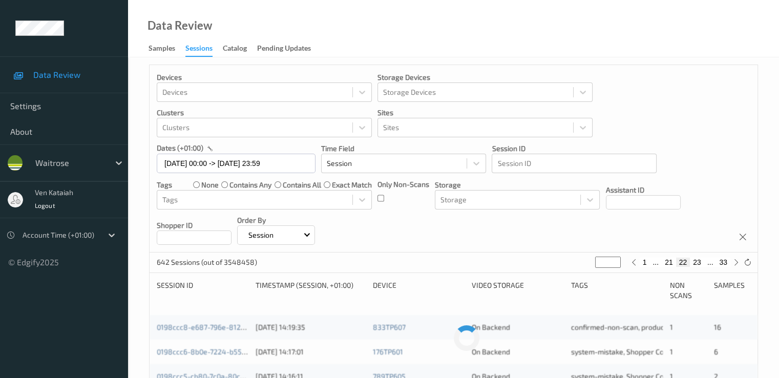
type input "**"
drag, startPoint x: 607, startPoint y: 344, endPoint x: 587, endPoint y: 347, distance: 20.2
type input "**"
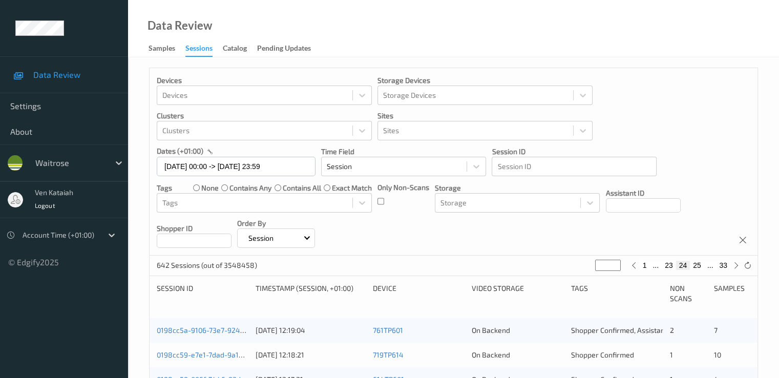
drag, startPoint x: 605, startPoint y: 265, endPoint x: 588, endPoint y: 268, distance: 17.3
click at [588, 268] on div "642 Sessions (out of 3548458) ** 1 ... 23 24 25 ... 33" at bounding box center [454, 266] width 608 height 20
type input "*"
type input "**"
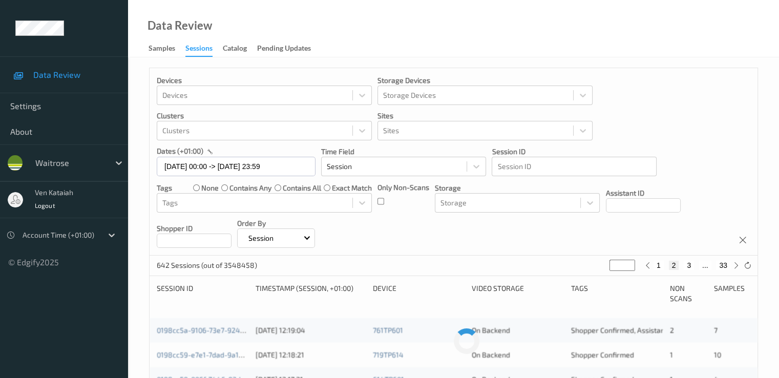
type input "**"
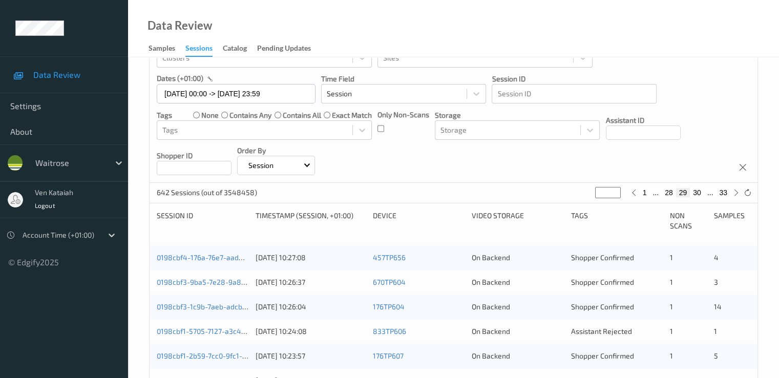
scroll to position [102, 0]
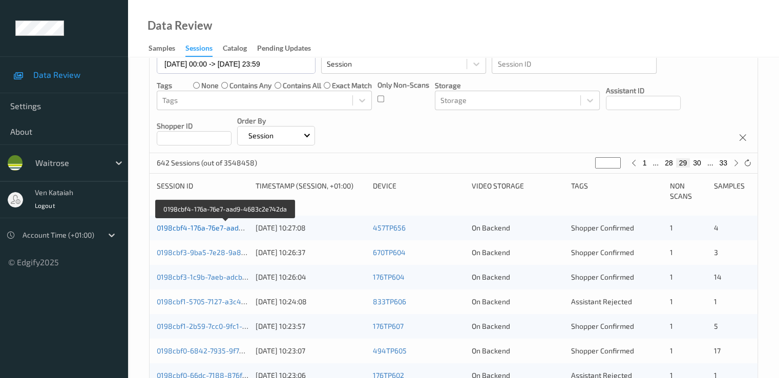
type input "**"
click at [199, 226] on link "0198cbf4-176a-76e7-aad9-4683c2e742da" at bounding box center [226, 227] width 139 height 9
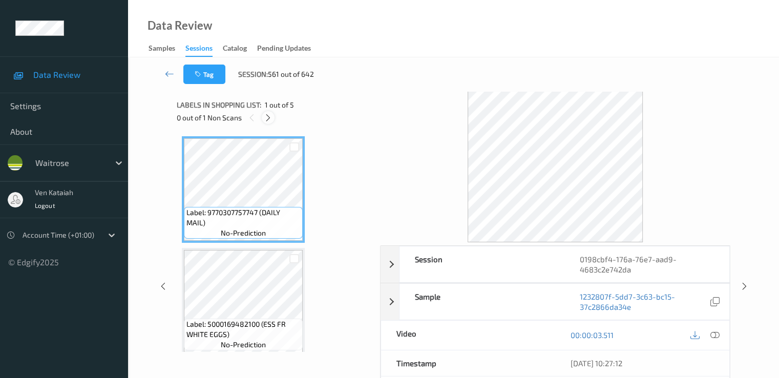
click at [268, 113] on icon at bounding box center [268, 117] width 9 height 9
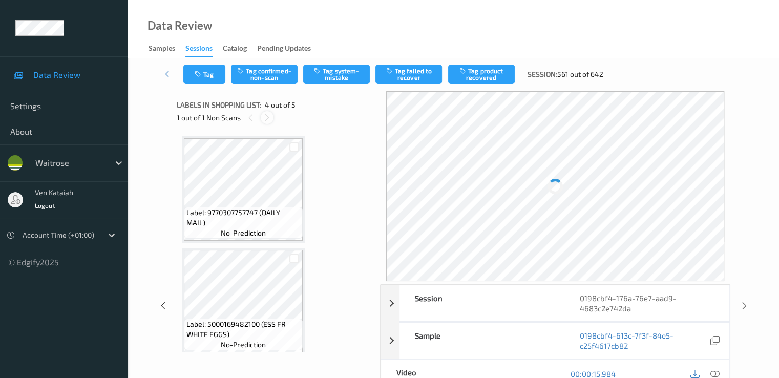
scroll to position [228, 0]
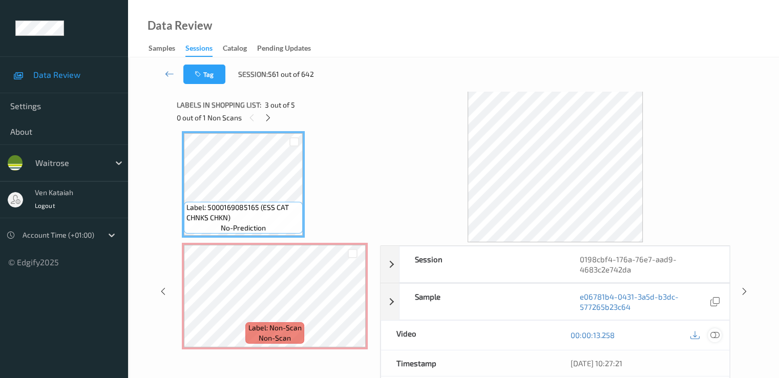
click at [716, 334] on icon at bounding box center [714, 334] width 9 height 9
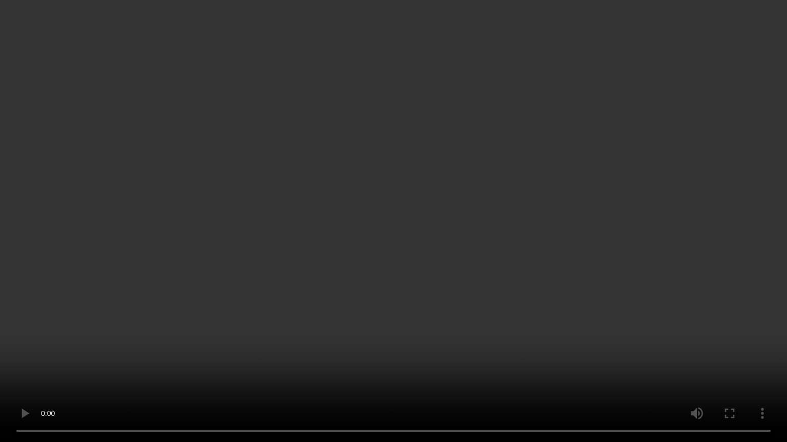
click at [562, 263] on video at bounding box center [393, 221] width 787 height 442
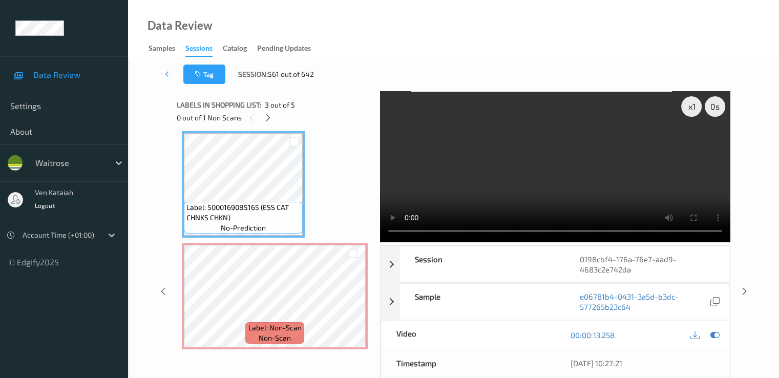
drag, startPoint x: 713, startPoint y: 333, endPoint x: 371, endPoint y: 281, distance: 345.6
click at [709, 333] on div at bounding box center [715, 335] width 14 height 14
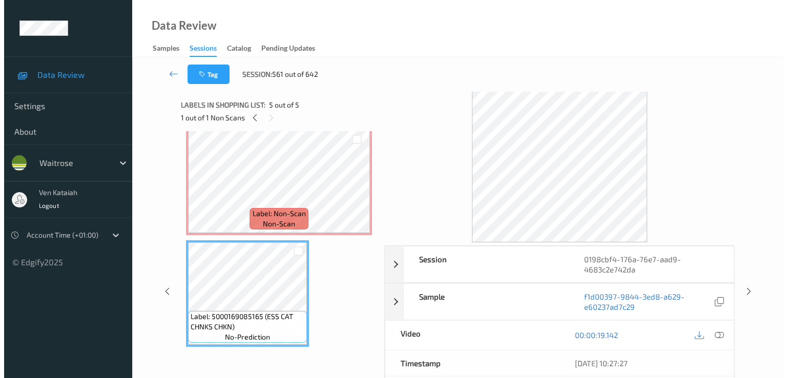
scroll to position [240, 0]
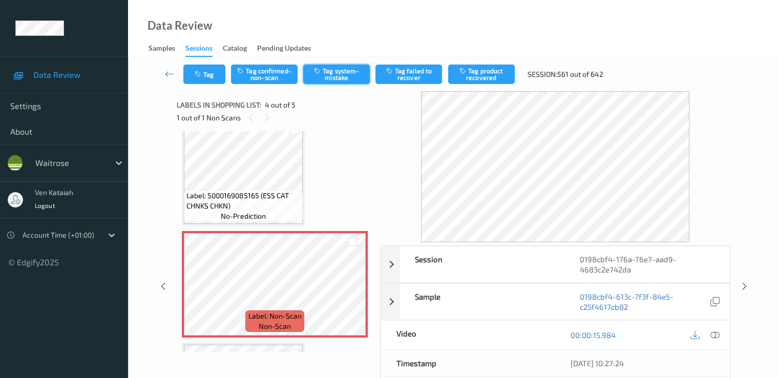
click at [344, 71] on button "Tag system-mistake" at bounding box center [336, 74] width 67 height 19
click at [201, 81] on button "Tag" at bounding box center [204, 74] width 42 height 19
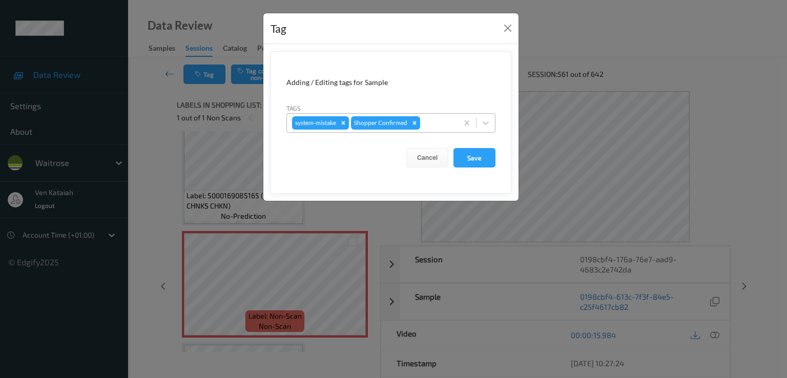
click at [440, 129] on div "system-mistake Shopper Confirmed" at bounding box center [372, 122] width 171 height 17
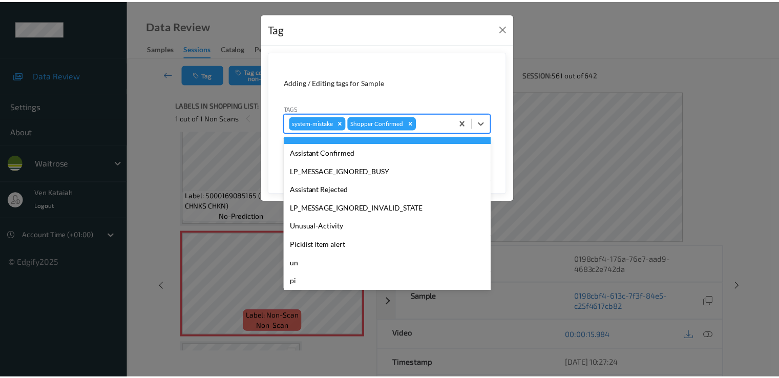
scroll to position [201, 0]
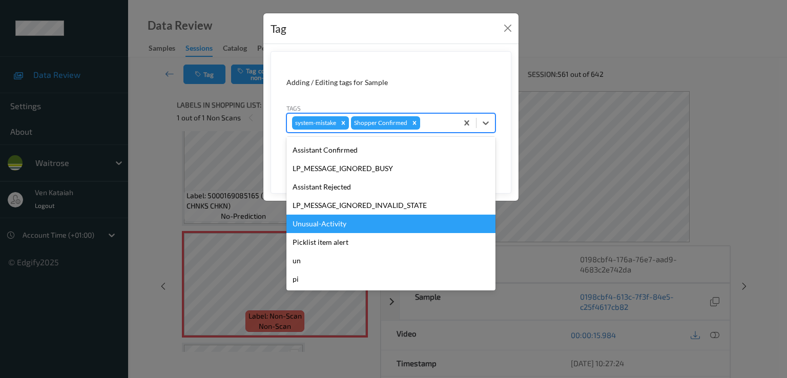
click at [348, 216] on div "Unusual-Activity" at bounding box center [390, 224] width 209 height 18
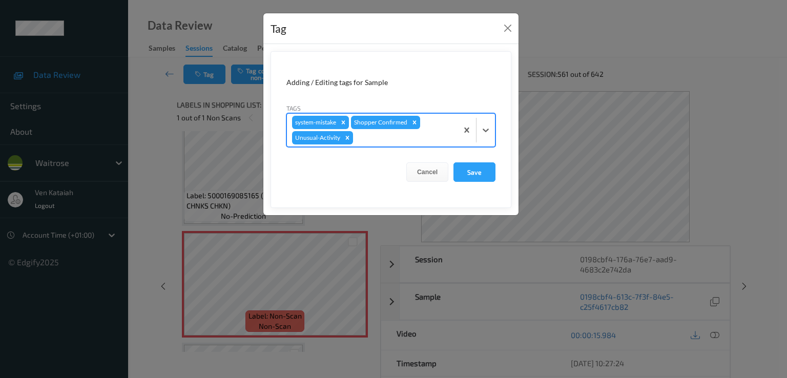
click at [496, 179] on form "Adding / Editing tags for Sample Tags option Unusual-Activity, selected. Select…" at bounding box center [390, 129] width 241 height 157
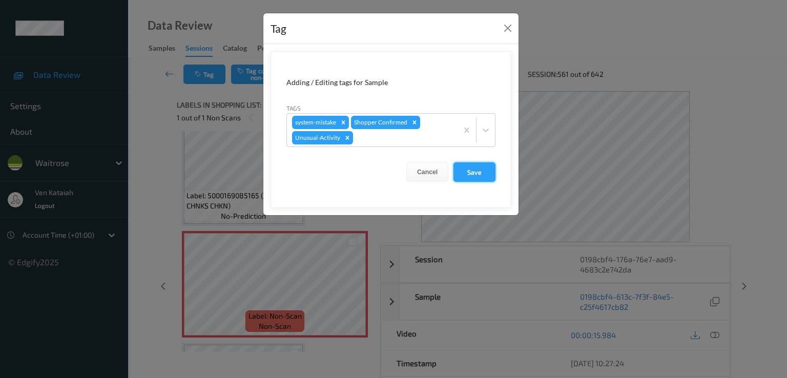
click at [477, 172] on button "Save" at bounding box center [474, 171] width 42 height 19
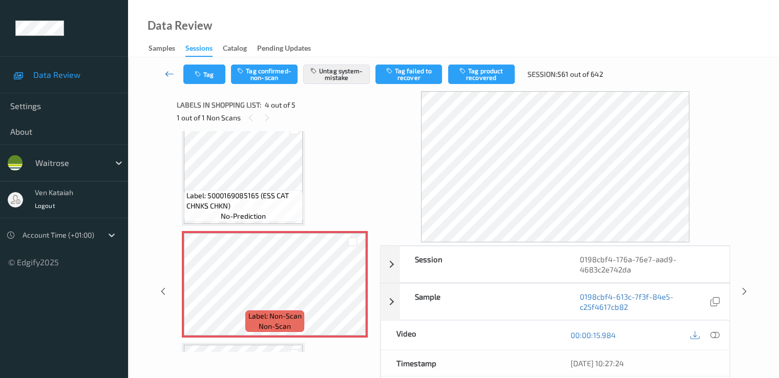
click at [170, 75] on icon at bounding box center [169, 74] width 9 height 10
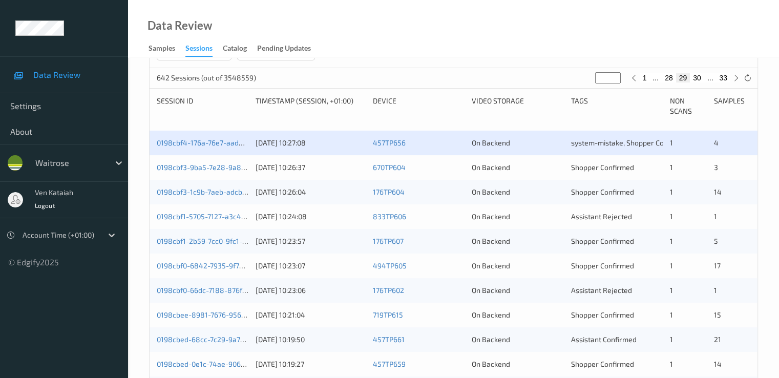
scroll to position [205, 0]
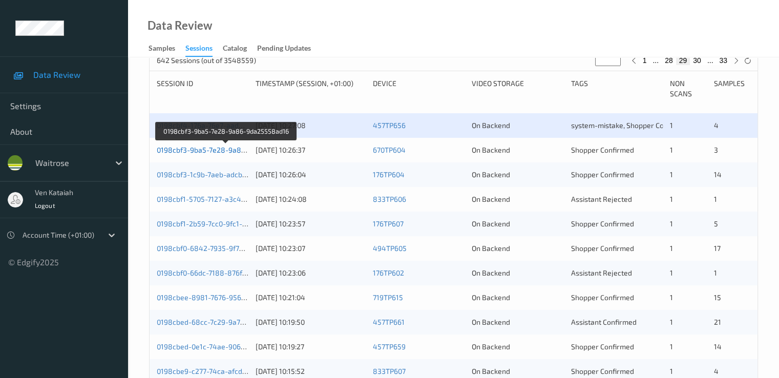
click at [228, 149] on link "0198cbf3-9ba5-7e28-9a86-9da25558ad16" at bounding box center [227, 149] width 140 height 9
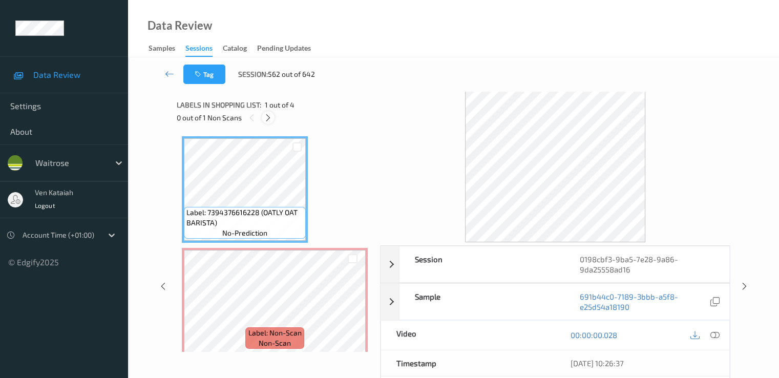
click at [267, 123] on div at bounding box center [268, 117] width 13 height 13
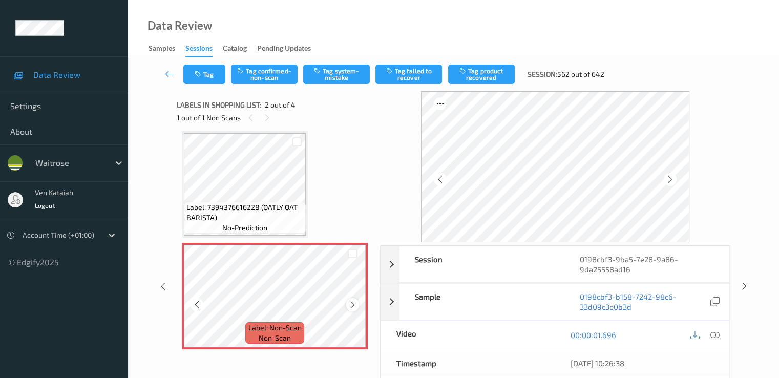
click at [354, 307] on icon at bounding box center [352, 304] width 9 height 9
click at [354, 306] on icon at bounding box center [352, 304] width 9 height 9
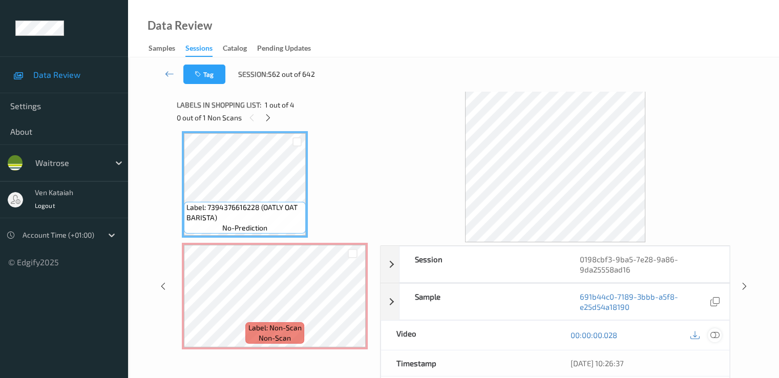
click at [715, 333] on icon at bounding box center [714, 334] width 9 height 9
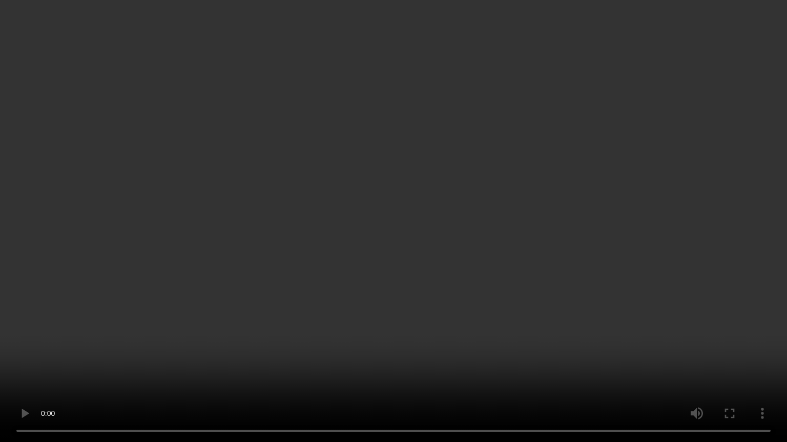
click at [138, 355] on video at bounding box center [393, 221] width 787 height 442
click at [139, 354] on video at bounding box center [393, 221] width 787 height 442
drag, startPoint x: 786, startPoint y: 442, endPoint x: 174, endPoint y: 182, distance: 665.0
click at [174, 182] on video at bounding box center [393, 221] width 787 height 442
click at [174, 320] on video at bounding box center [393, 221] width 787 height 442
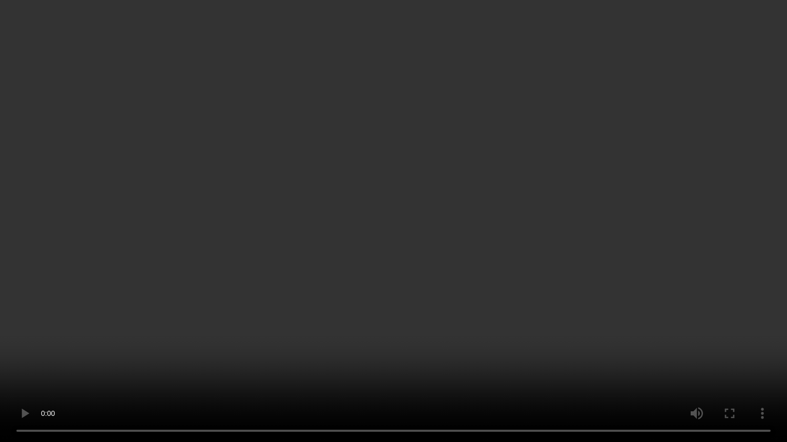
click at [174, 320] on video at bounding box center [393, 221] width 787 height 442
click at [223, 295] on video at bounding box center [393, 221] width 787 height 442
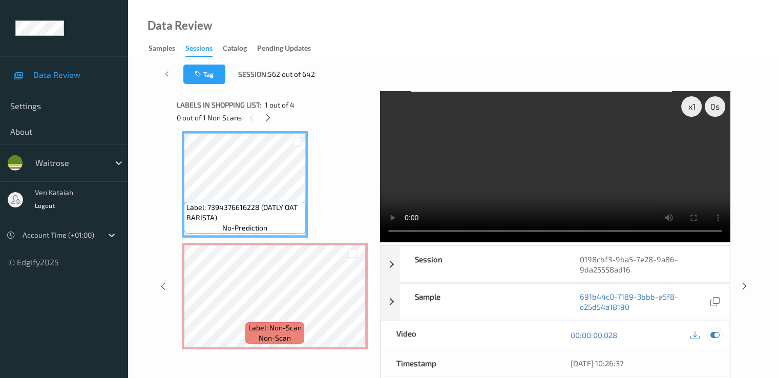
click at [717, 332] on icon at bounding box center [714, 334] width 9 height 9
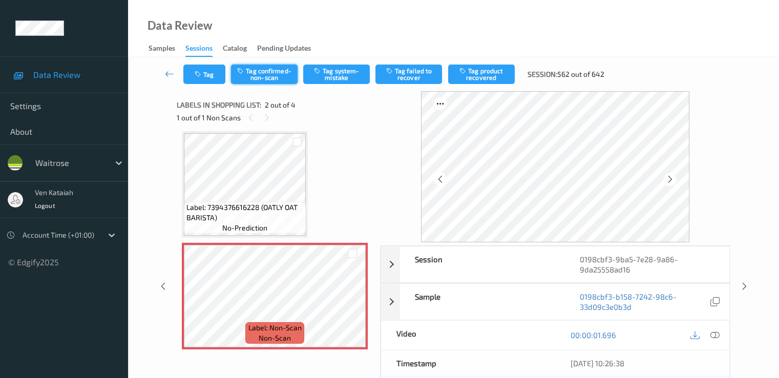
click at [296, 80] on button "Tag confirmed-non-scan" at bounding box center [264, 74] width 67 height 19
click at [495, 86] on div "Tag Untag confirmed-non-scan Tag system-mistake Tag failed to recover Tag produ…" at bounding box center [453, 74] width 609 height 34
click at [495, 80] on button "Tag product recovered" at bounding box center [481, 74] width 67 height 19
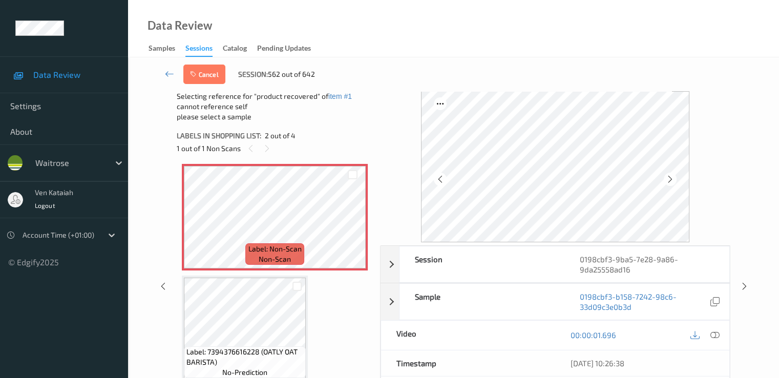
scroll to position [210, 0]
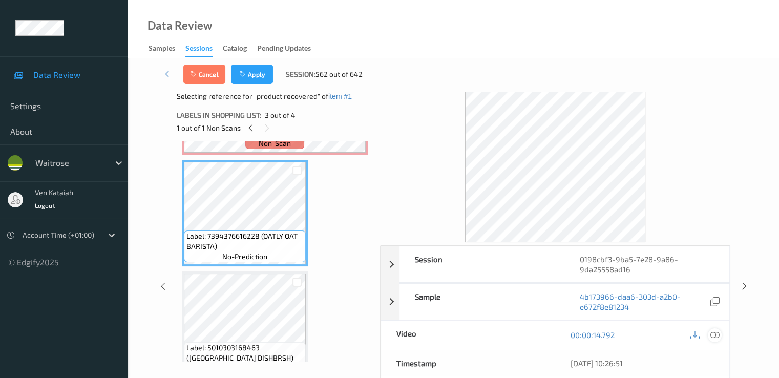
click at [716, 337] on icon at bounding box center [714, 334] width 9 height 9
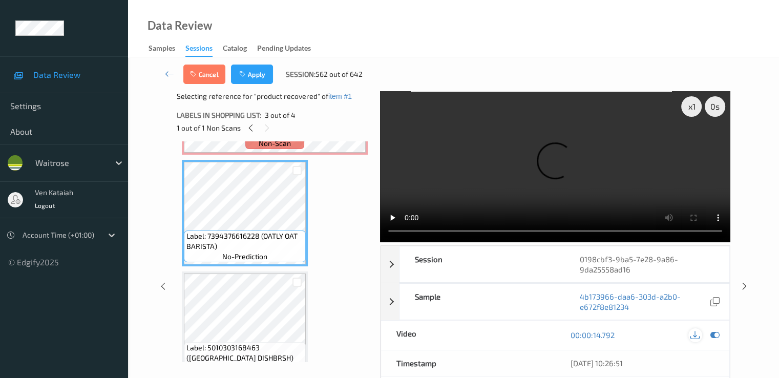
drag, startPoint x: 713, startPoint y: 332, endPoint x: 697, endPoint y: 333, distance: 16.4
click at [707, 333] on div at bounding box center [704, 335] width 33 height 14
drag, startPoint x: 722, startPoint y: 336, endPoint x: 718, endPoint y: 332, distance: 6.2
click at [721, 334] on div "00:00:14.792" at bounding box center [642, 335] width 174 height 29
click at [717, 332] on icon at bounding box center [714, 334] width 9 height 9
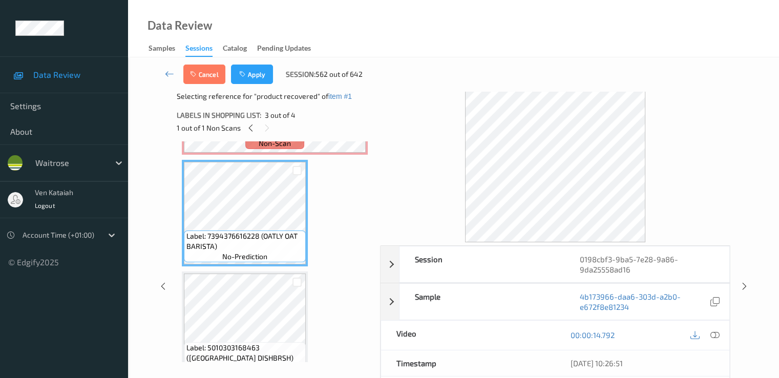
click at [261, 64] on div "Cancel Apply Session: 562 out of 642" at bounding box center [453, 74] width 609 height 34
click at [252, 77] on button "Apply" at bounding box center [252, 74] width 42 height 19
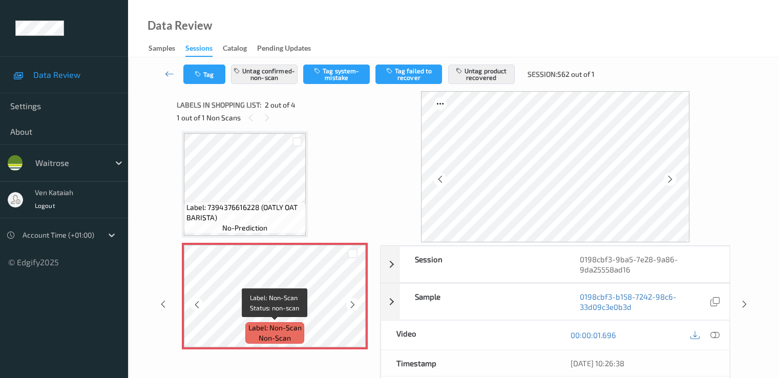
click at [258, 325] on span "Label: Non-Scan" at bounding box center [274, 328] width 53 height 10
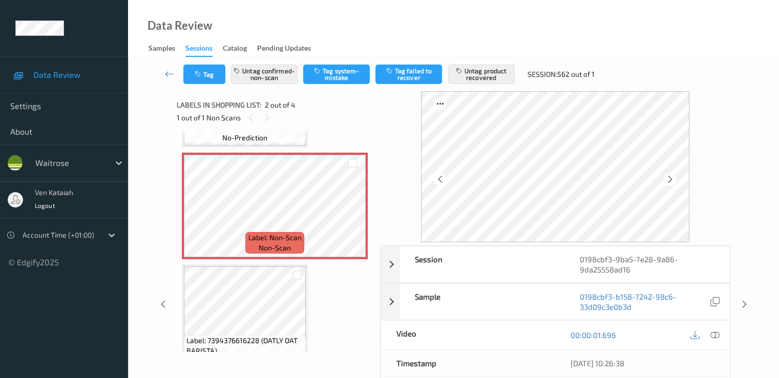
scroll to position [108, 0]
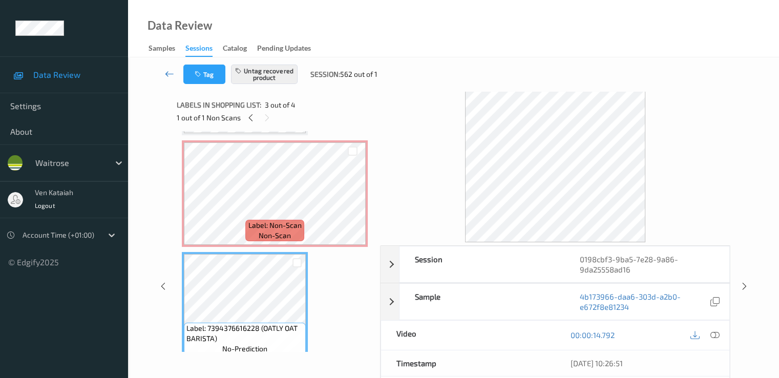
click at [172, 68] on link at bounding box center [169, 74] width 27 height 19
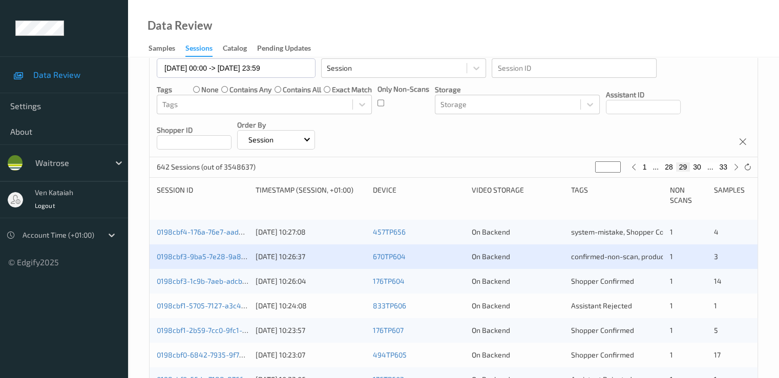
scroll to position [205, 0]
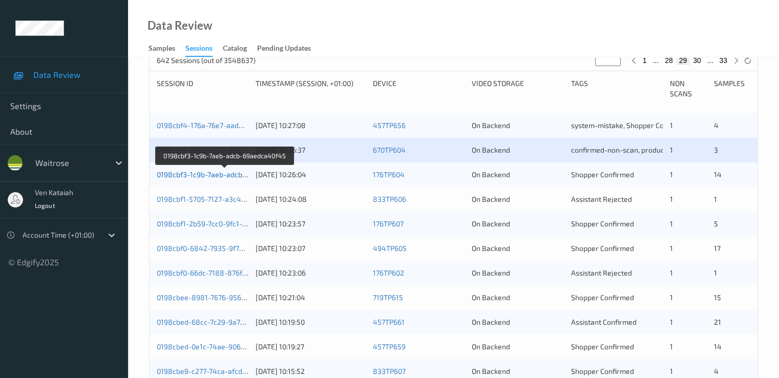
click at [229, 174] on link "0198cbf3-1c9b-7aeb-adcb-69aedca40f45" at bounding box center [225, 174] width 137 height 9
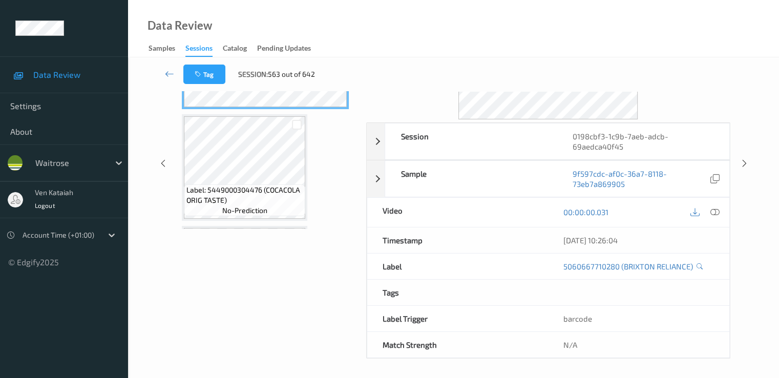
scroll to position [20, 0]
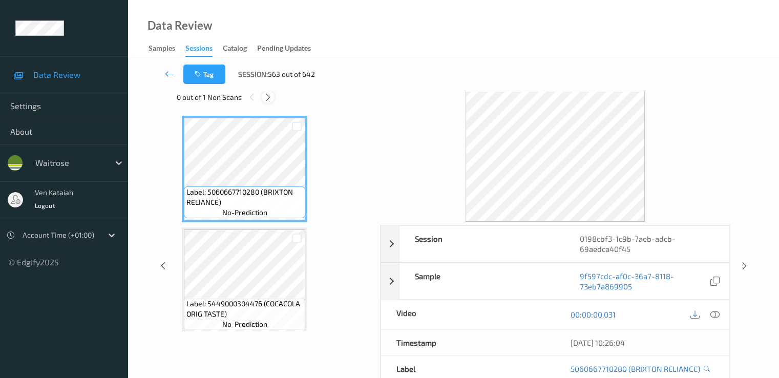
click at [266, 102] on div at bounding box center [268, 97] width 13 height 13
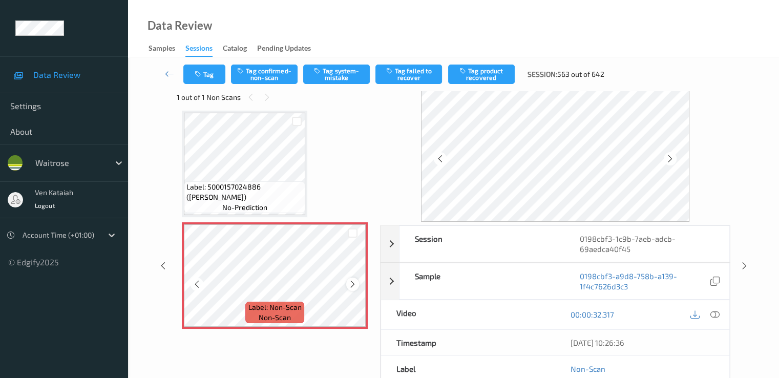
click at [352, 284] on icon at bounding box center [352, 284] width 9 height 9
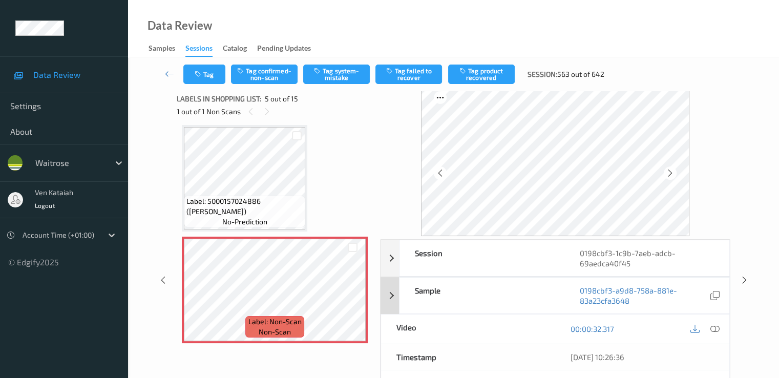
scroll to position [0, 0]
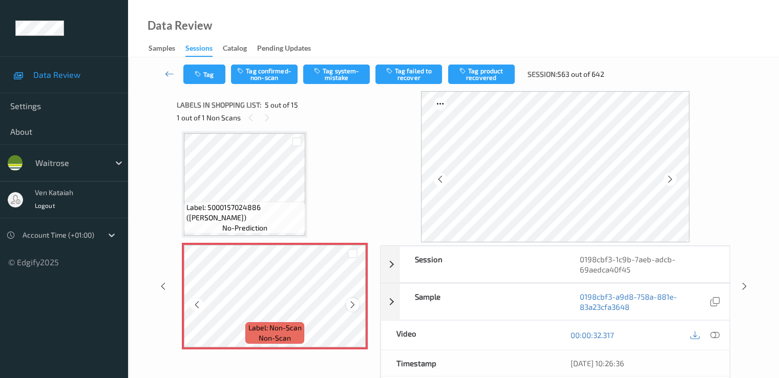
click at [350, 306] on icon at bounding box center [352, 304] width 9 height 9
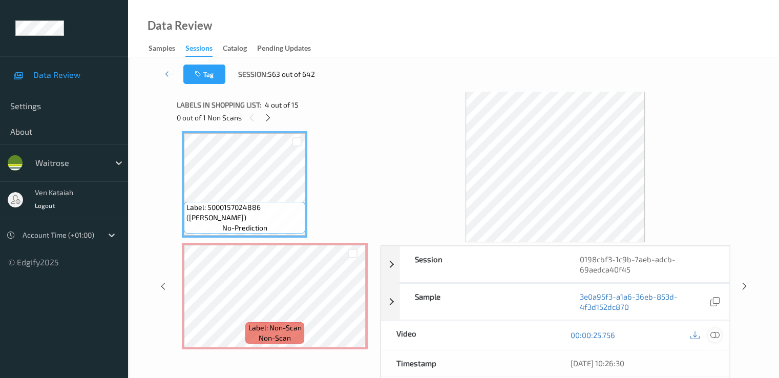
click at [712, 331] on icon at bounding box center [714, 334] width 9 height 9
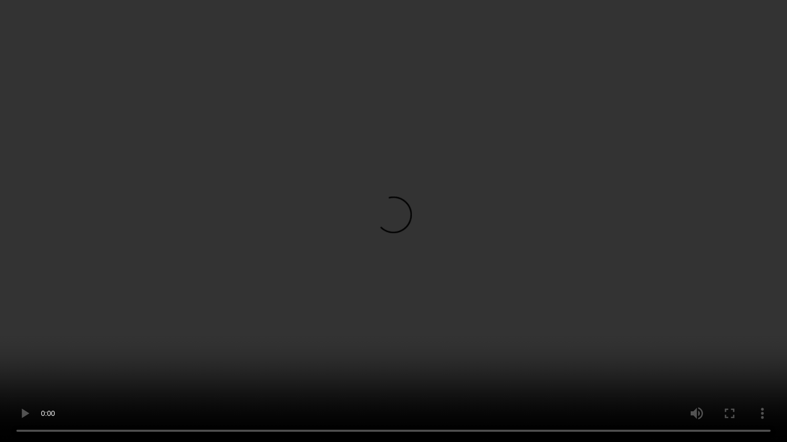
click at [191, 377] on video at bounding box center [393, 221] width 787 height 442
click at [242, 308] on video at bounding box center [393, 221] width 787 height 442
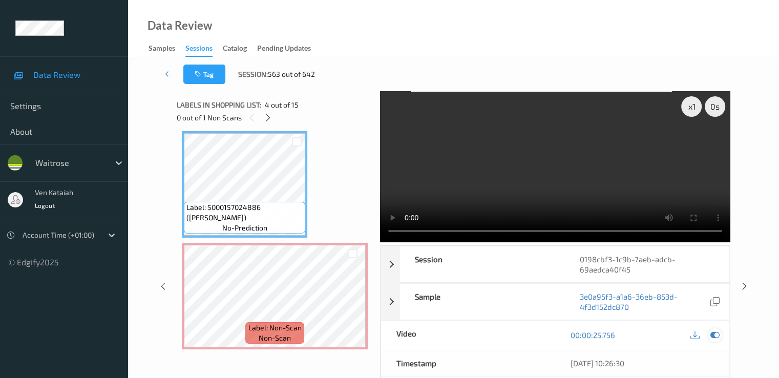
click at [716, 334] on icon at bounding box center [714, 334] width 9 height 9
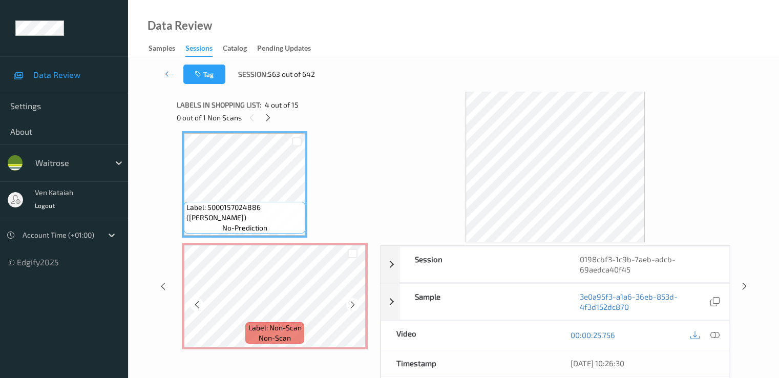
click at [182, 275] on div "Label: Non-Scan non-scan" at bounding box center [275, 296] width 186 height 107
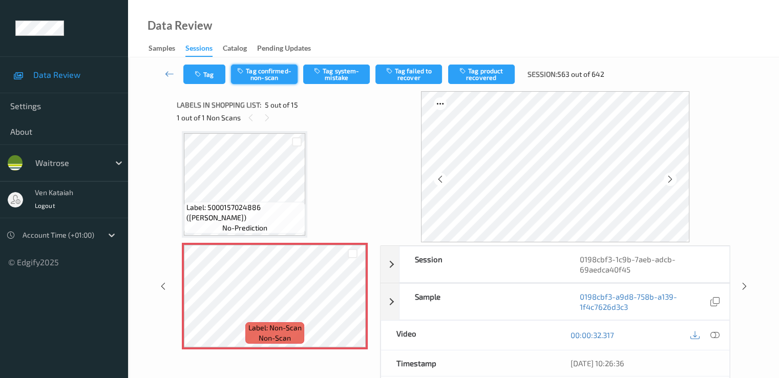
click at [277, 83] on button "Tag confirmed-non-scan" at bounding box center [264, 74] width 67 height 19
click at [477, 76] on button "Tag product recovered" at bounding box center [481, 74] width 67 height 19
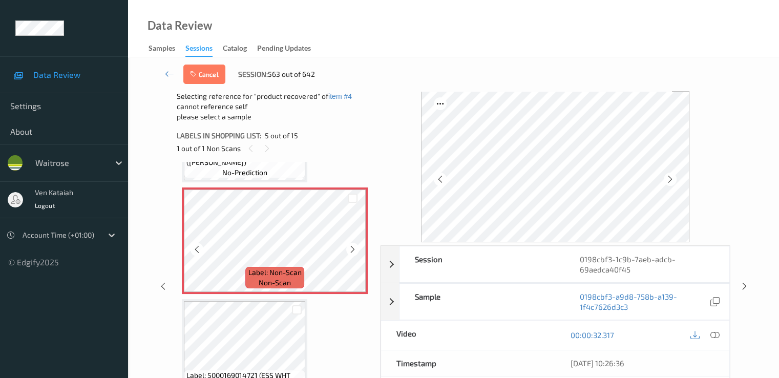
scroll to position [442, 0]
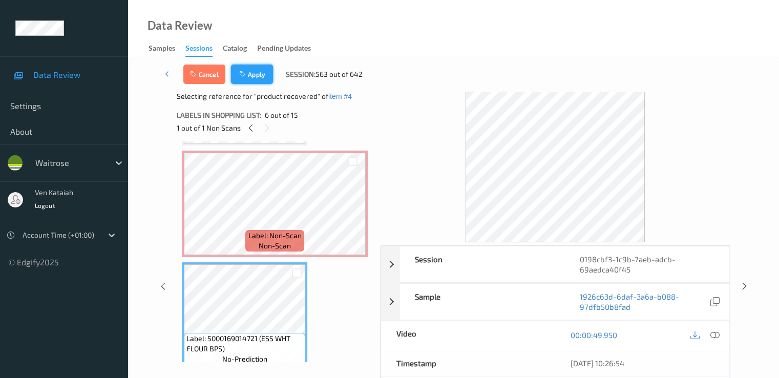
click at [259, 70] on button "Apply" at bounding box center [252, 74] width 42 height 19
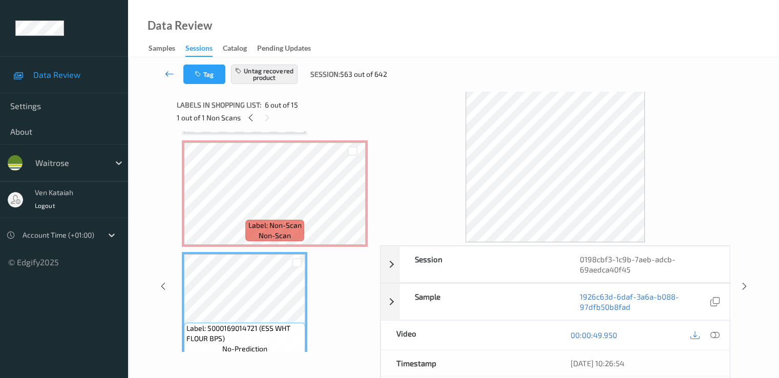
click at [175, 75] on link at bounding box center [169, 74] width 27 height 19
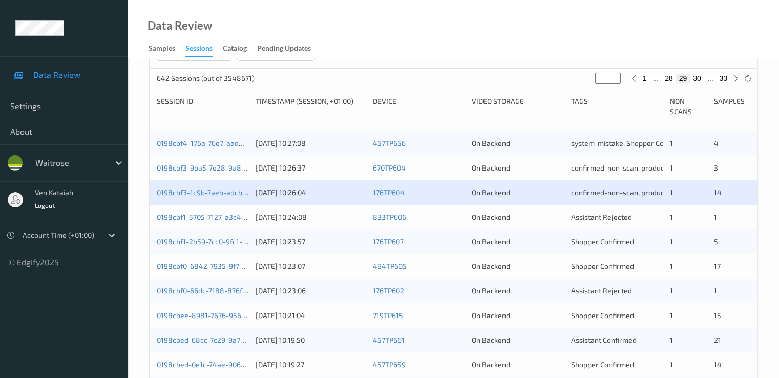
scroll to position [205, 0]
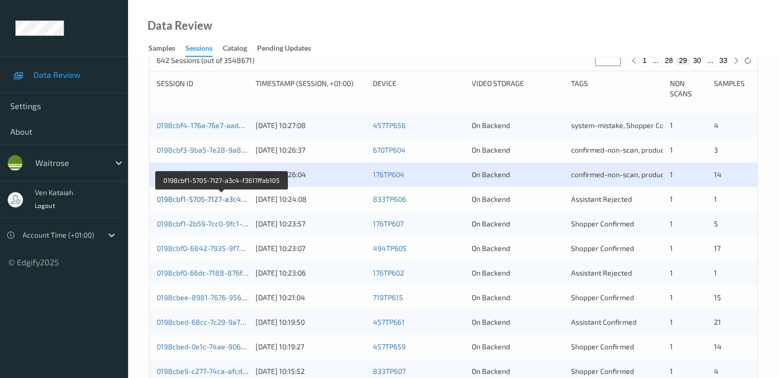
click at [216, 201] on link "0198cbf1-5705-7127-a3c4-f3617ffab105" at bounding box center [222, 199] width 130 height 9
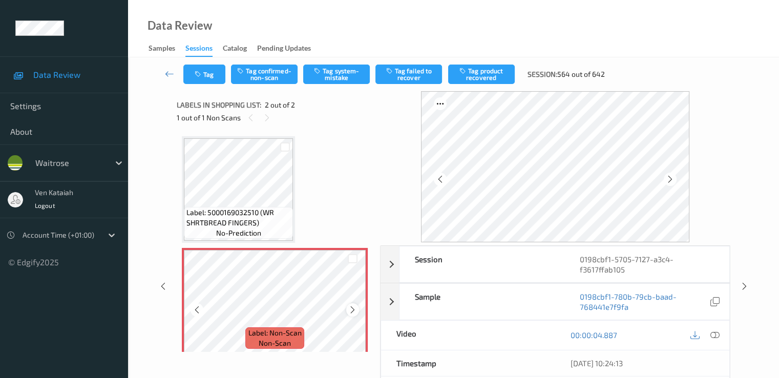
click at [351, 312] on icon at bounding box center [352, 309] width 9 height 9
click at [268, 74] on button "Tag confirmed-non-scan" at bounding box center [264, 74] width 67 height 19
click at [266, 72] on button "Untag confirmed-non-scan" at bounding box center [264, 74] width 67 height 19
click at [339, 79] on button "Tag system-mistake" at bounding box center [336, 74] width 67 height 19
click at [216, 78] on button "Tag" at bounding box center [204, 74] width 42 height 19
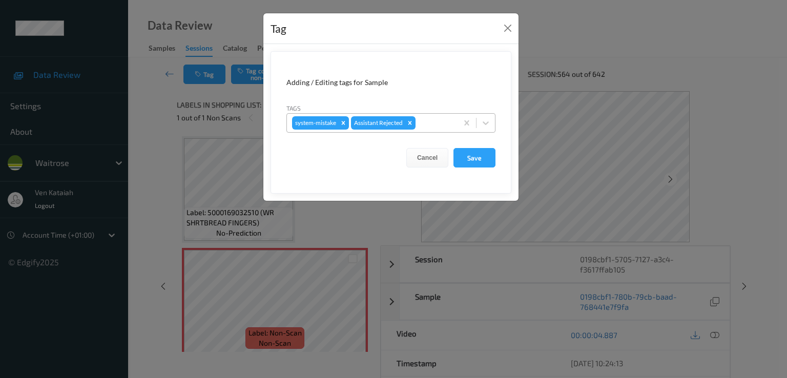
click at [435, 123] on div at bounding box center [434, 123] width 35 height 12
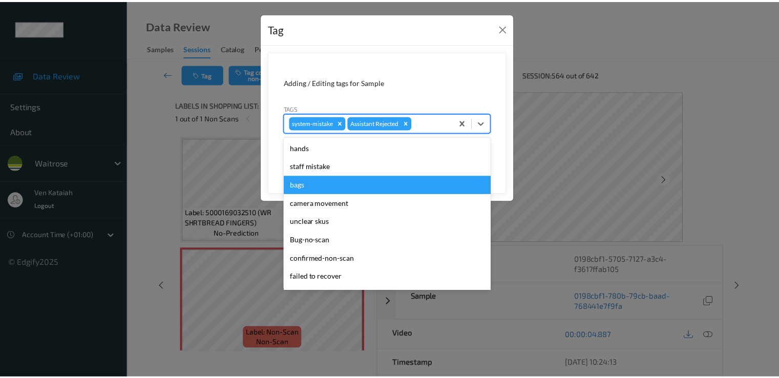
scroll to position [201, 0]
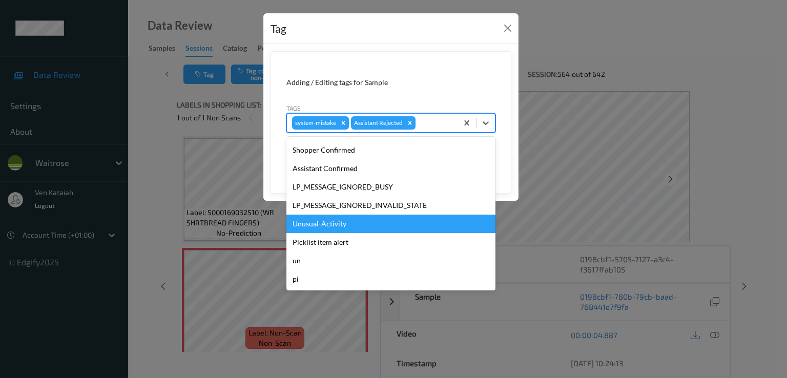
click at [345, 221] on div "Unusual-Activity" at bounding box center [390, 224] width 209 height 18
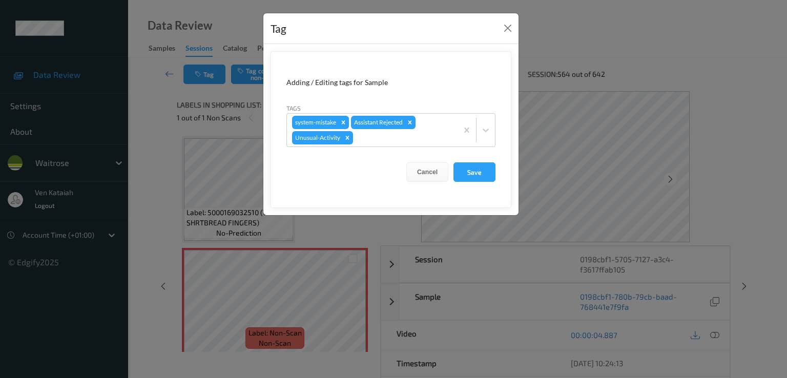
drag, startPoint x: 479, startPoint y: 166, endPoint x: 435, endPoint y: 192, distance: 51.6
click at [479, 166] on button "Save" at bounding box center [474, 171] width 42 height 19
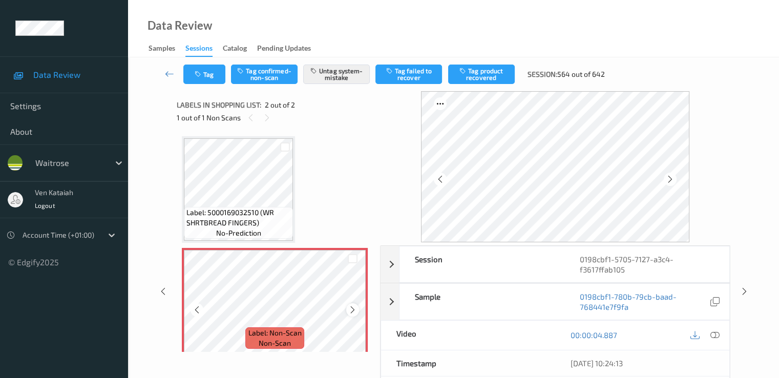
click at [356, 312] on icon at bounding box center [352, 309] width 9 height 9
click at [213, 83] on button "Tag" at bounding box center [204, 74] width 42 height 19
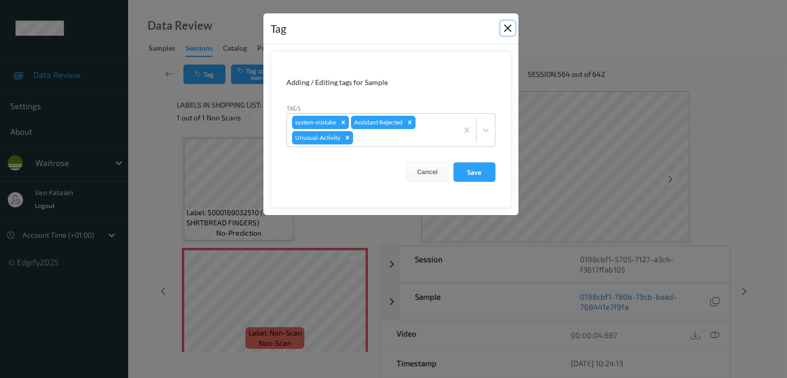
drag, startPoint x: 513, startPoint y: 26, endPoint x: 508, endPoint y: 27, distance: 5.1
click at [513, 26] on button "Close" at bounding box center [507, 28] width 14 height 14
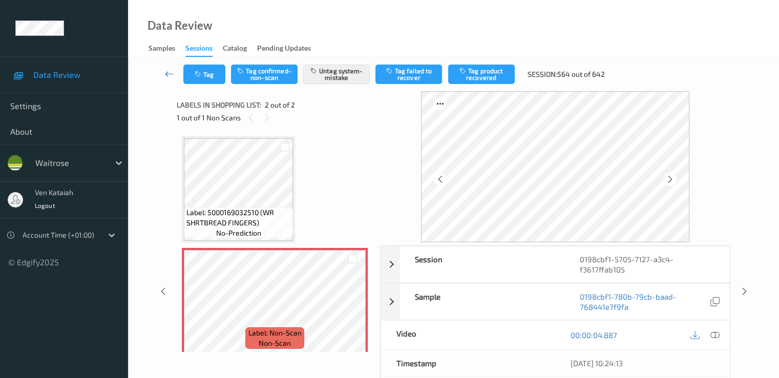
click at [169, 74] on icon at bounding box center [169, 74] width 9 height 10
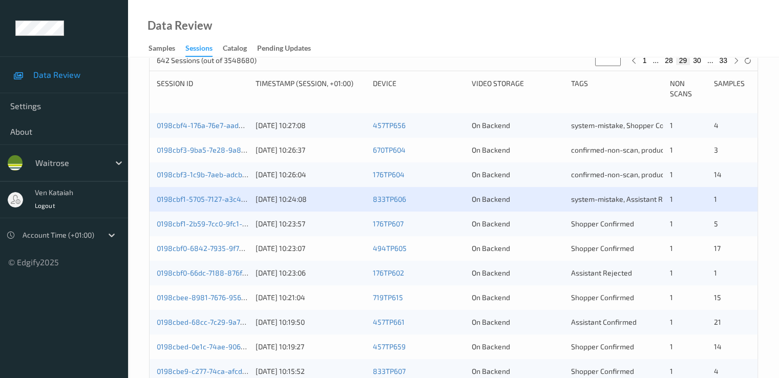
scroll to position [307, 0]
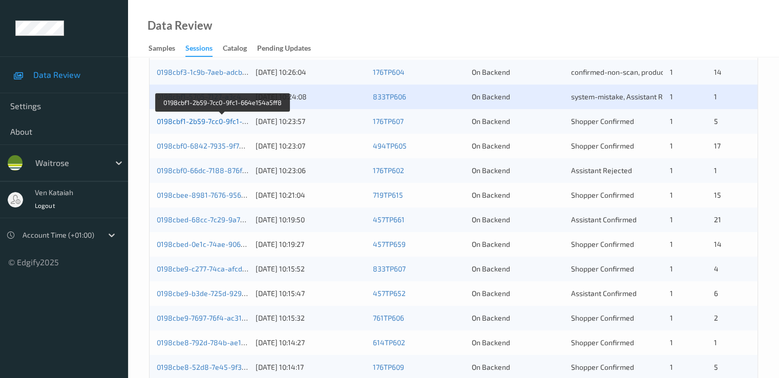
click at [227, 121] on link "0198cbf1-2b59-7cc0-9fc1-664e154a5ff8" at bounding box center [223, 121] width 132 height 9
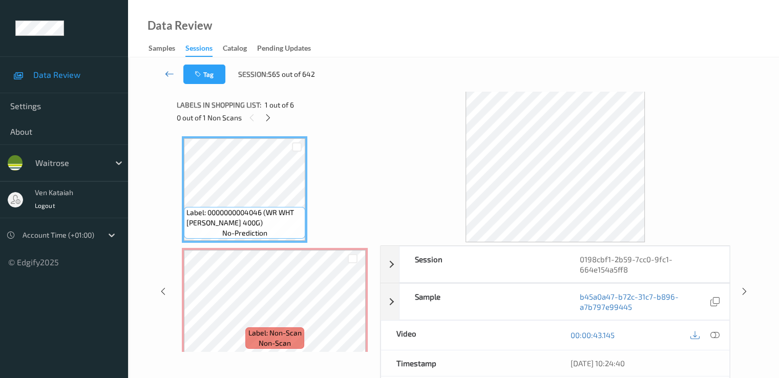
click at [160, 73] on link at bounding box center [169, 74] width 27 height 19
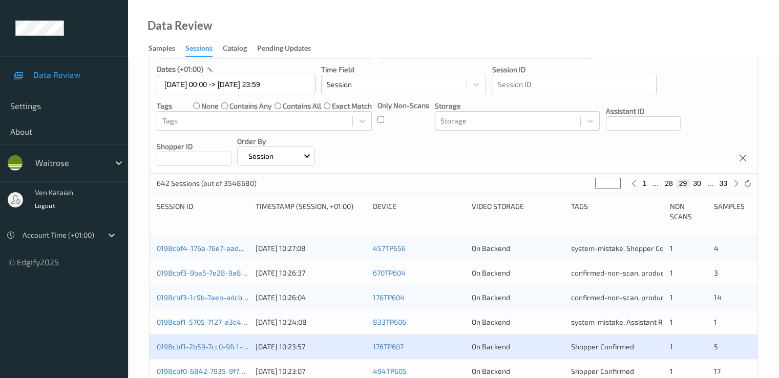
scroll to position [205, 0]
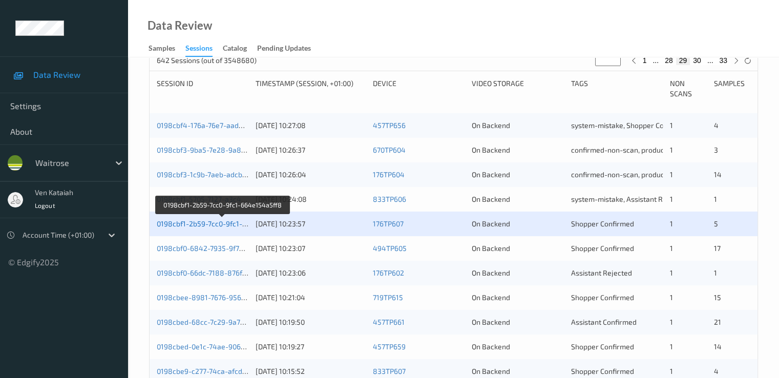
click at [176, 226] on link "0198cbf1-2b59-7cc0-9fc1-664e154a5ff8" at bounding box center [223, 223] width 132 height 9
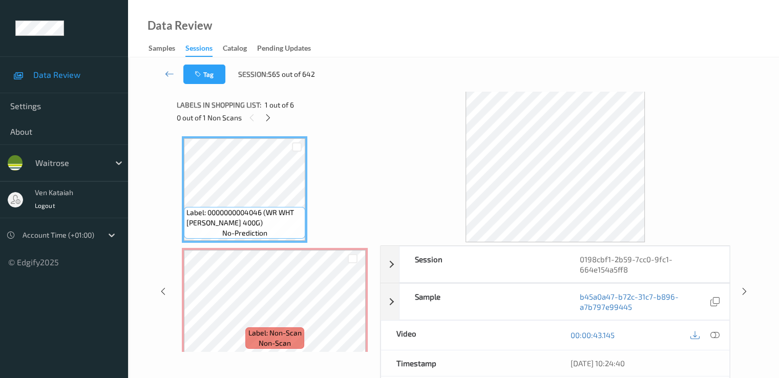
click at [276, 120] on div "0 out of 1 Non Scans" at bounding box center [275, 117] width 196 height 13
click at [273, 119] on div at bounding box center [268, 117] width 13 height 13
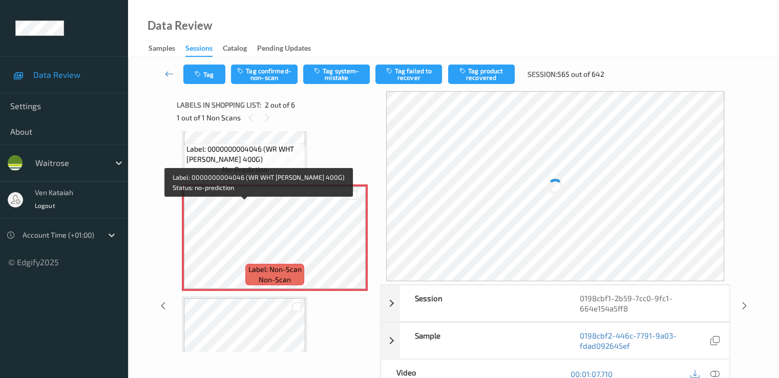
scroll to position [108, 0]
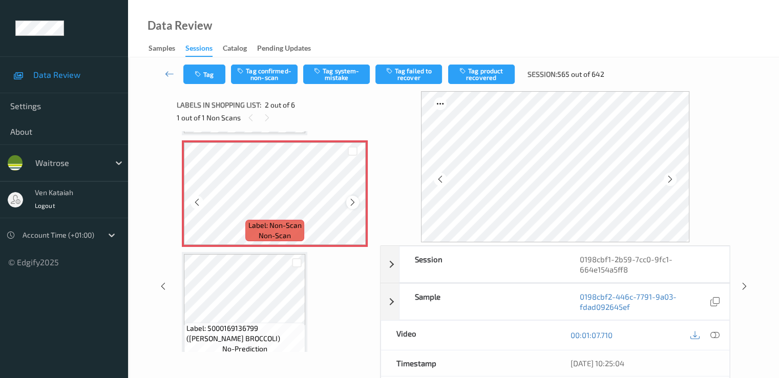
click at [349, 203] on icon at bounding box center [352, 202] width 9 height 9
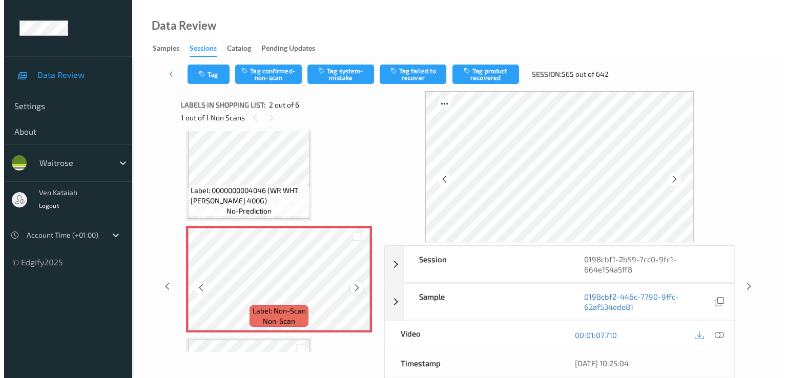
scroll to position [5, 0]
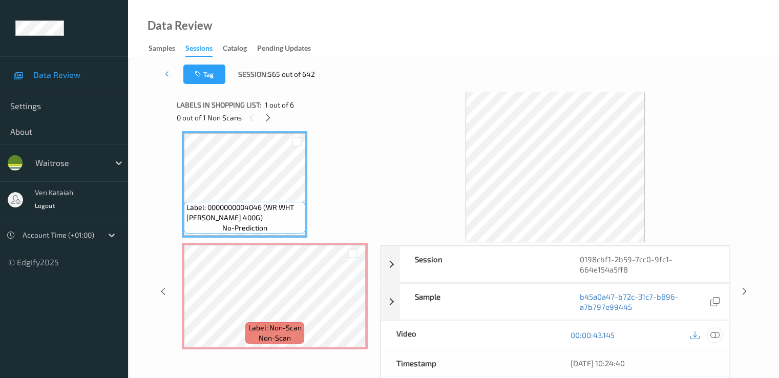
click at [716, 332] on icon at bounding box center [714, 334] width 9 height 9
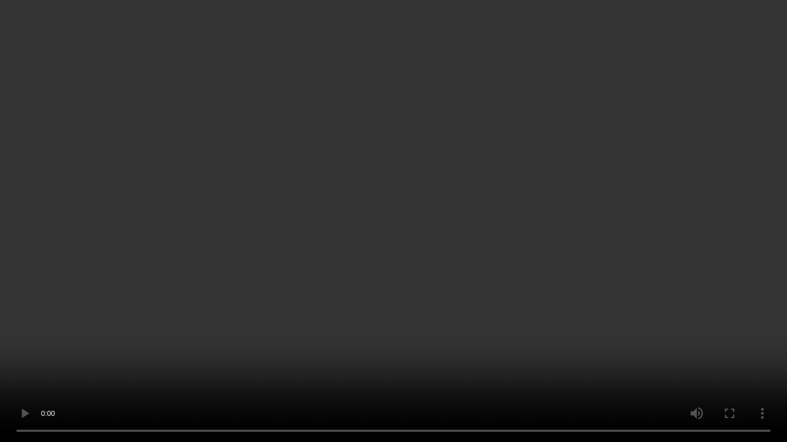
click at [268, 338] on video at bounding box center [393, 221] width 787 height 442
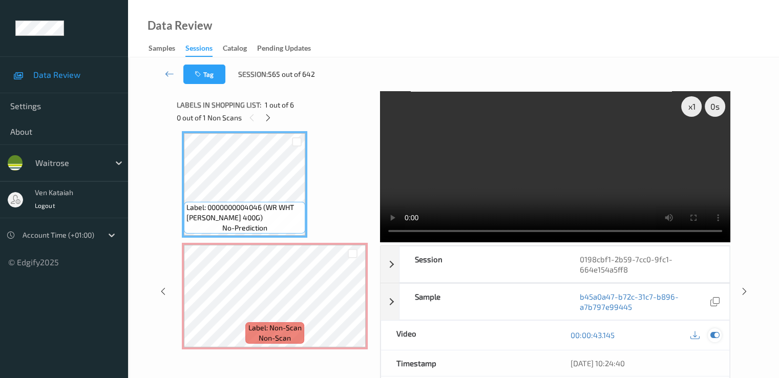
click at [719, 335] on icon at bounding box center [714, 334] width 9 height 9
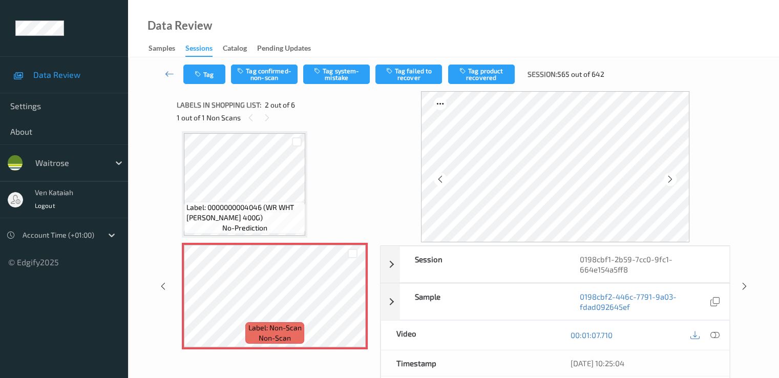
click at [318, 62] on div "Tag Tag confirmed-non-scan Tag system-mistake Tag failed to recover Tag product…" at bounding box center [453, 74] width 609 height 34
click at [319, 66] on button "Tag system-mistake" at bounding box center [336, 74] width 67 height 19
click at [197, 75] on icon "button" at bounding box center [199, 74] width 9 height 7
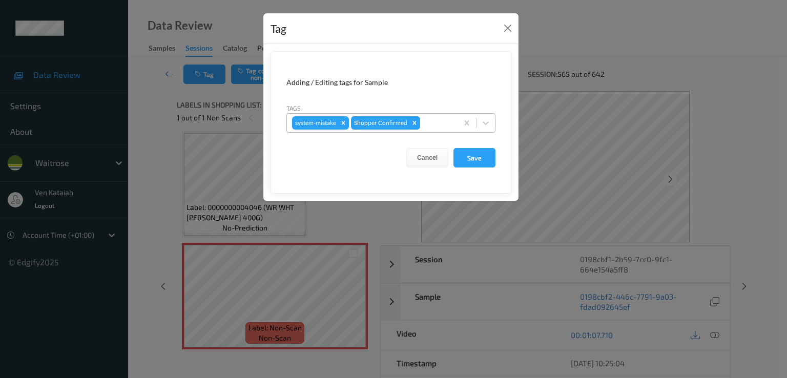
click at [426, 123] on div at bounding box center [437, 123] width 30 height 12
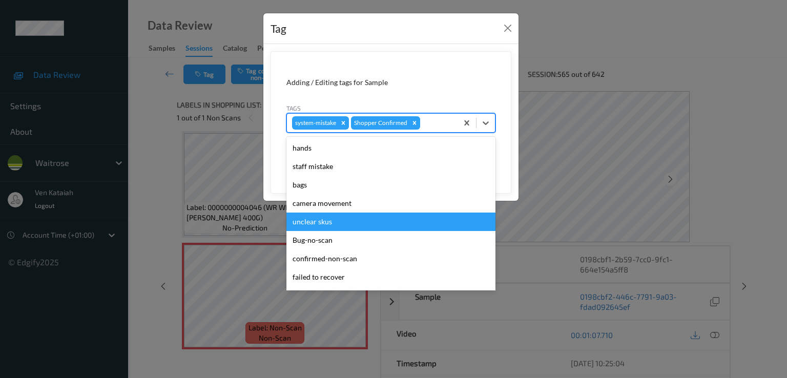
scroll to position [201, 0]
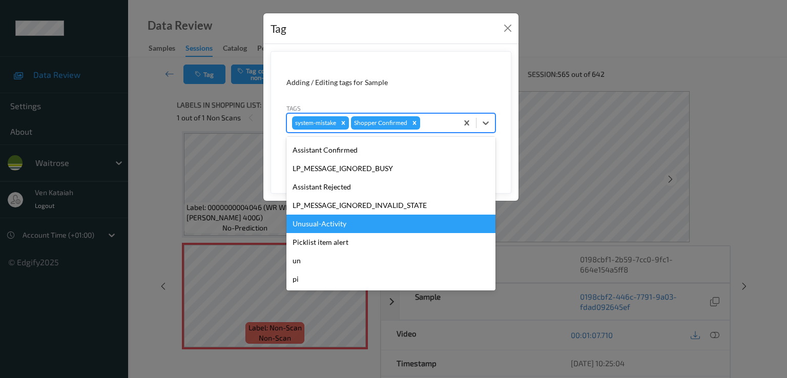
click at [348, 220] on div "Unusual-Activity" at bounding box center [390, 224] width 209 height 18
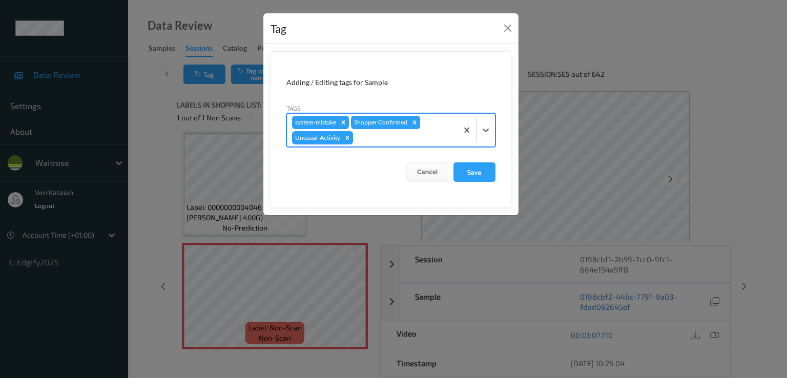
click at [424, 136] on div at bounding box center [403, 138] width 97 height 12
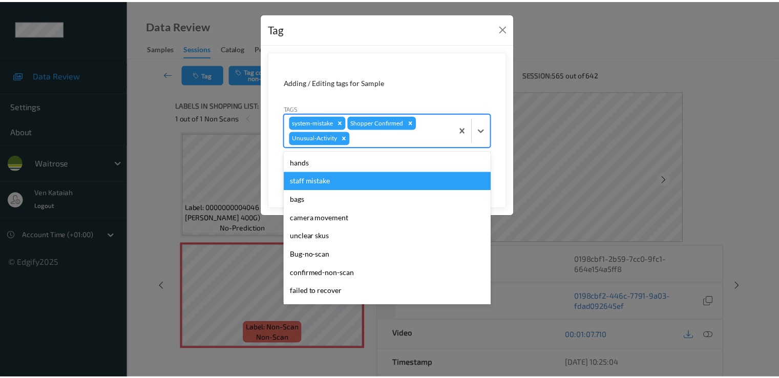
scroll to position [182, 0]
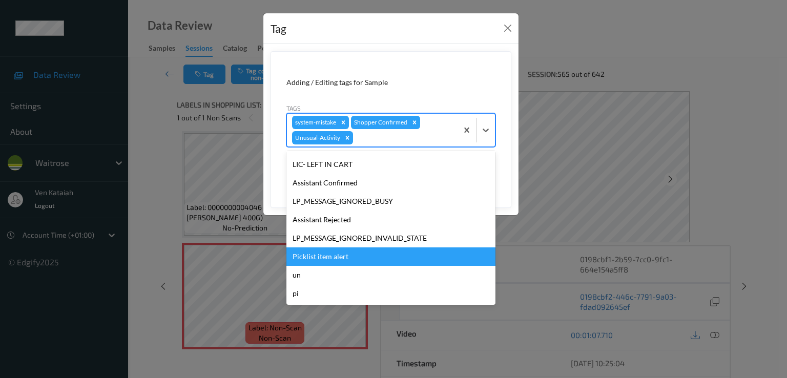
click at [340, 259] on div "Picklist item alert" at bounding box center [390, 256] width 209 height 18
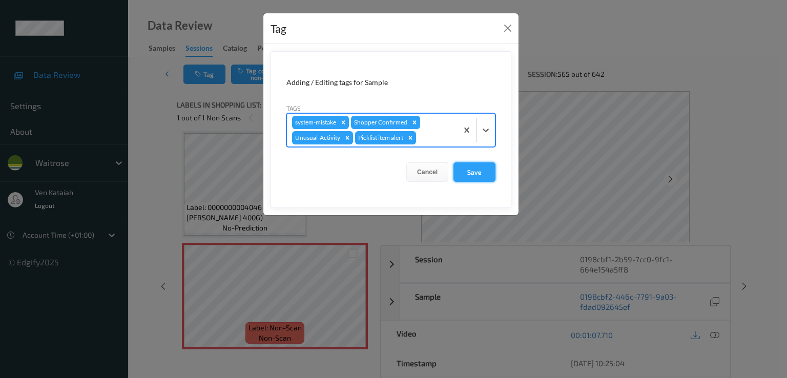
click at [470, 175] on button "Save" at bounding box center [474, 171] width 42 height 19
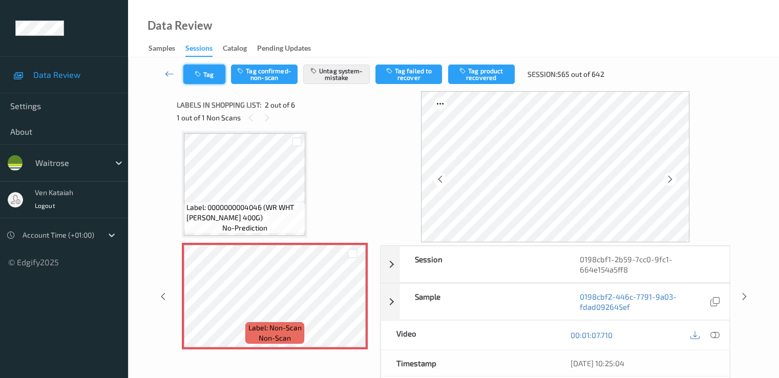
click at [216, 79] on button "Tag" at bounding box center [204, 74] width 42 height 19
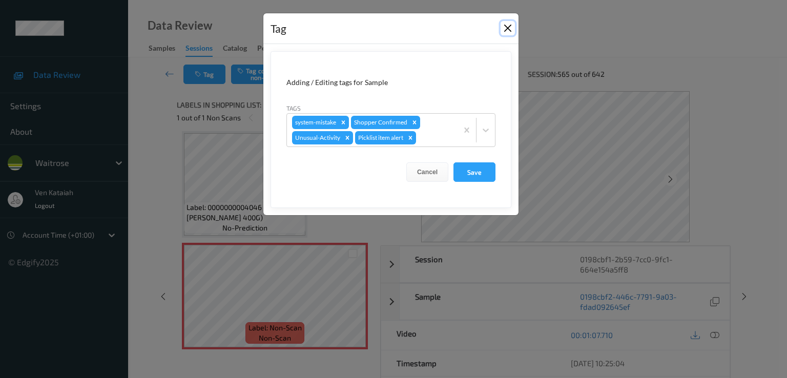
click at [510, 30] on button "Close" at bounding box center [507, 28] width 14 height 14
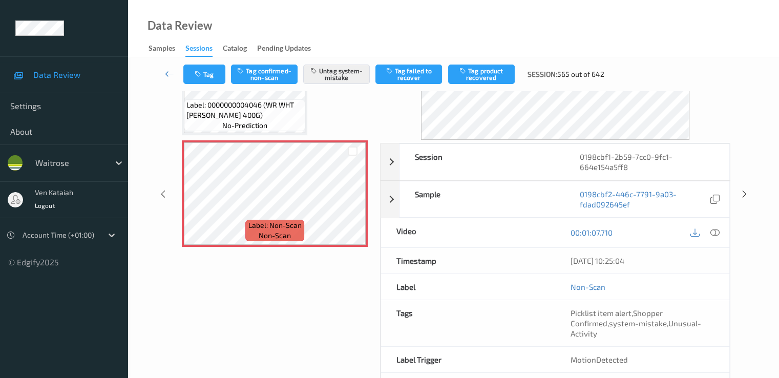
click at [166, 72] on icon at bounding box center [169, 74] width 9 height 10
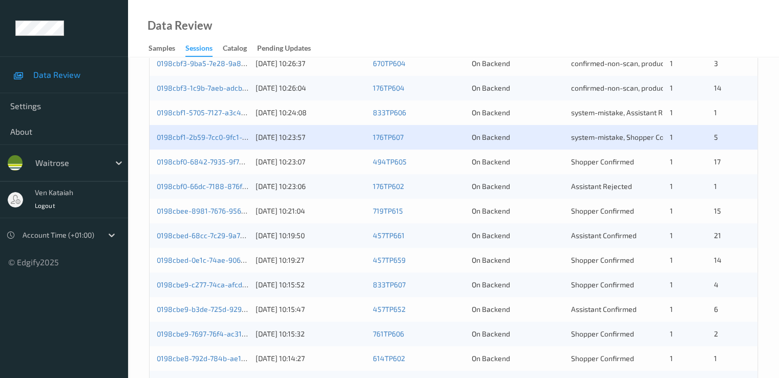
scroll to position [308, 0]
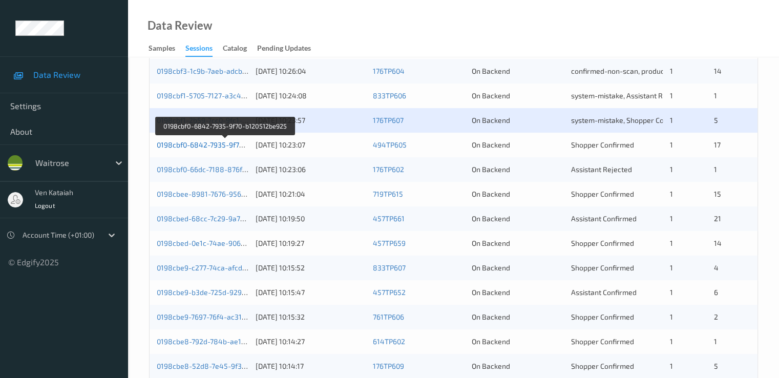
click at [237, 143] on link "0198cbf0-6842-7935-9f70-b120512be925" at bounding box center [225, 144] width 137 height 9
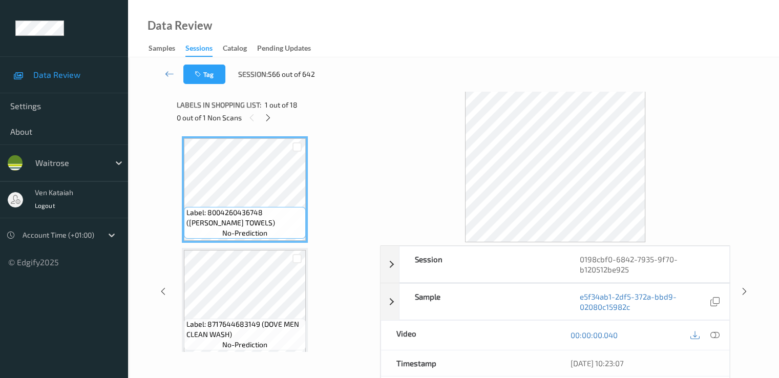
click at [277, 117] on div "0 out of 1 Non Scans" at bounding box center [275, 117] width 196 height 13
click at [272, 117] on icon at bounding box center [268, 117] width 9 height 9
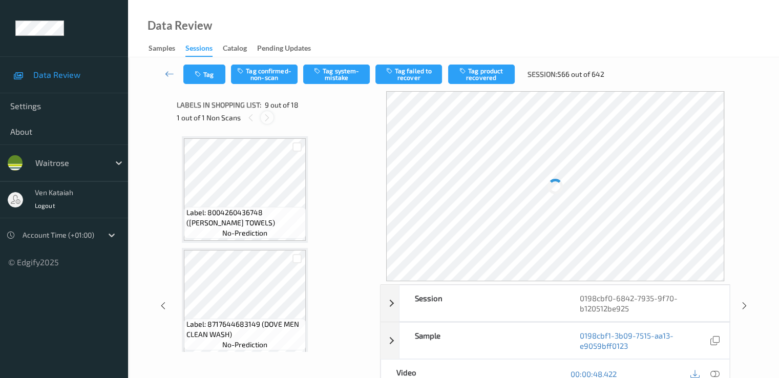
scroll to position [787, 0]
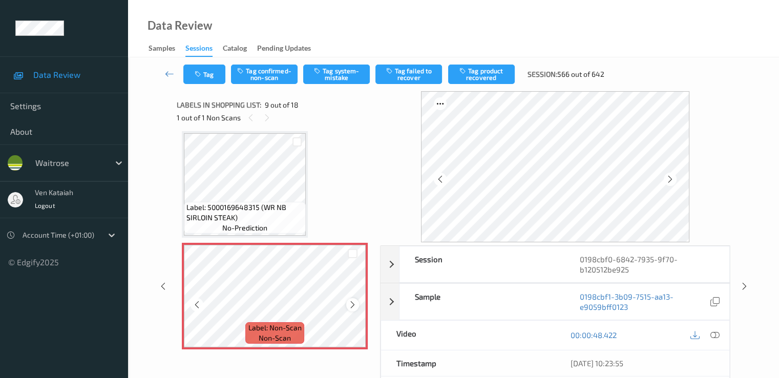
click at [352, 302] on icon at bounding box center [352, 304] width 9 height 9
click at [354, 306] on icon at bounding box center [352, 304] width 9 height 9
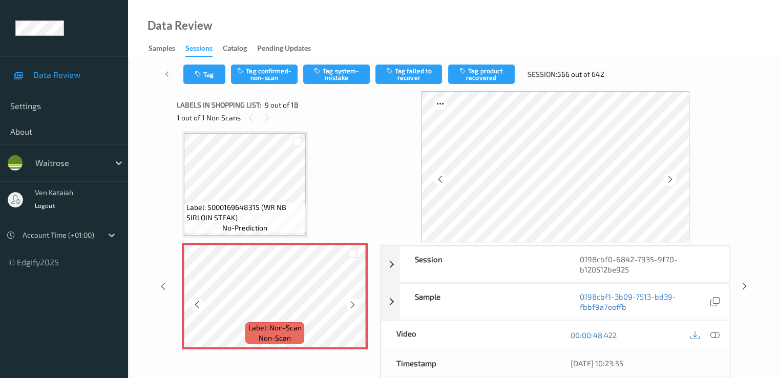
click at [354, 306] on icon at bounding box center [352, 304] width 9 height 9
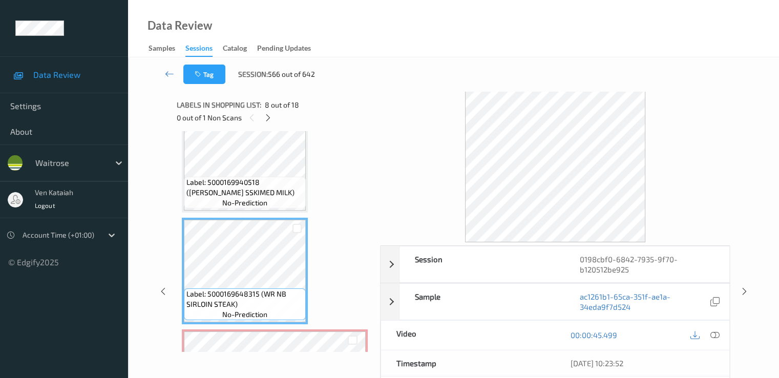
scroll to position [684, 0]
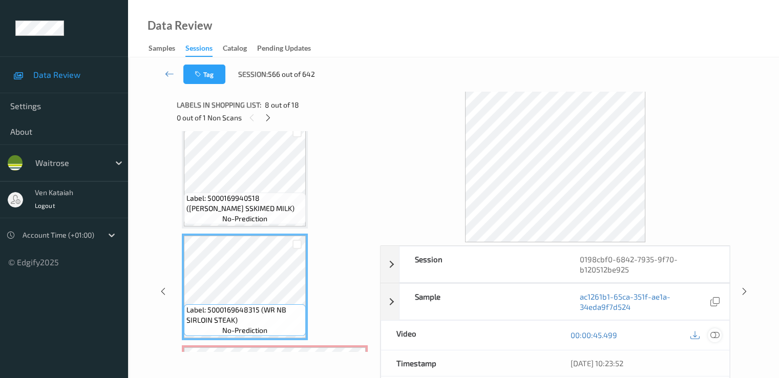
click at [717, 333] on icon at bounding box center [714, 334] width 9 height 9
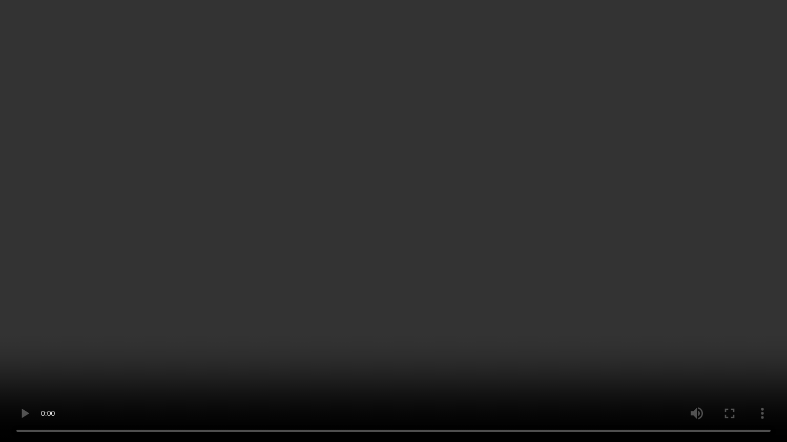
click at [352, 317] on video at bounding box center [393, 221] width 787 height 442
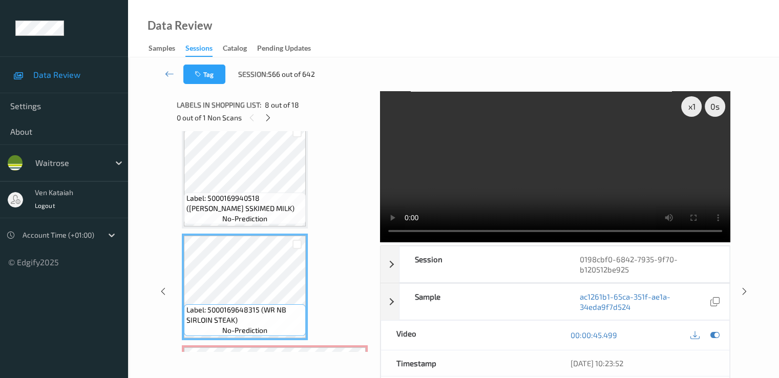
click at [720, 339] on div at bounding box center [704, 335] width 33 height 14
click at [717, 336] on icon at bounding box center [714, 334] width 9 height 9
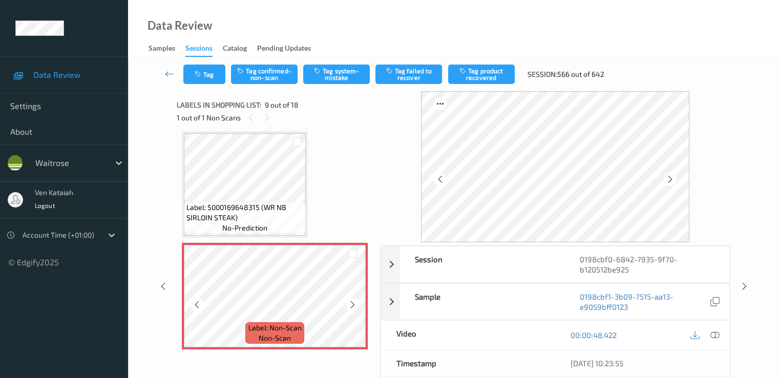
scroll to position [889, 0]
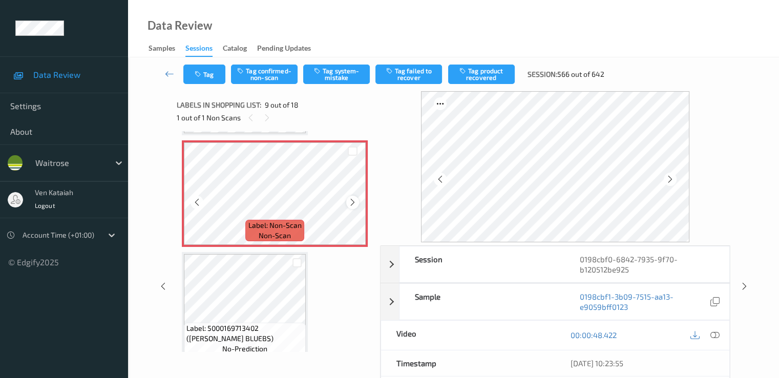
click at [350, 203] on icon at bounding box center [352, 202] width 9 height 9
click at [347, 203] on div at bounding box center [352, 202] width 13 height 13
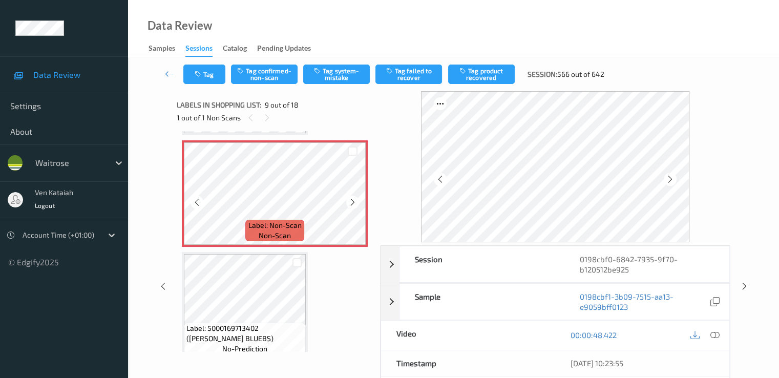
click at [347, 203] on div at bounding box center [352, 202] width 13 height 13
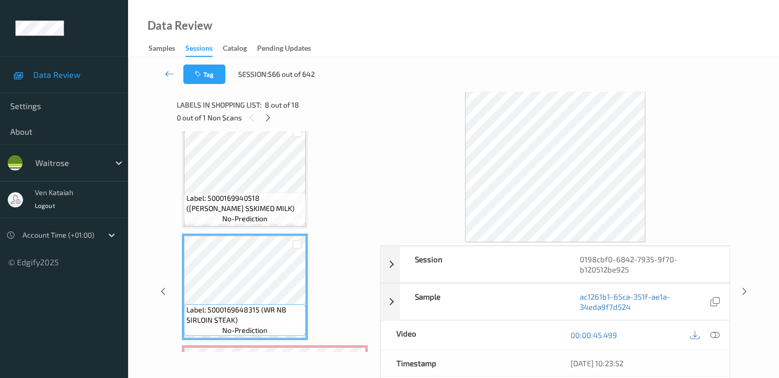
scroll to position [787, 0]
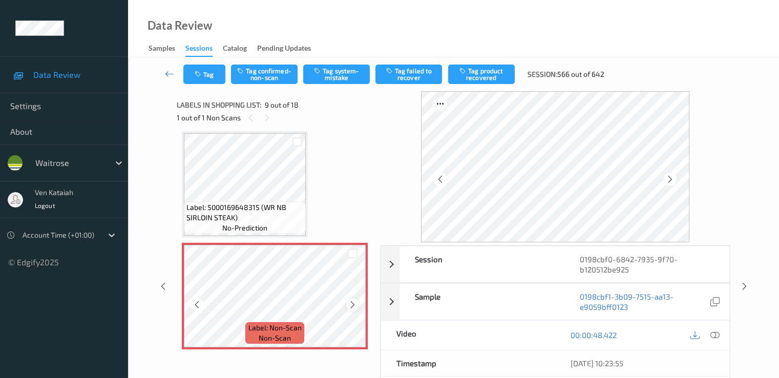
click at [352, 304] on icon at bounding box center [352, 304] width 9 height 9
click at [356, 306] on icon at bounding box center [352, 304] width 9 height 9
click at [272, 80] on button "Tag confirmed-non-scan" at bounding box center [264, 74] width 67 height 19
click at [404, 80] on button "Tag failed to recover" at bounding box center [408, 74] width 67 height 19
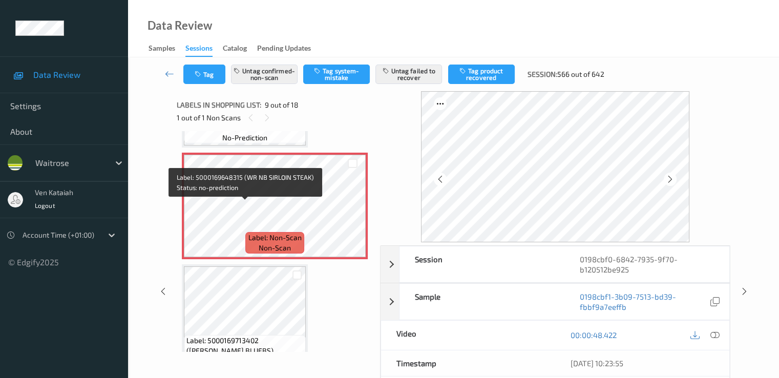
scroll to position [889, 0]
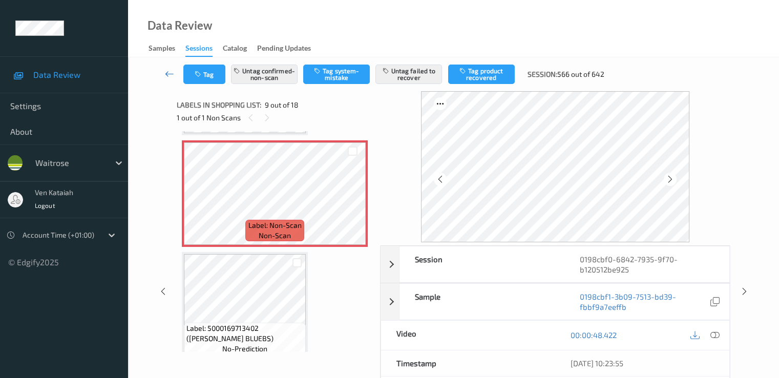
click at [167, 76] on icon at bounding box center [169, 74] width 9 height 10
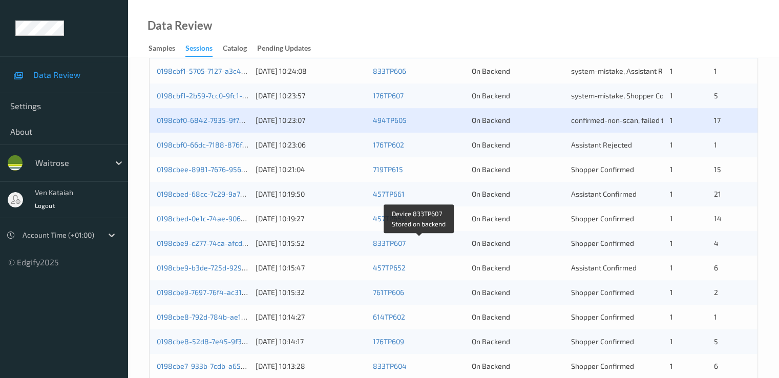
scroll to position [307, 0]
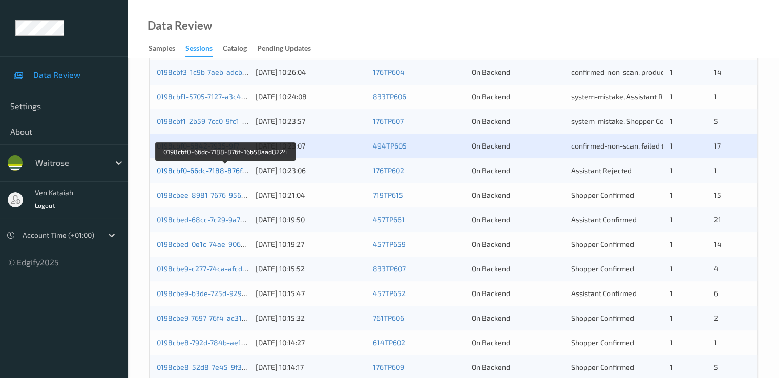
click at [227, 167] on link "0198cbf0-66dc-7188-876f-16b58aad8224" at bounding box center [226, 170] width 138 height 9
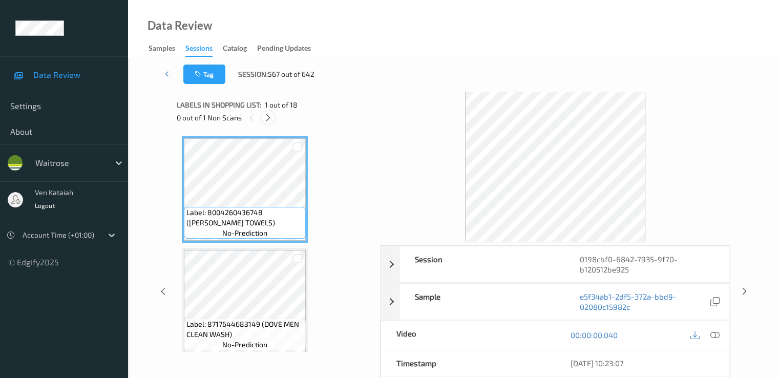
click at [272, 117] on div at bounding box center [268, 117] width 13 height 13
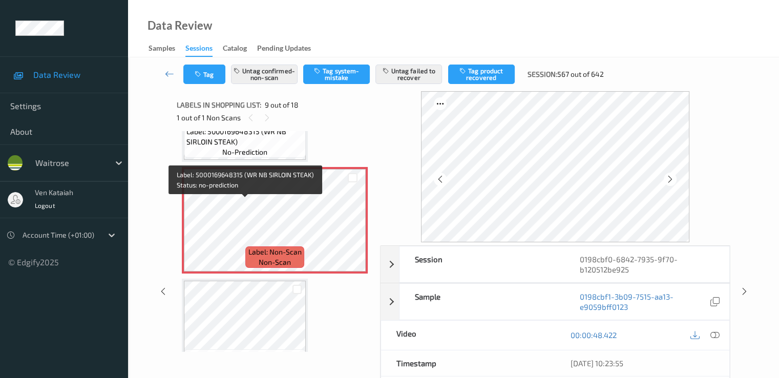
scroll to position [889, 0]
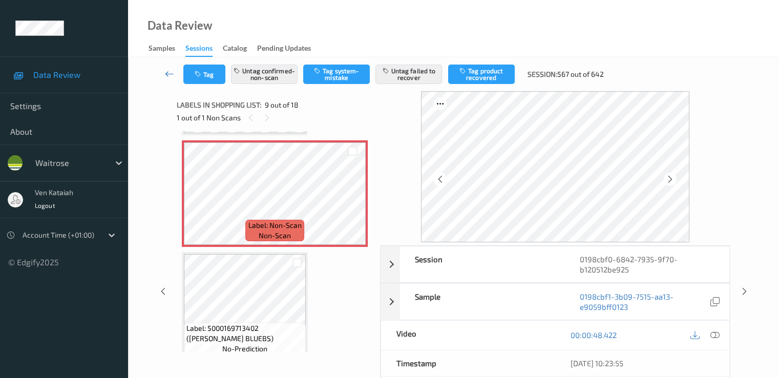
click at [168, 75] on icon at bounding box center [169, 74] width 9 height 10
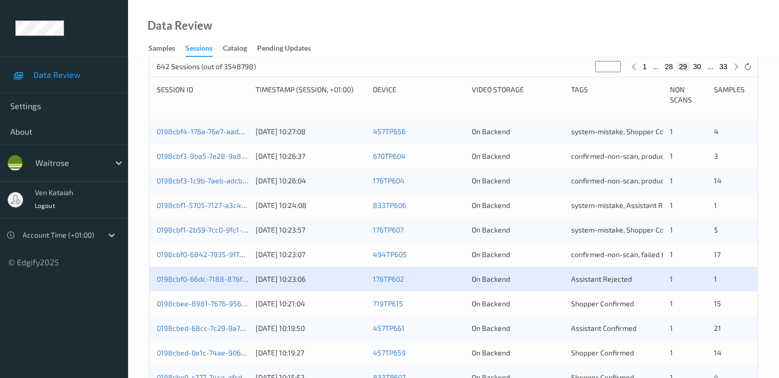
scroll to position [307, 0]
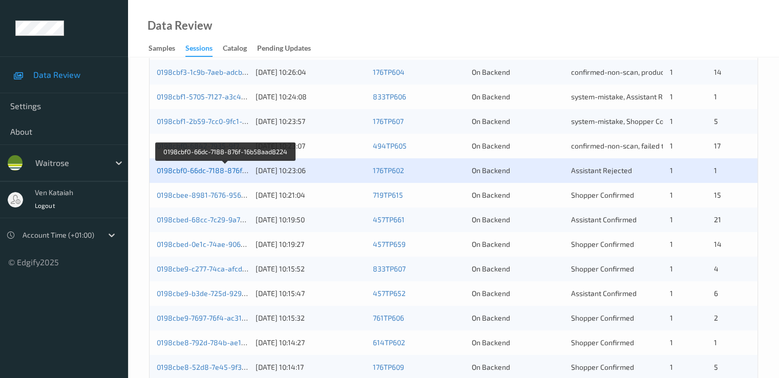
click at [218, 171] on link "0198cbf0-66dc-7188-876f-16b58aad8224" at bounding box center [226, 170] width 138 height 9
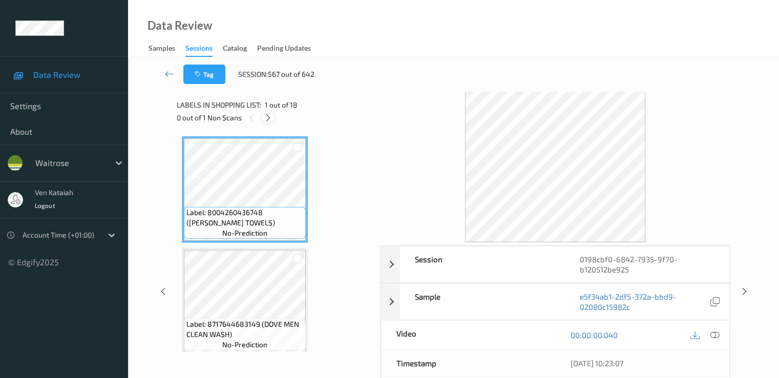
click at [264, 115] on icon at bounding box center [268, 117] width 9 height 9
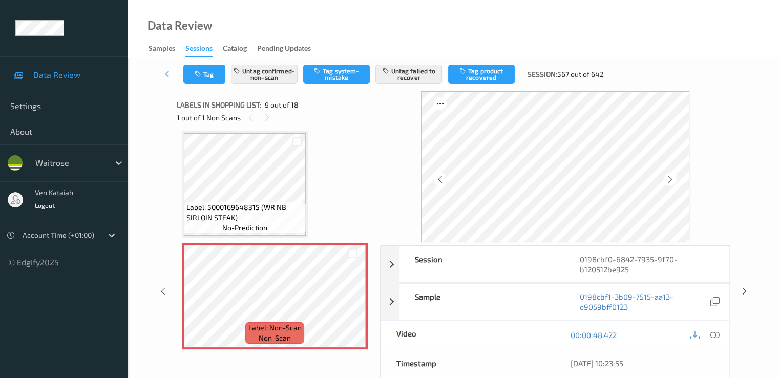
click at [167, 75] on icon at bounding box center [169, 74] width 9 height 10
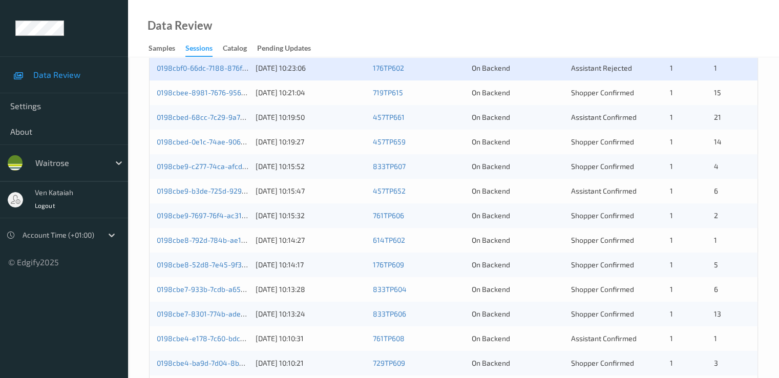
scroll to position [307, 0]
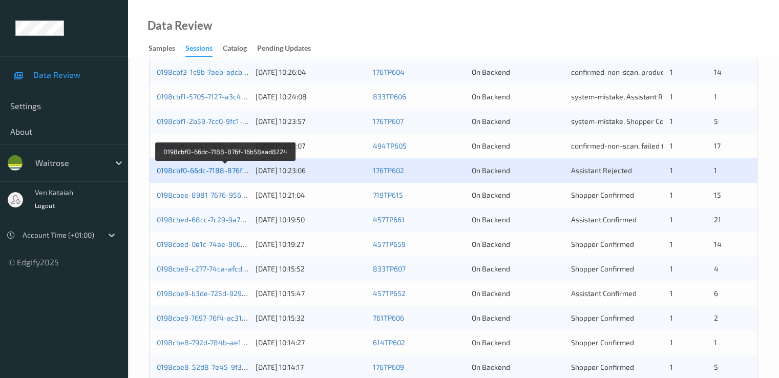
click at [197, 168] on link "0198cbf0-66dc-7188-876f-16b58aad8224" at bounding box center [226, 170] width 138 height 9
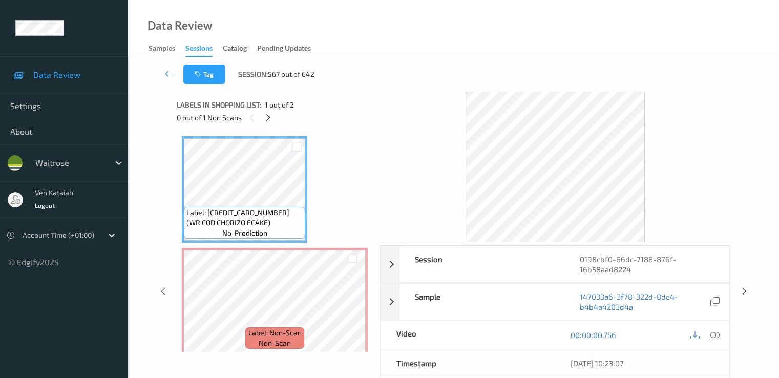
click at [270, 109] on span "1 out of 2" at bounding box center [279, 105] width 29 height 10
click at [267, 122] on div at bounding box center [268, 117] width 13 height 13
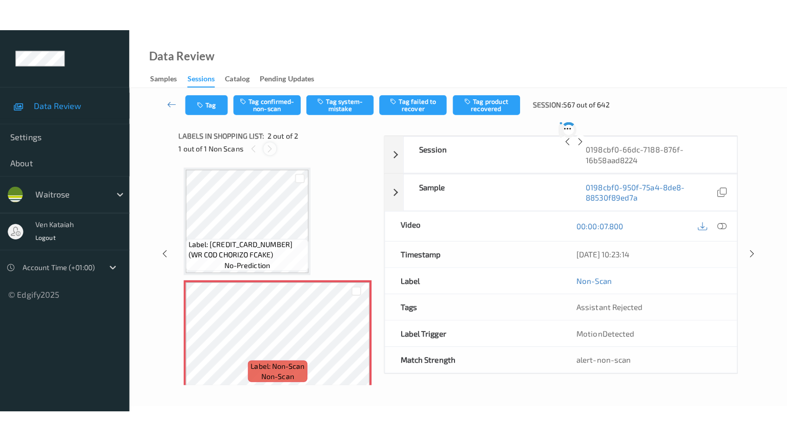
scroll to position [5, 0]
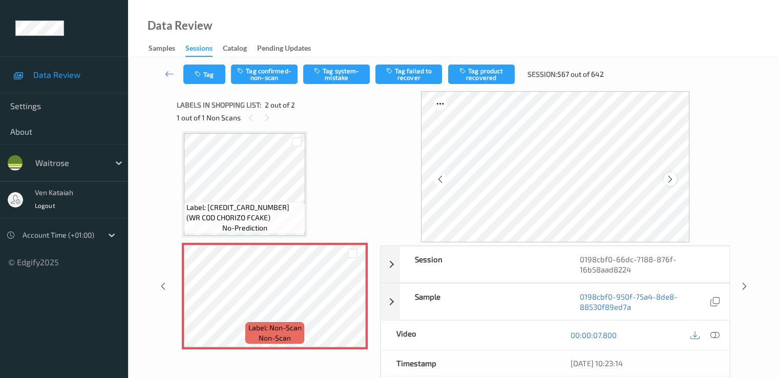
click at [672, 176] on icon at bounding box center [670, 179] width 9 height 9
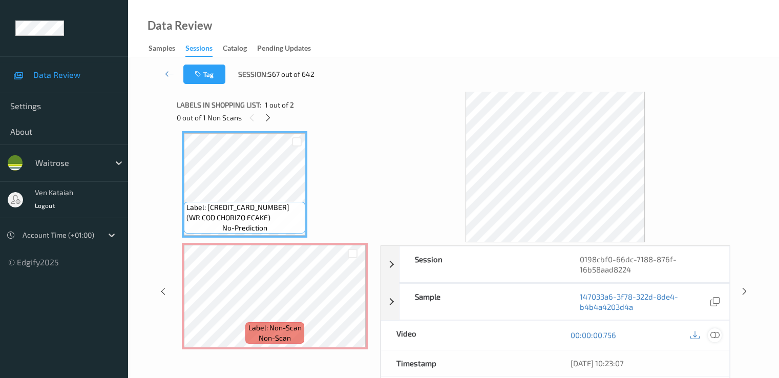
click at [713, 334] on icon at bounding box center [714, 334] width 9 height 9
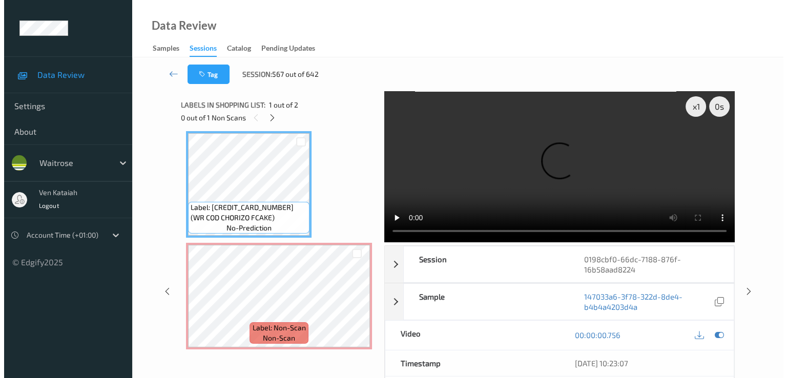
scroll to position [0, 0]
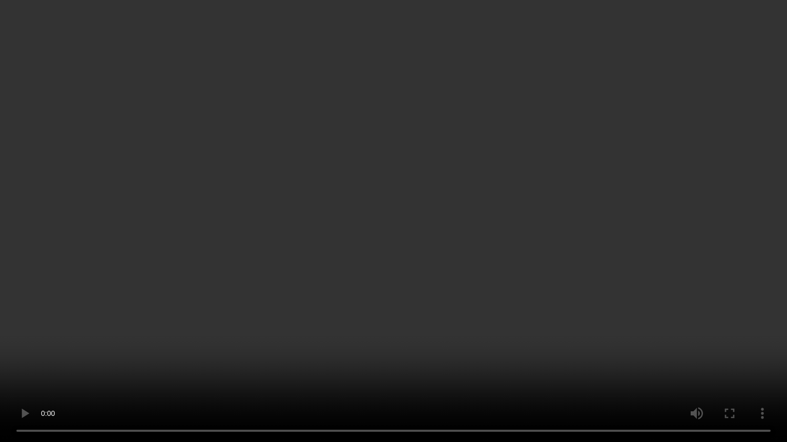
click at [533, 303] on video at bounding box center [393, 221] width 787 height 442
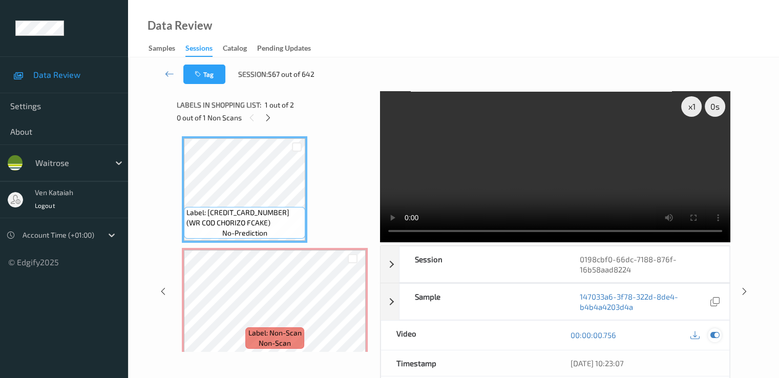
click at [719, 339] on icon at bounding box center [714, 334] width 9 height 9
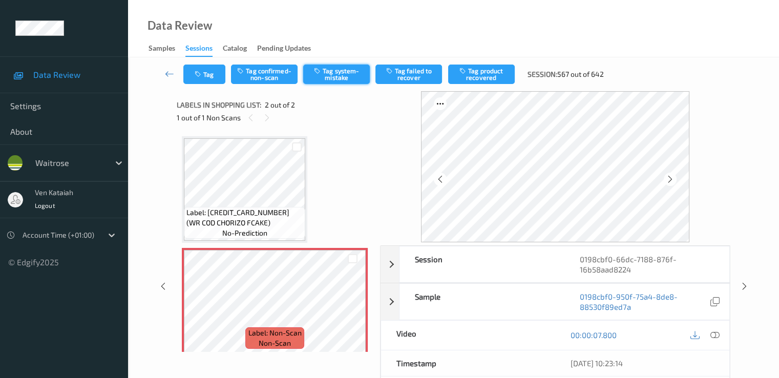
click at [350, 76] on button "Tag system-mistake" at bounding box center [336, 74] width 67 height 19
click at [215, 73] on button "Tag" at bounding box center [204, 74] width 42 height 19
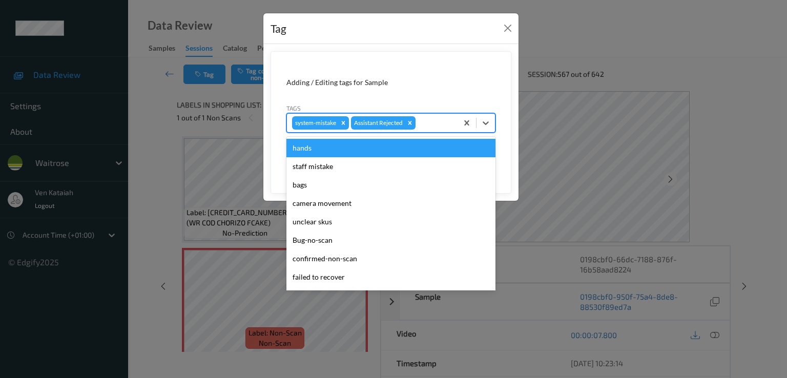
click at [432, 122] on div at bounding box center [434, 123] width 35 height 12
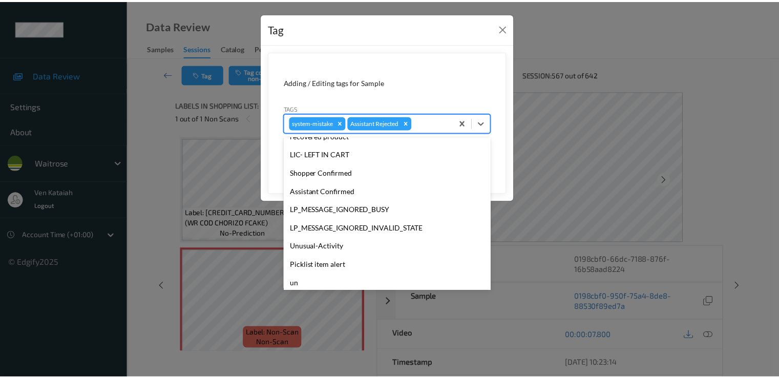
scroll to position [201, 0]
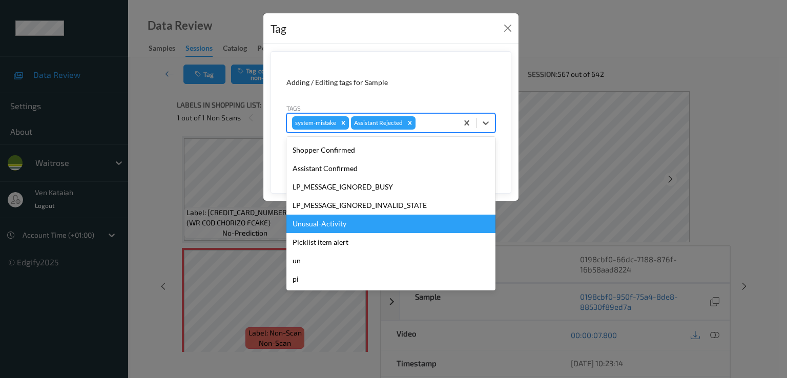
click at [317, 217] on div "Unusual-Activity" at bounding box center [390, 224] width 209 height 18
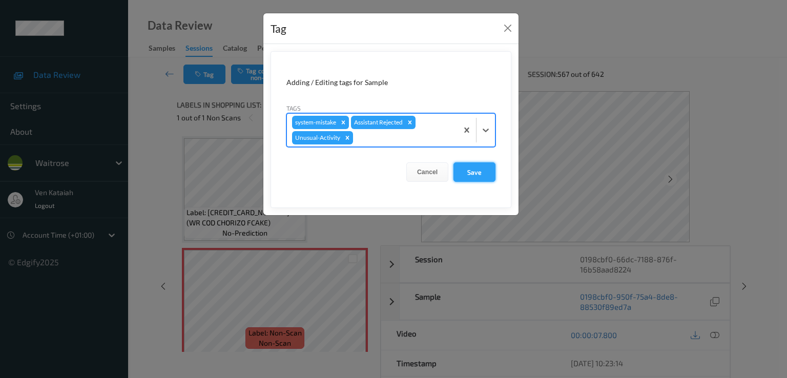
click at [465, 170] on button "Save" at bounding box center [474, 171] width 42 height 19
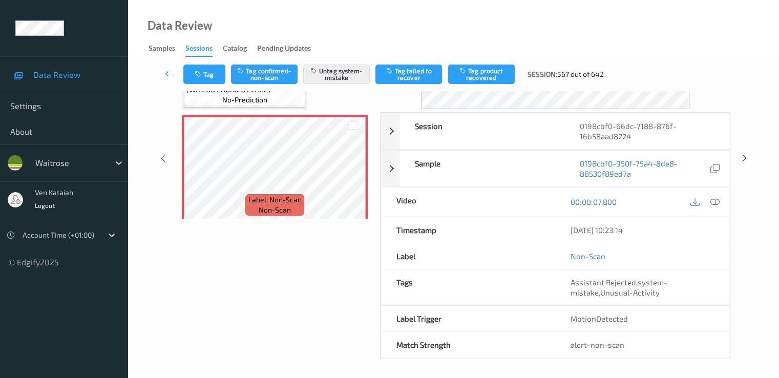
click at [164, 66] on link at bounding box center [169, 74] width 27 height 19
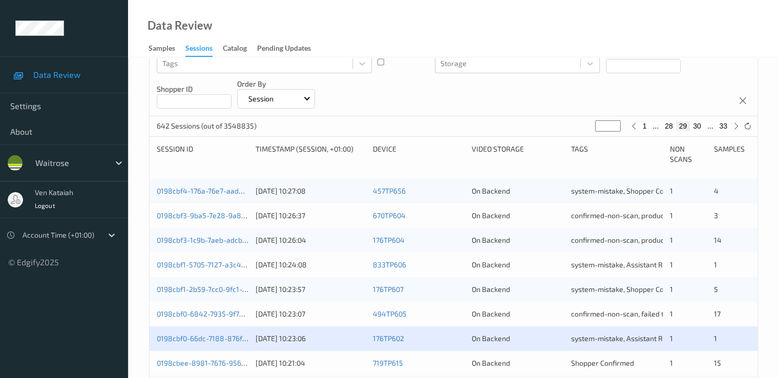
scroll to position [311, 0]
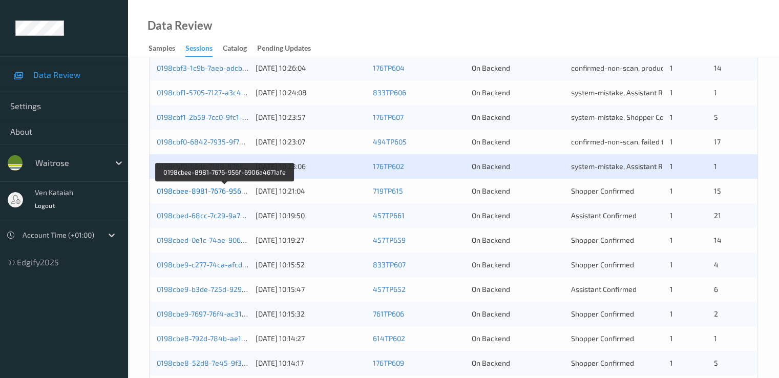
click at [219, 189] on link "0198cbee-8981-7676-956f-6906a4671afe" at bounding box center [225, 190] width 137 height 9
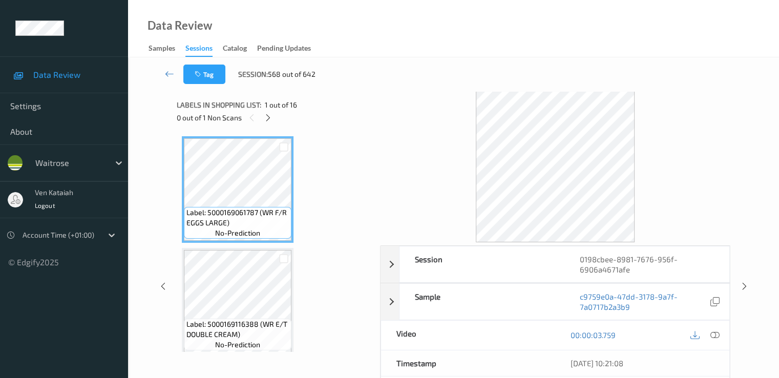
click at [275, 116] on div "0 out of 1 Non Scans" at bounding box center [275, 117] width 196 height 13
click at [268, 119] on icon at bounding box center [268, 117] width 9 height 9
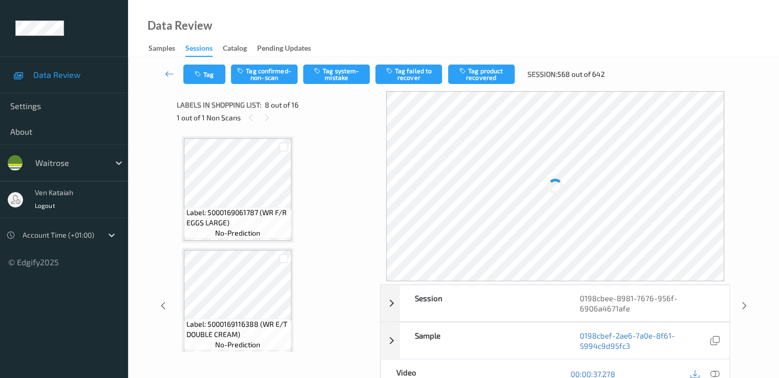
scroll to position [675, 0]
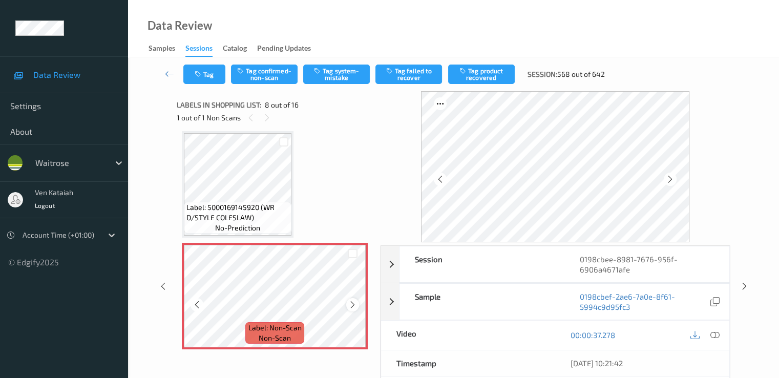
click at [353, 305] on icon at bounding box center [352, 304] width 9 height 9
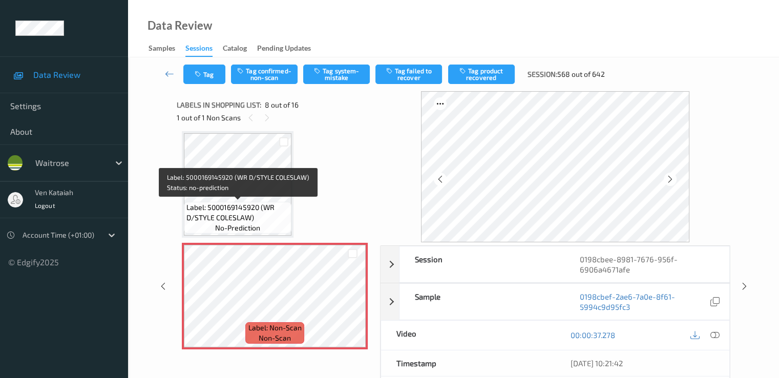
click at [238, 207] on span "Label: 5000169145920 (WR D/STYLE COLESLAW)" at bounding box center [237, 212] width 102 height 20
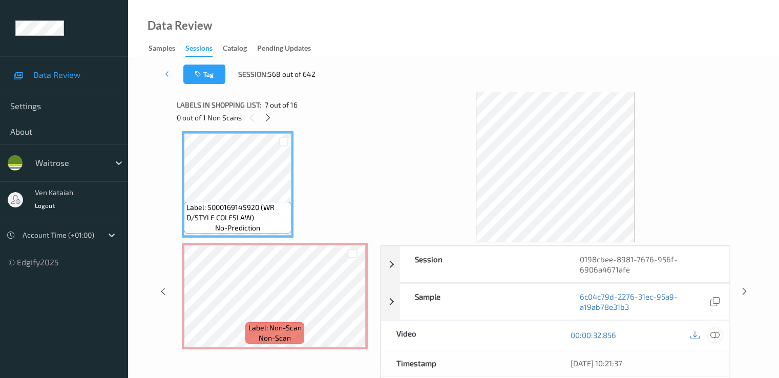
click at [716, 332] on icon at bounding box center [714, 334] width 9 height 9
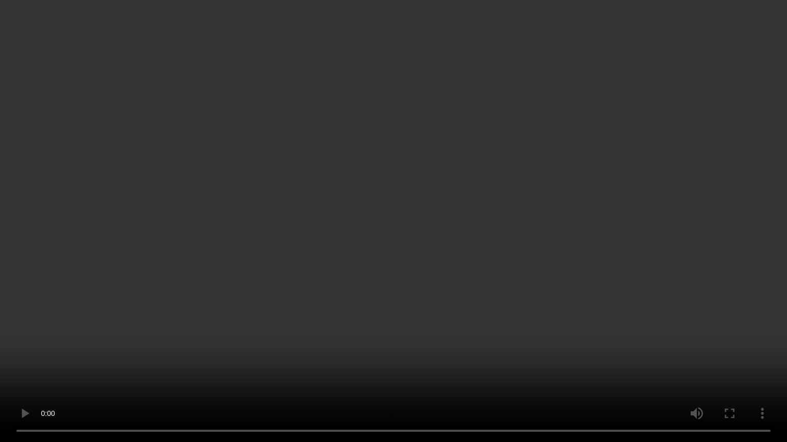
click at [406, 268] on video at bounding box center [393, 221] width 787 height 442
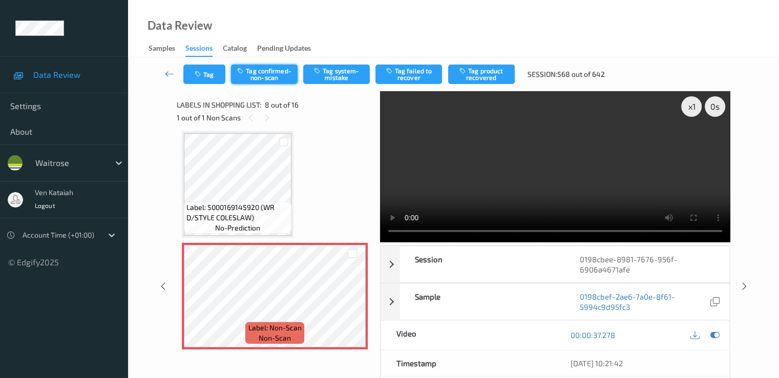
click at [272, 74] on button "Tag confirmed-non-scan" at bounding box center [264, 74] width 67 height 19
click at [466, 79] on button "Tag product recovered" at bounding box center [481, 74] width 67 height 19
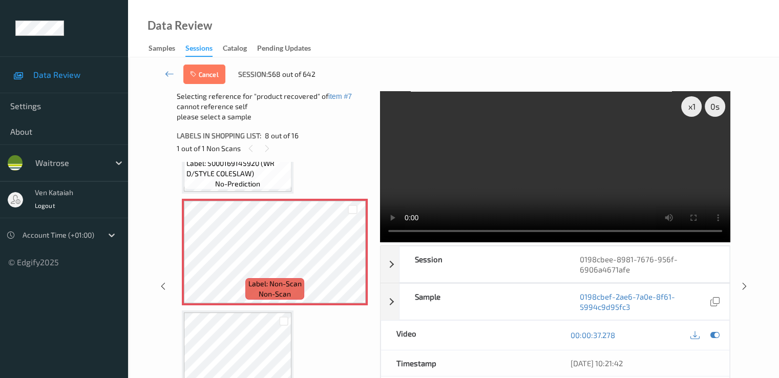
scroll to position [777, 0]
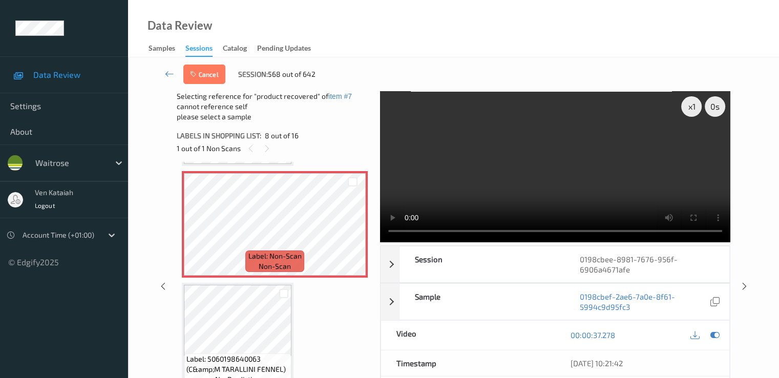
click at [721, 328] on div at bounding box center [704, 335] width 33 height 14
click at [714, 330] on icon at bounding box center [714, 334] width 9 height 9
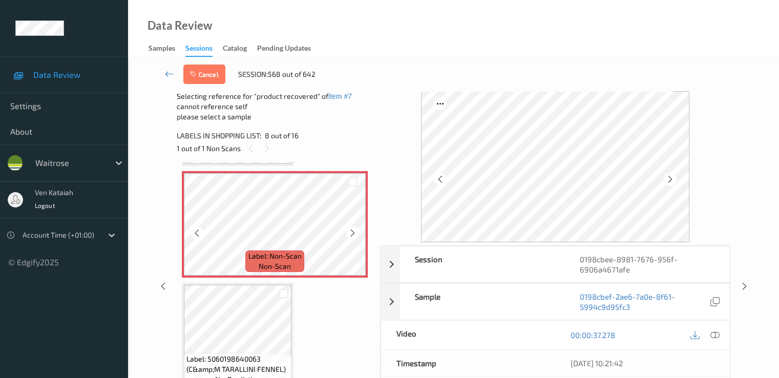
scroll to position [880, 0]
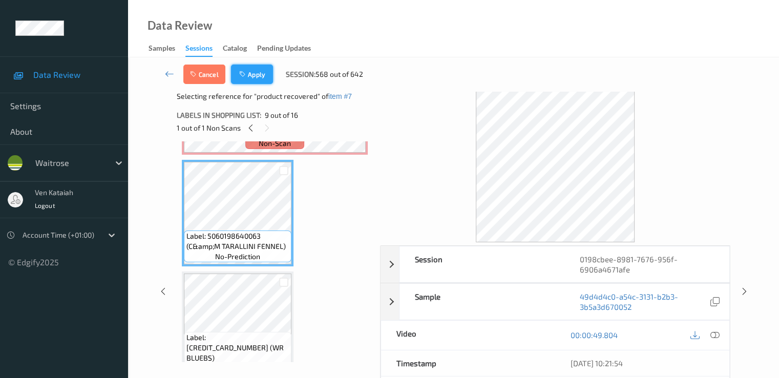
click at [256, 78] on button "Apply" at bounding box center [252, 74] width 42 height 19
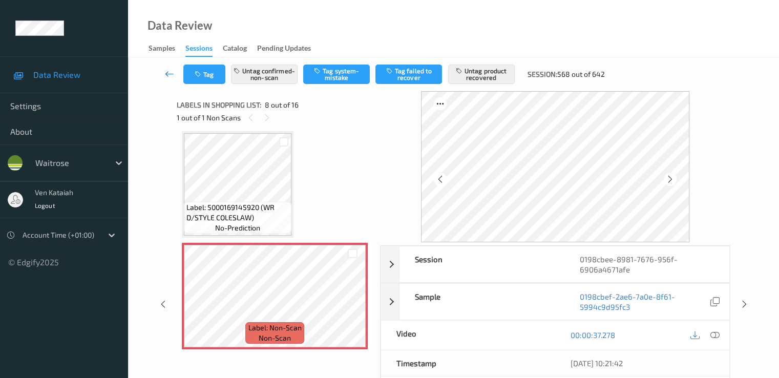
click at [166, 76] on icon at bounding box center [169, 74] width 9 height 10
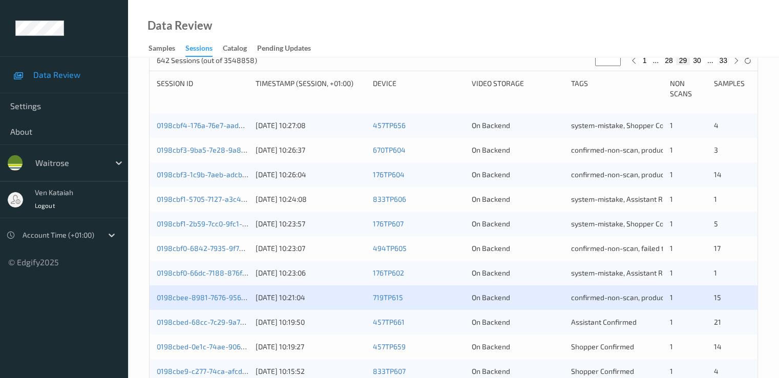
scroll to position [307, 0]
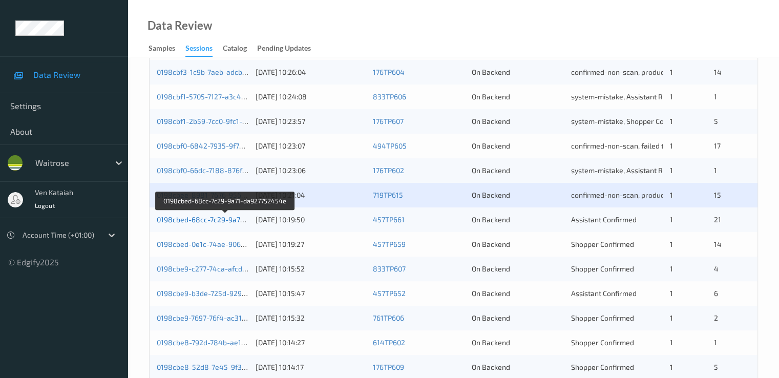
click at [219, 217] on link "0198cbed-68cc-7c29-9a71-da927752454e" at bounding box center [226, 219] width 139 height 9
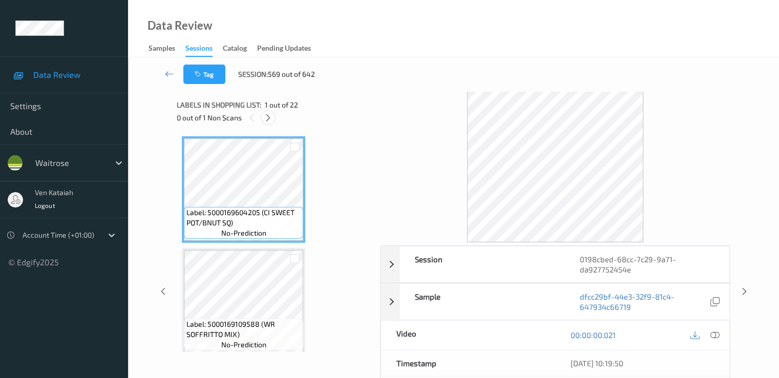
click at [268, 114] on icon at bounding box center [268, 117] width 9 height 9
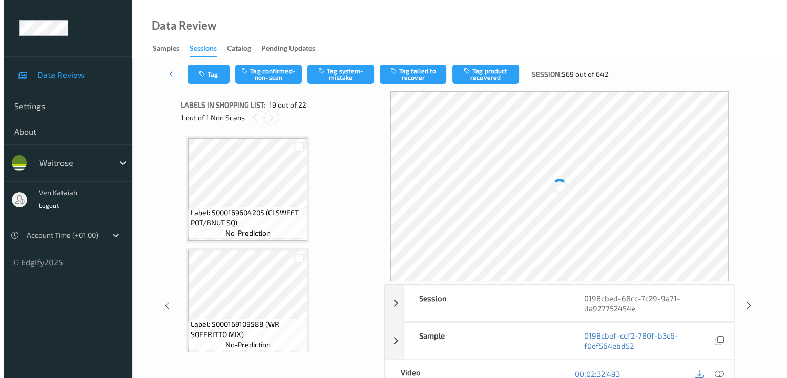
scroll to position [1903, 0]
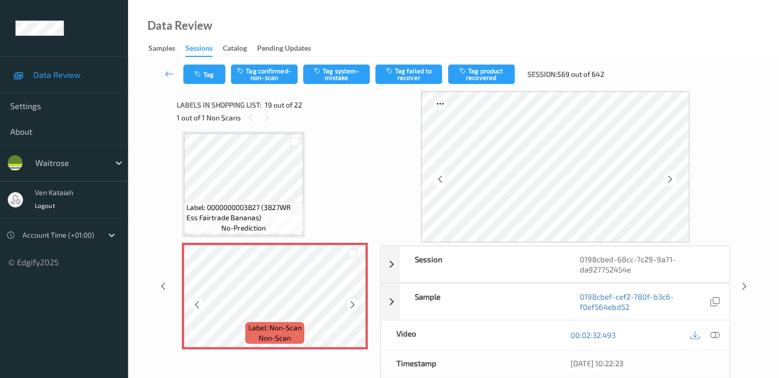
click at [355, 309] on icon at bounding box center [352, 304] width 9 height 9
click at [324, 64] on div "Tag Tag confirmed-non-scan Tag system-mistake Tag failed to recover Tag product…" at bounding box center [453, 74] width 609 height 34
click at [326, 68] on button "Tag system-mistake" at bounding box center [336, 74] width 67 height 19
click at [205, 79] on button "Tag" at bounding box center [204, 74] width 42 height 19
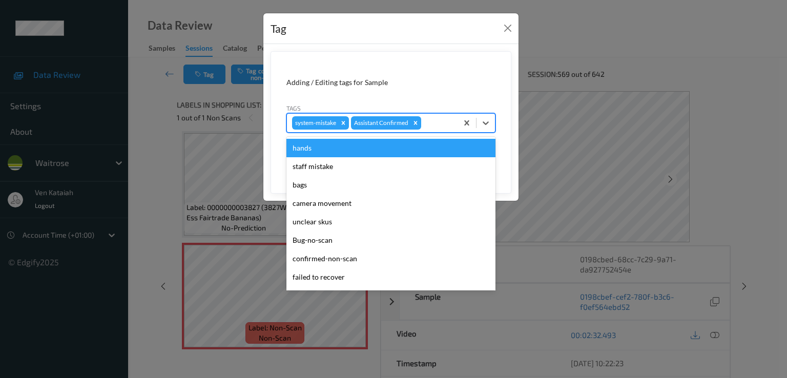
click at [425, 123] on div at bounding box center [437, 123] width 29 height 12
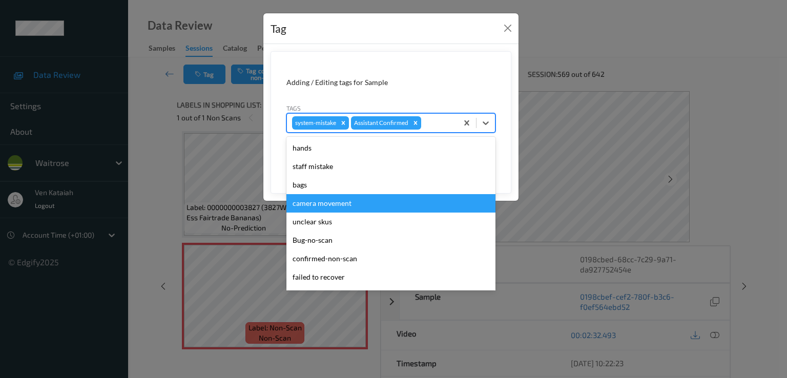
scroll to position [201, 0]
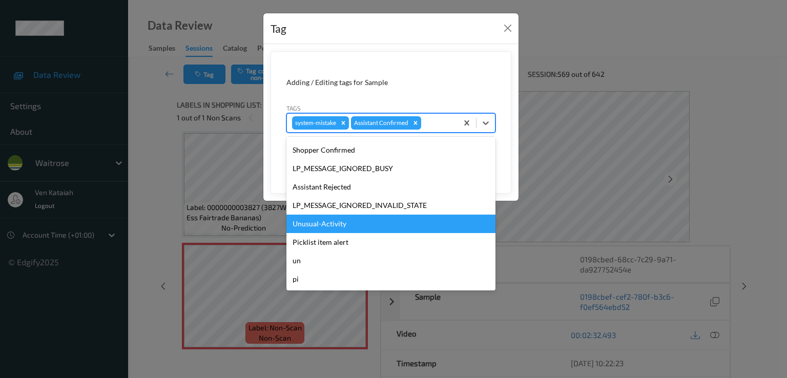
click at [341, 220] on div "Unusual-Activity" at bounding box center [390, 224] width 209 height 18
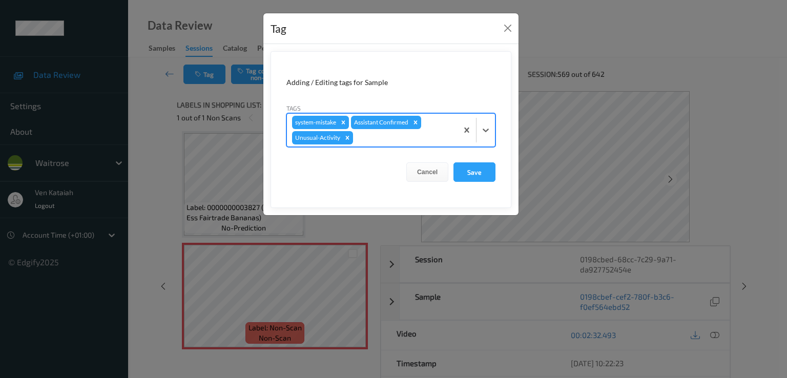
drag, startPoint x: 451, startPoint y: 138, endPoint x: 444, endPoint y: 147, distance: 11.7
click at [451, 139] on div at bounding box center [403, 138] width 97 height 12
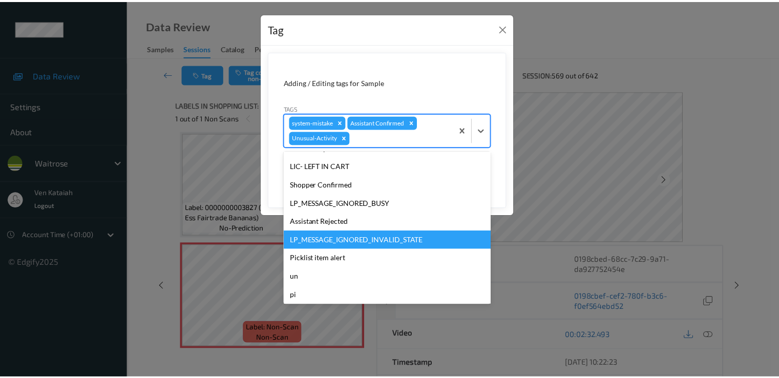
scroll to position [182, 0]
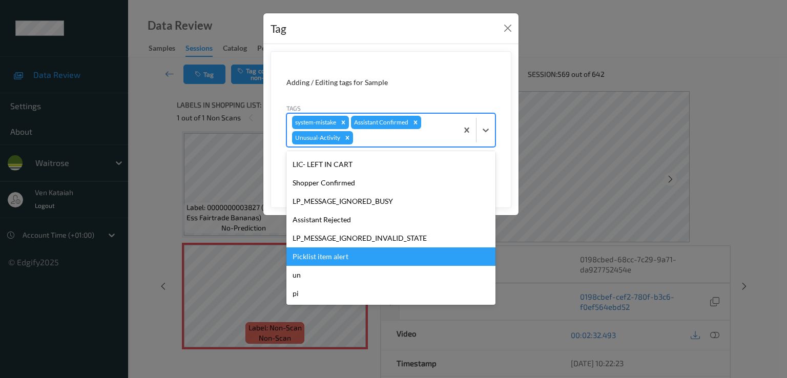
click at [354, 251] on div "Picklist item alert" at bounding box center [390, 256] width 209 height 18
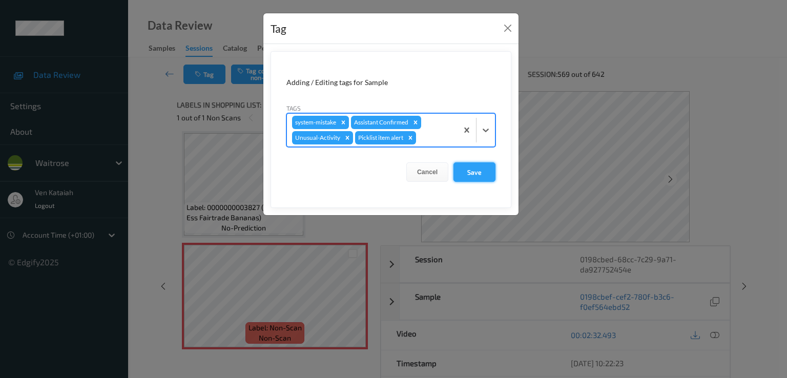
click at [475, 168] on button "Save" at bounding box center [474, 171] width 42 height 19
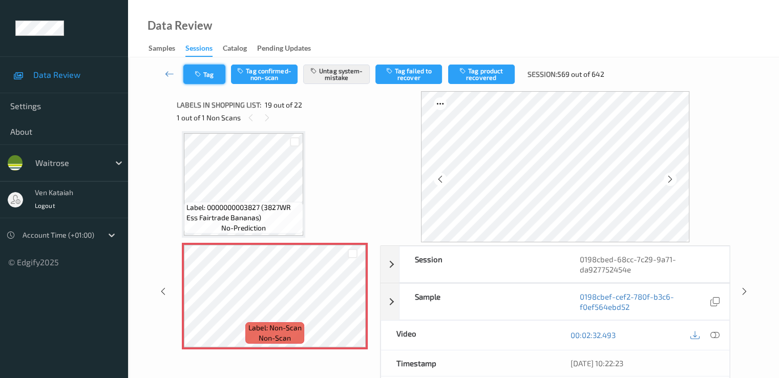
click at [198, 77] on icon "button" at bounding box center [199, 74] width 9 height 7
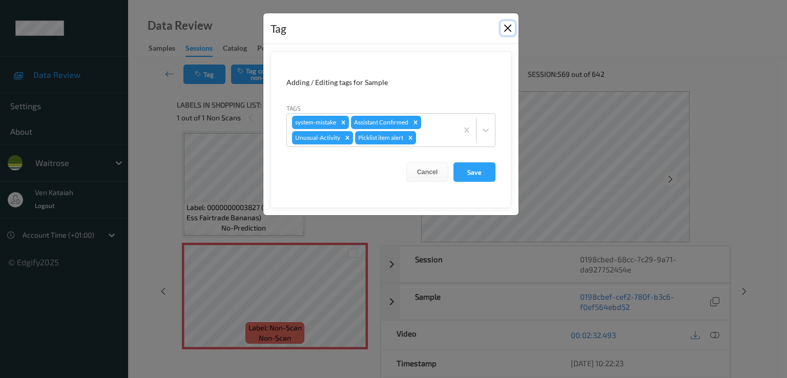
drag, startPoint x: 513, startPoint y: 31, endPoint x: 492, endPoint y: 38, distance: 22.2
click at [513, 31] on button "Close" at bounding box center [507, 28] width 14 height 14
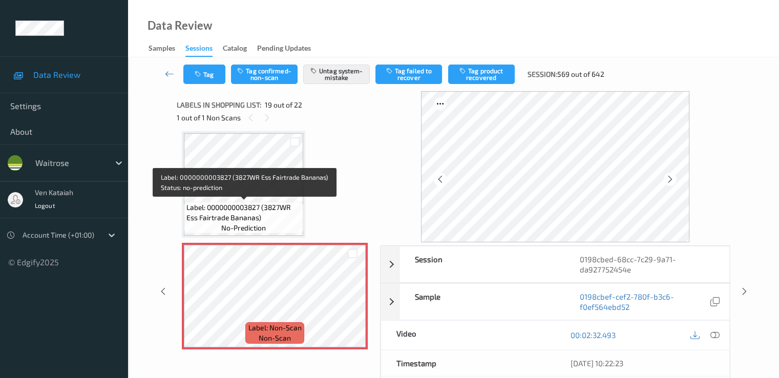
click at [278, 202] on span "Label: 0000000003827 (3827WR Ess Fairtrade Bananas)" at bounding box center [243, 212] width 114 height 20
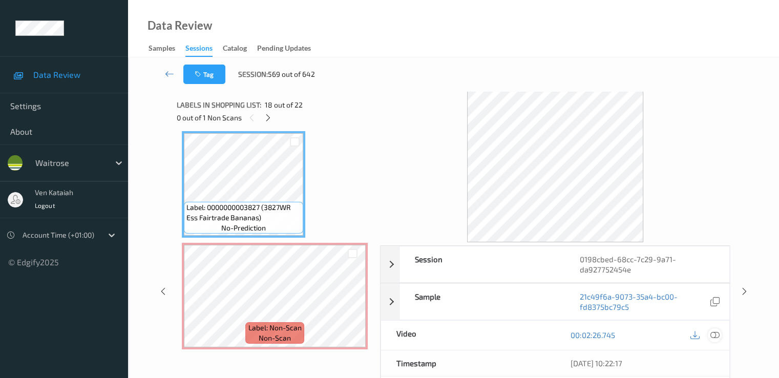
click at [716, 328] on div at bounding box center [715, 335] width 14 height 14
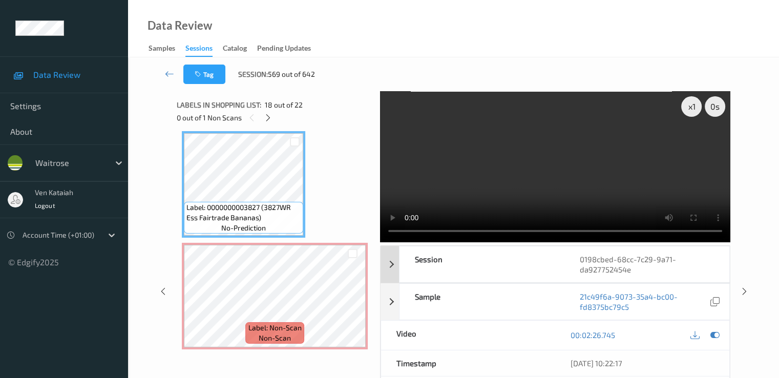
click at [693, 205] on video at bounding box center [555, 166] width 350 height 151
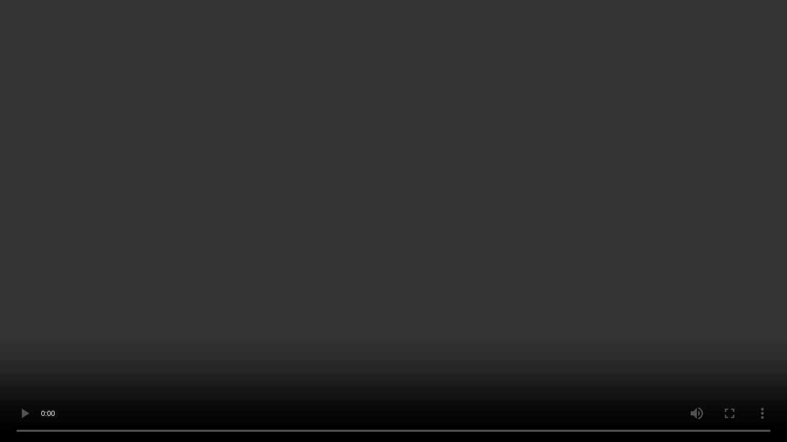
click at [113, 325] on video at bounding box center [393, 221] width 787 height 442
click at [402, 377] on video at bounding box center [393, 221] width 787 height 442
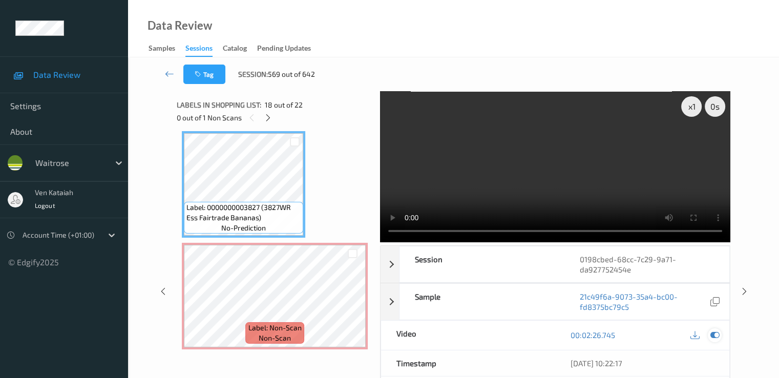
click at [714, 335] on icon at bounding box center [714, 334] width 9 height 9
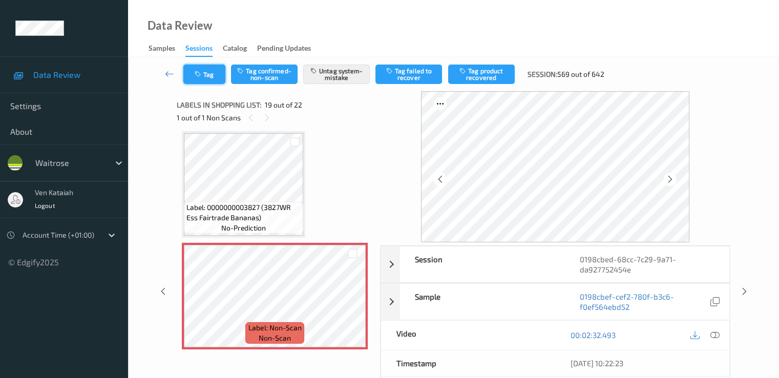
click at [184, 76] on button "Tag" at bounding box center [204, 74] width 42 height 19
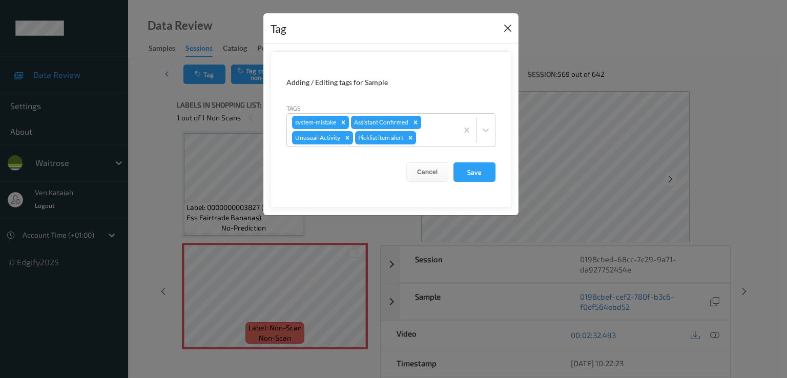
drag, startPoint x: 516, startPoint y: 26, endPoint x: 509, endPoint y: 28, distance: 8.0
click at [512, 27] on div "Tag" at bounding box center [390, 28] width 255 height 31
click at [509, 28] on button "Close" at bounding box center [507, 28] width 14 height 14
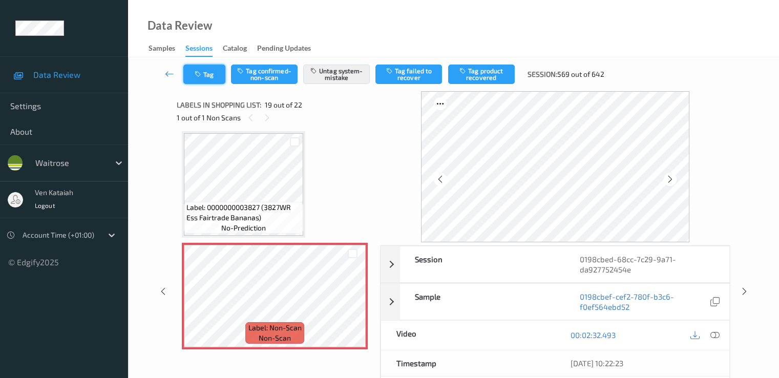
click at [210, 74] on button "Tag" at bounding box center [204, 74] width 42 height 19
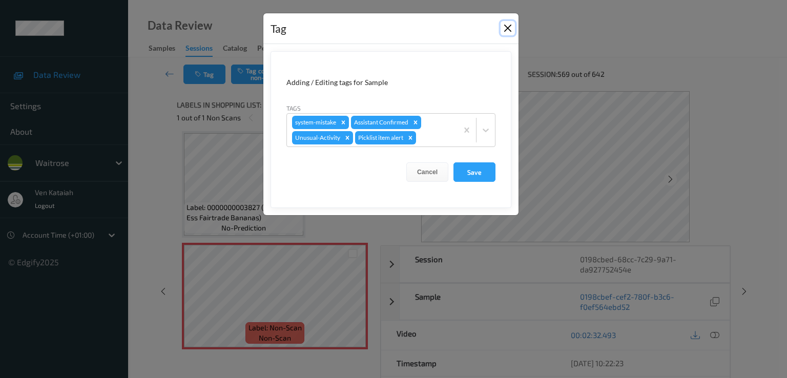
click at [504, 28] on button "Close" at bounding box center [507, 28] width 14 height 14
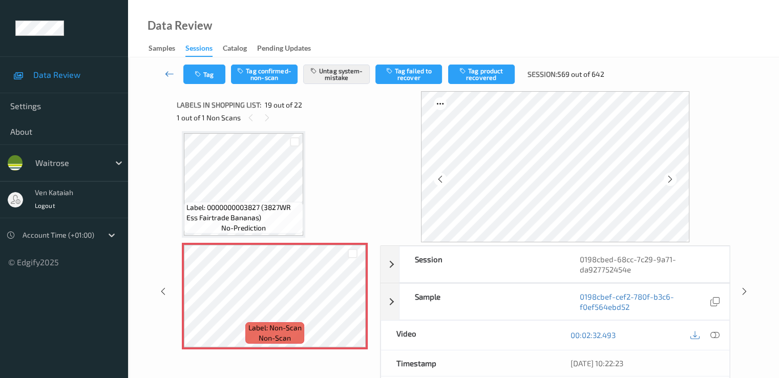
click at [168, 71] on icon at bounding box center [169, 74] width 9 height 10
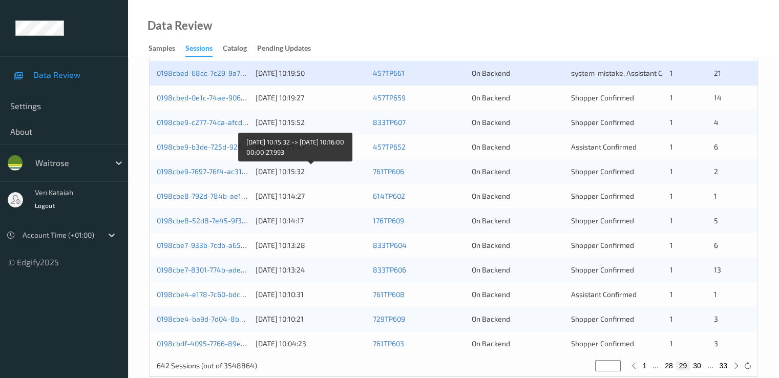
scroll to position [473, 0]
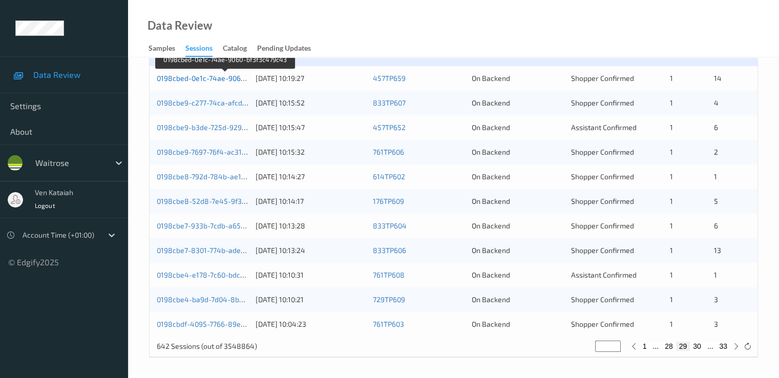
click at [209, 75] on link "0198cbed-0e1c-74ae-9060-bf3f3c479c43" at bounding box center [225, 78] width 137 height 9
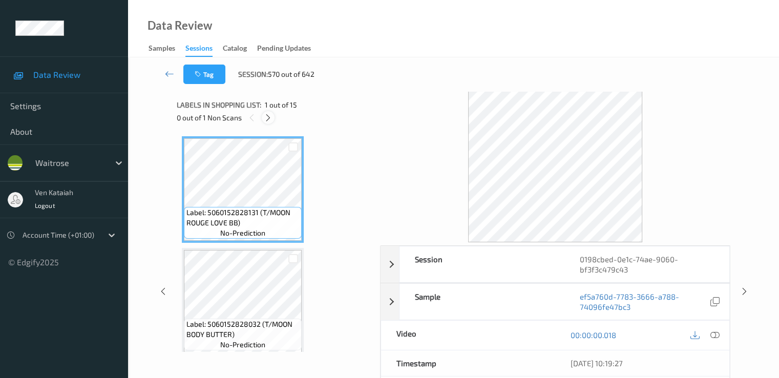
click at [269, 122] on div at bounding box center [268, 117] width 13 height 13
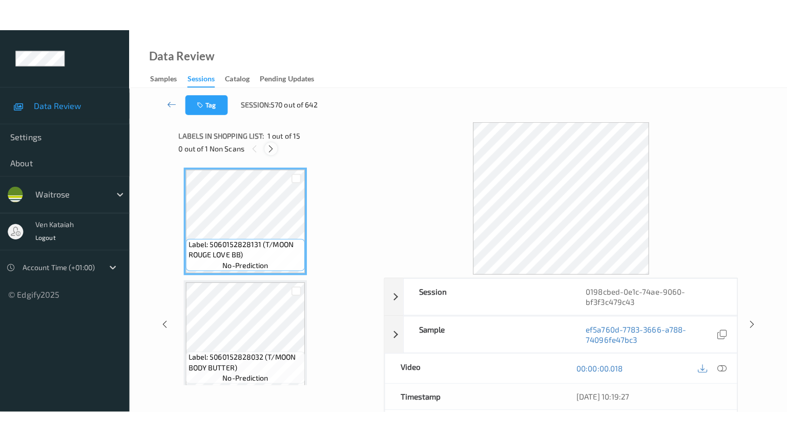
scroll to position [1457, 0]
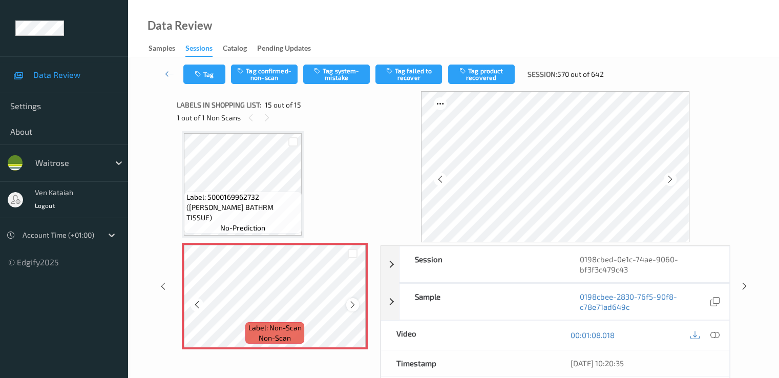
click at [352, 302] on icon at bounding box center [352, 304] width 9 height 9
click at [348, 304] on icon at bounding box center [352, 304] width 9 height 9
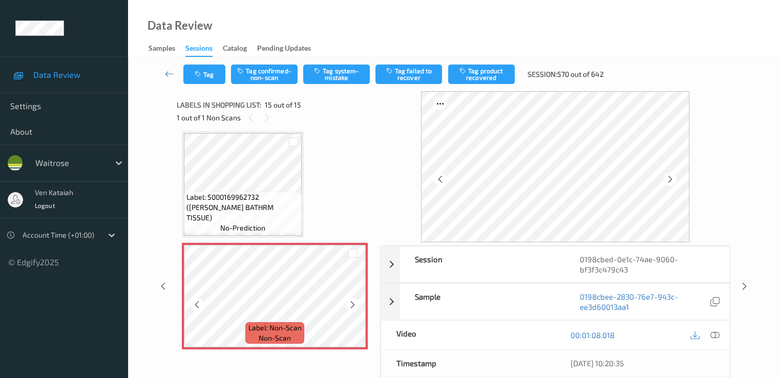
click at [348, 304] on icon at bounding box center [352, 304] width 9 height 9
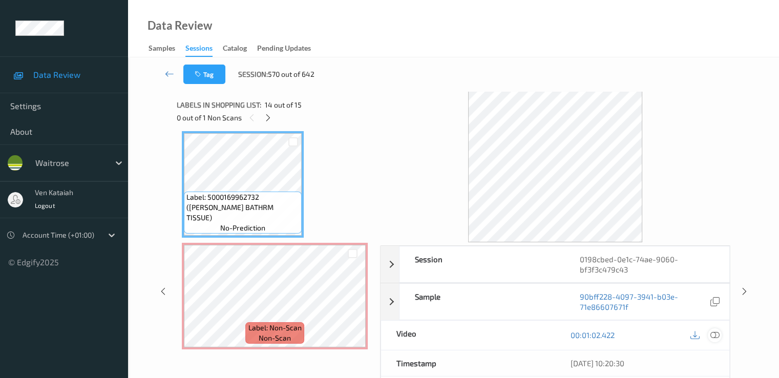
click at [720, 335] on div at bounding box center [715, 335] width 14 height 14
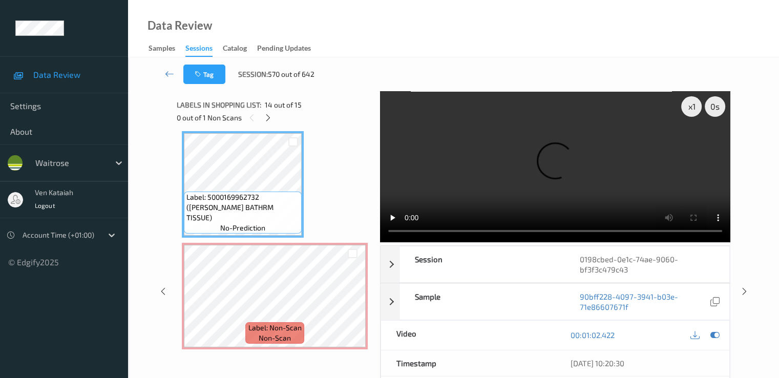
scroll to position [1395, 0]
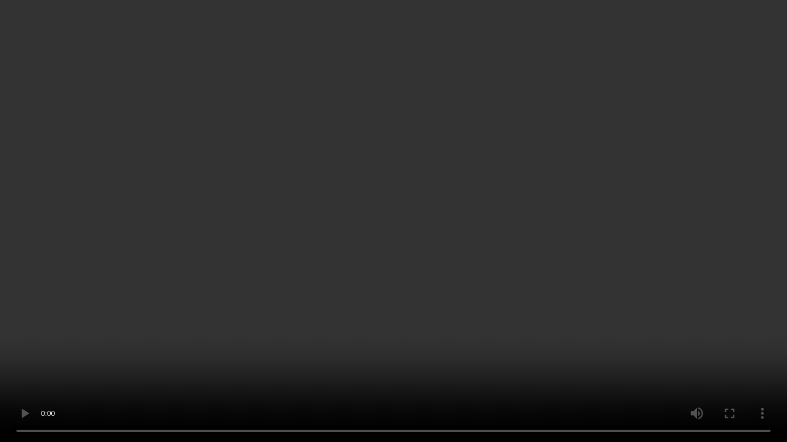
click at [530, 365] on video at bounding box center [393, 221] width 787 height 442
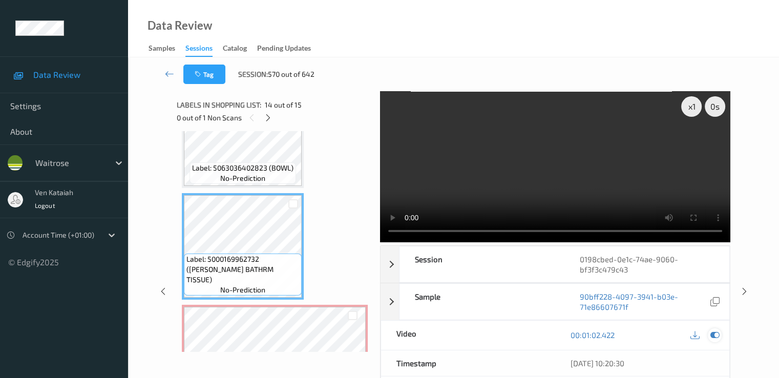
click at [720, 336] on div at bounding box center [715, 335] width 14 height 14
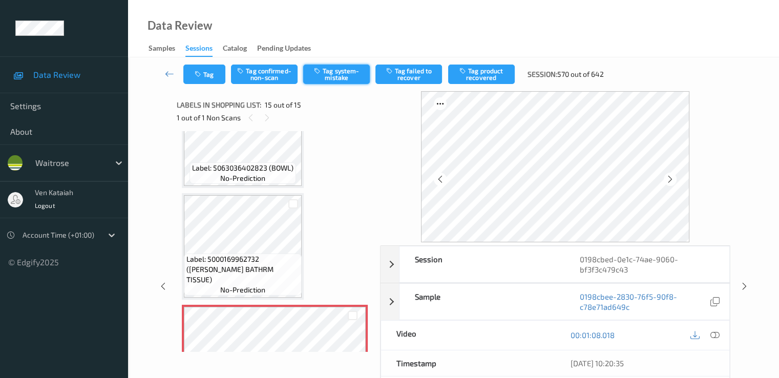
click at [351, 80] on button "Tag system-mistake" at bounding box center [336, 74] width 67 height 19
click at [180, 72] on link at bounding box center [169, 74] width 27 height 19
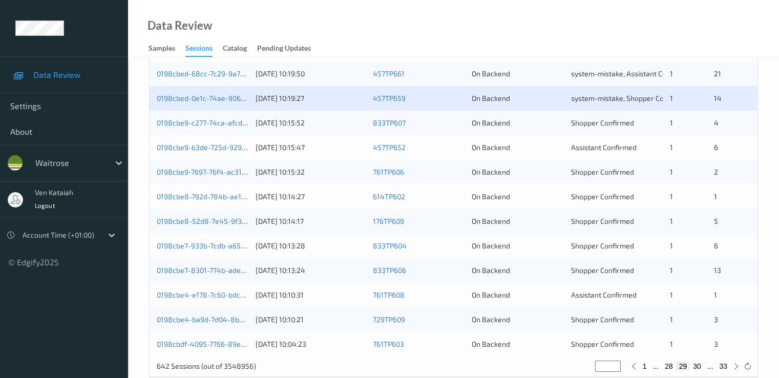
scroll to position [473, 0]
